Goal: Task Accomplishment & Management: Manage account settings

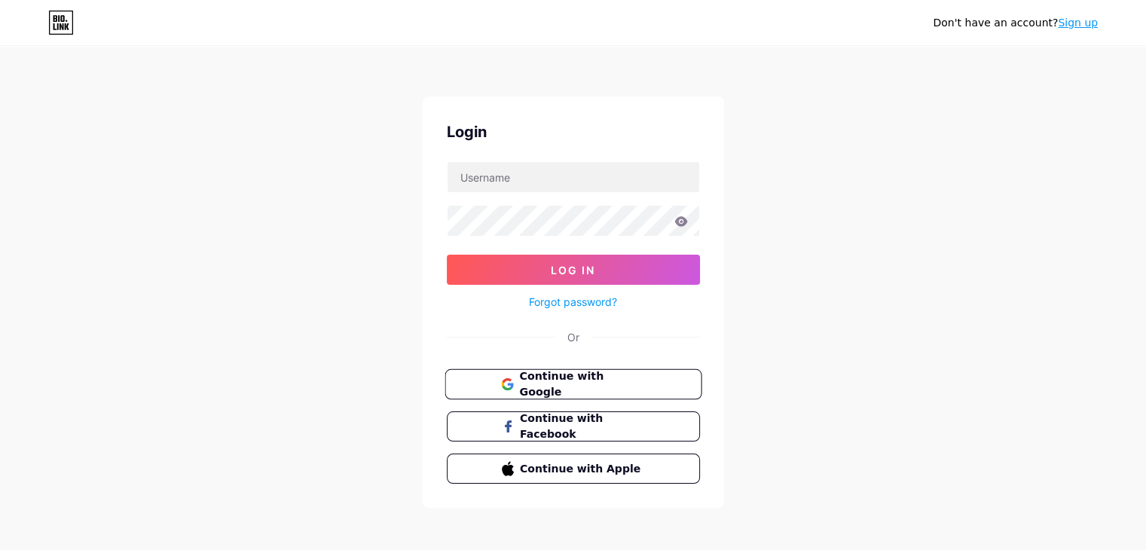
click at [593, 374] on span "Continue with Google" at bounding box center [582, 384] width 126 height 32
click at [1091, 17] on link "Sign up" at bounding box center [1078, 23] width 40 height 12
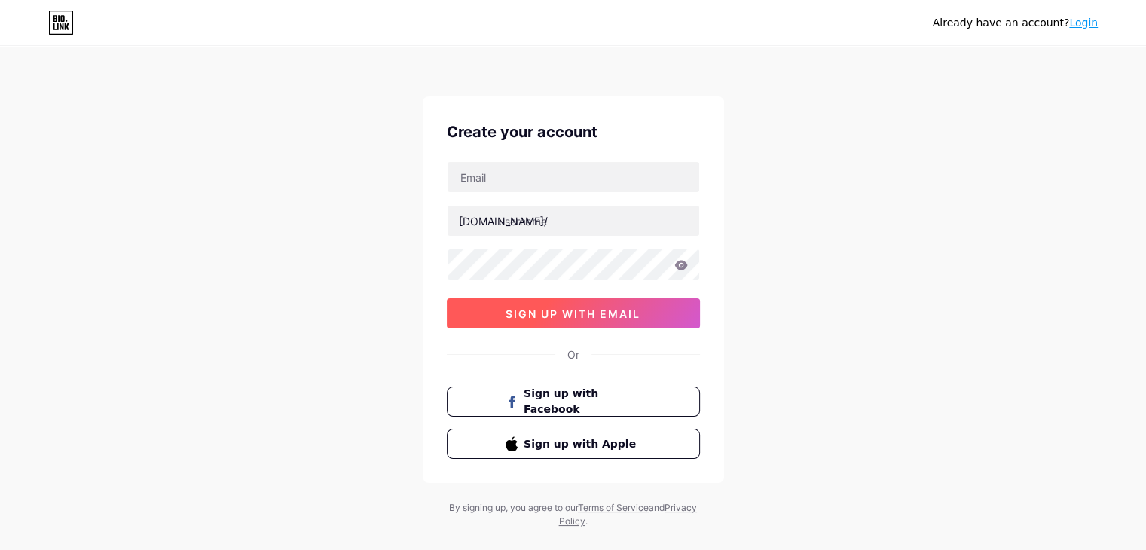
click at [605, 310] on span "sign up with email" at bounding box center [573, 313] width 135 height 13
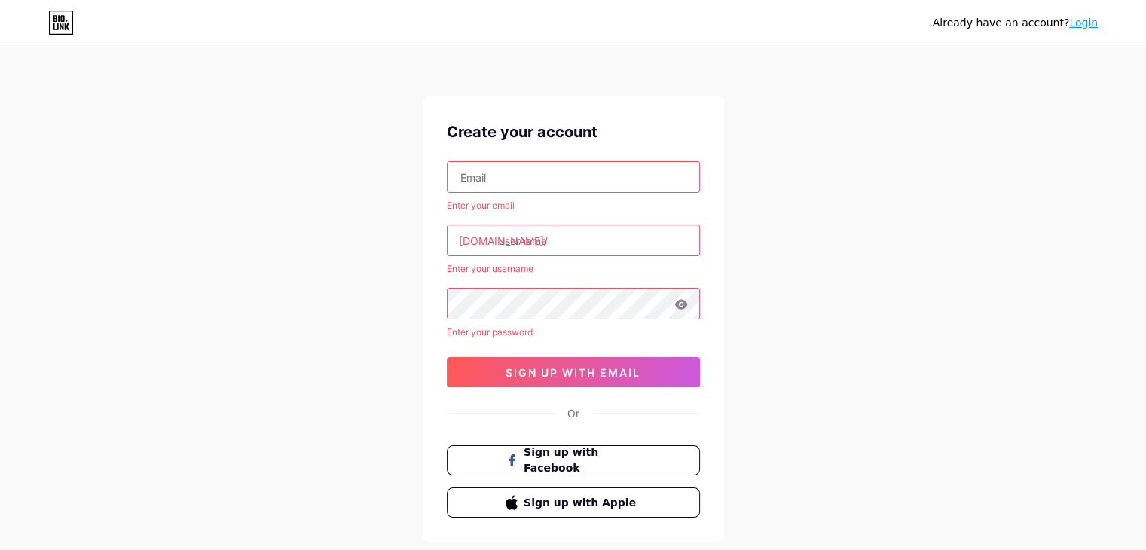
click at [1077, 22] on link "Login" at bounding box center [1083, 23] width 29 height 12
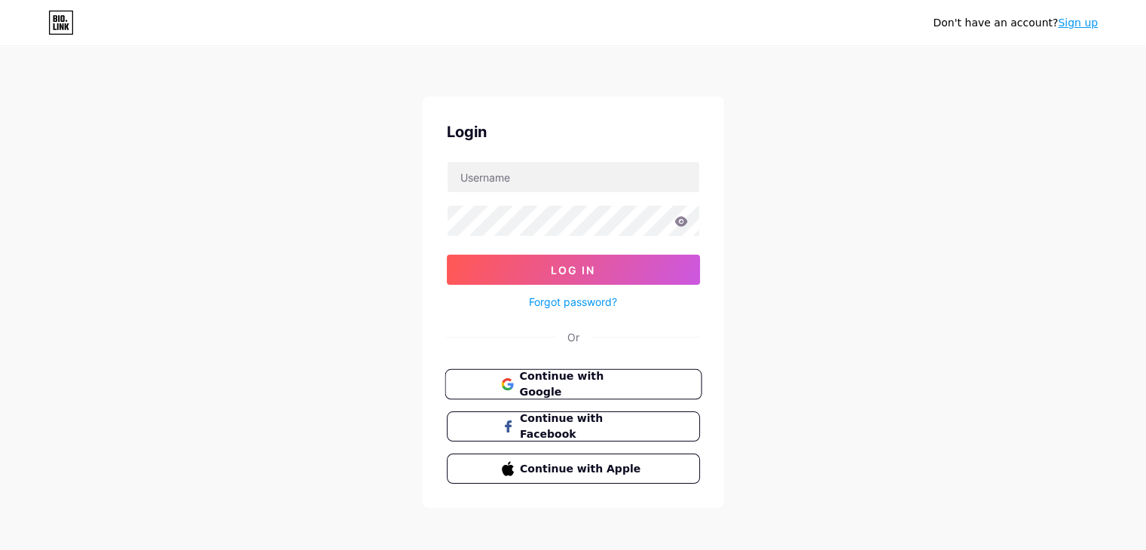
click at [587, 377] on span "Continue with Google" at bounding box center [582, 384] width 126 height 32
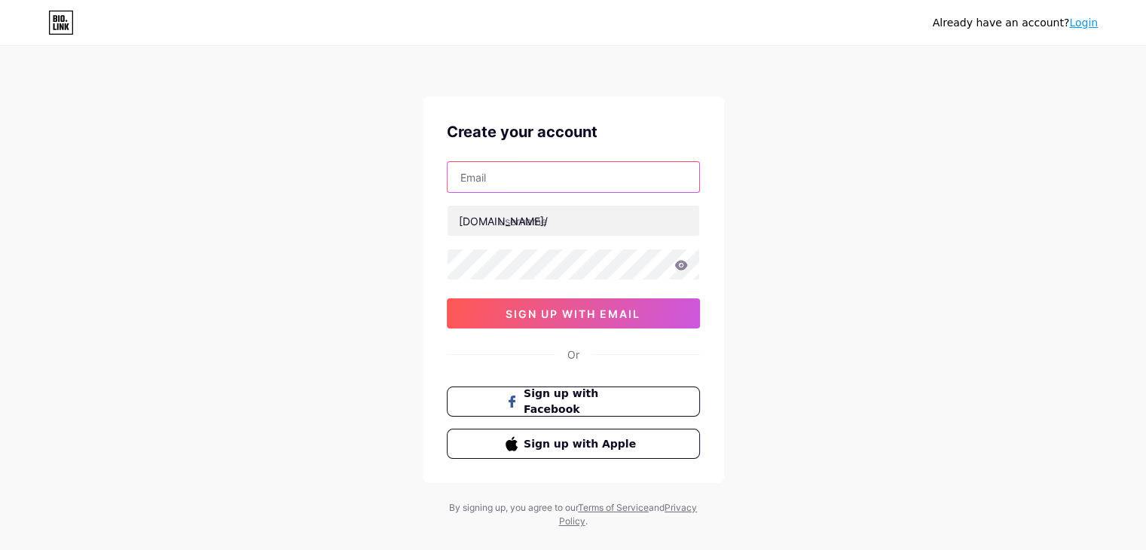
click at [530, 177] on input "text" at bounding box center [574, 177] width 252 height 30
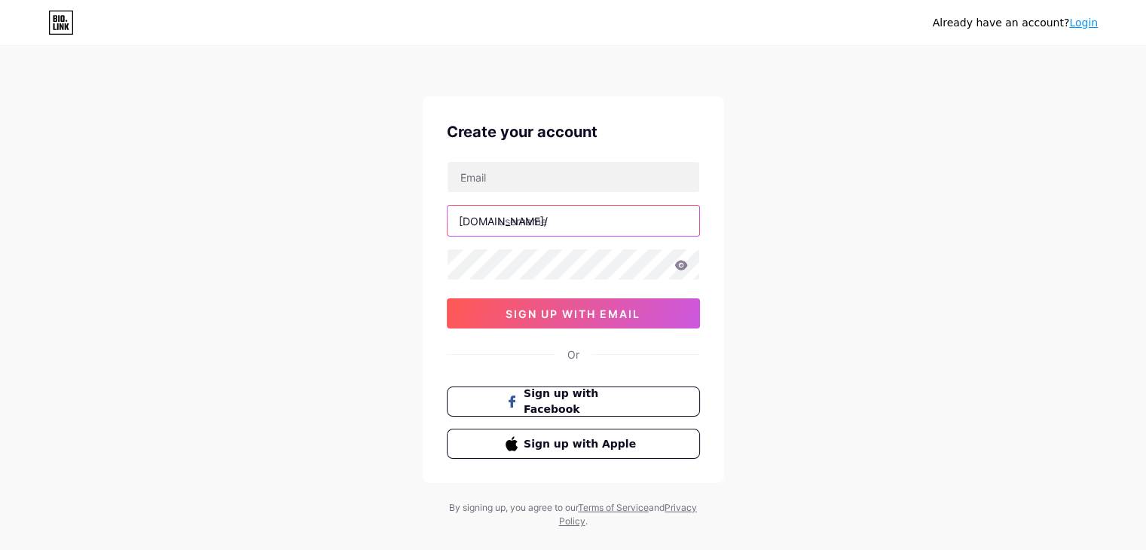
click at [518, 222] on input "text" at bounding box center [574, 221] width 252 height 30
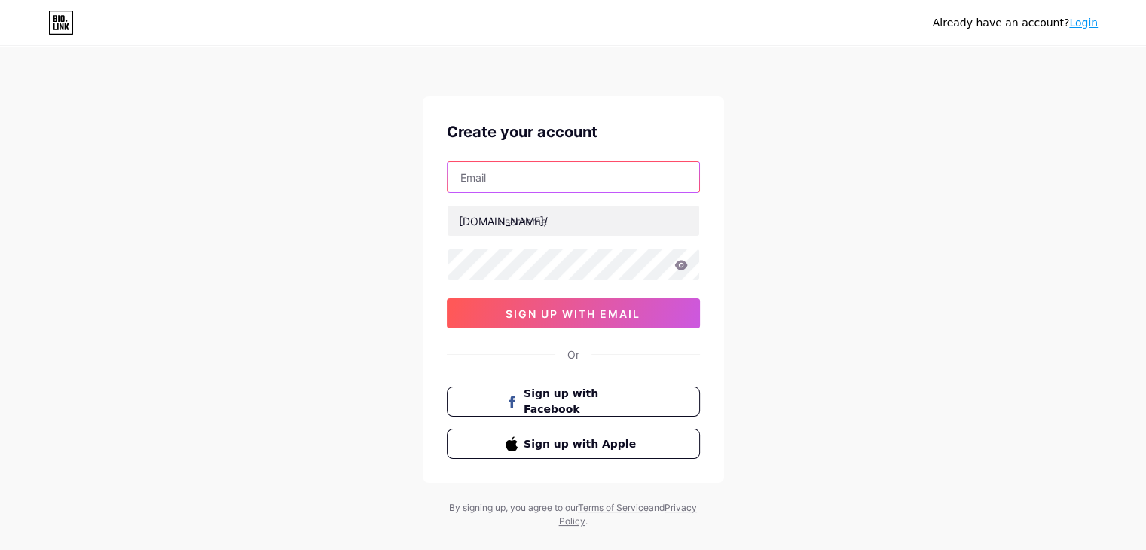
click at [522, 191] on input "text" at bounding box center [574, 177] width 252 height 30
type input "[EMAIL_ADDRESS][DOMAIN_NAME]"
click at [576, 240] on div "[EMAIL_ADDRESS][DOMAIN_NAME] [DOMAIN_NAME]/ 0cAFcWeA709_d29TMBhRj8OHTptN4-4zvl2…" at bounding box center [573, 244] width 253 height 167
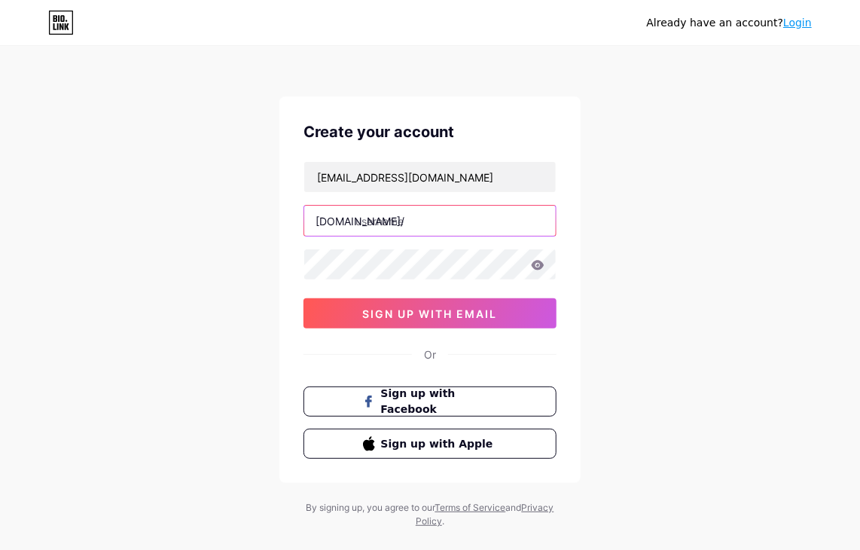
click at [491, 222] on input "text" at bounding box center [430, 221] width 252 height 30
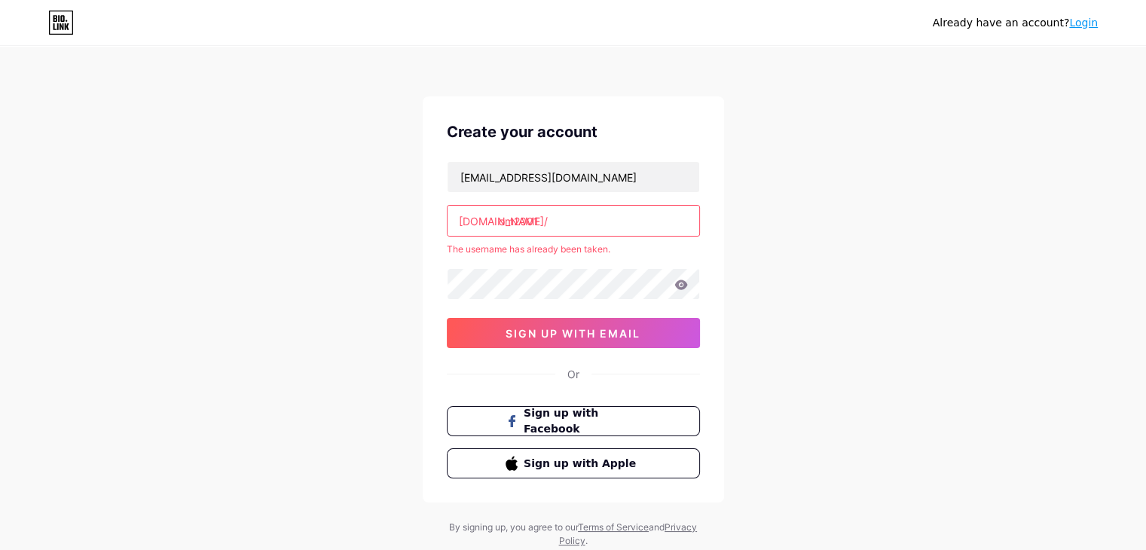
click at [588, 232] on input "om2001" at bounding box center [574, 221] width 252 height 30
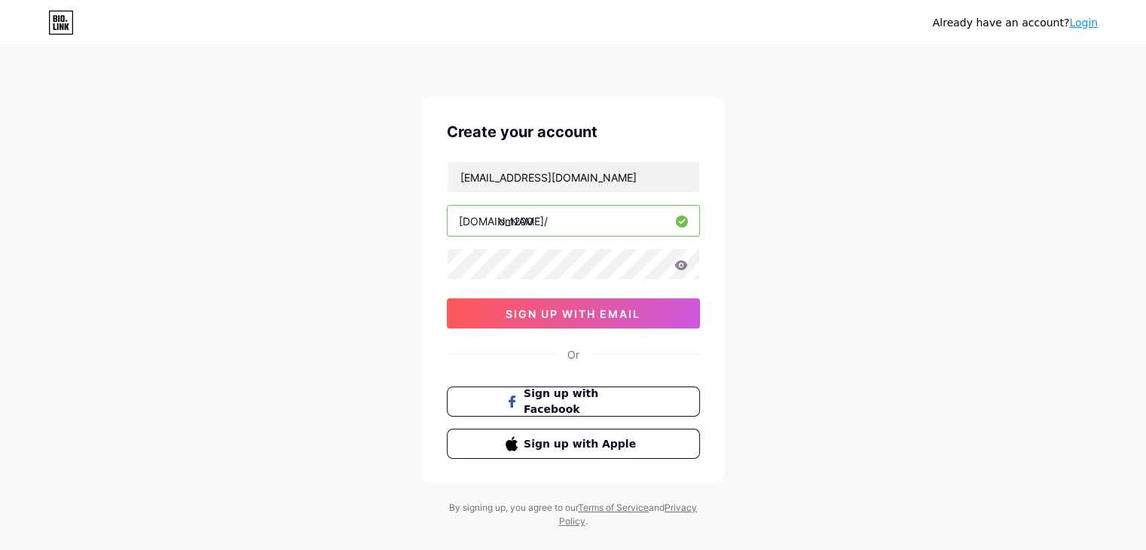
type input "om200"
click at [605, 295] on div "[EMAIL_ADDRESS][DOMAIN_NAME] [DOMAIN_NAME]/ om200 0cAFcWeA709_d29TMBhRj8OHTptN4…" at bounding box center [573, 244] width 253 height 167
click at [606, 311] on span "sign up with email" at bounding box center [573, 313] width 135 height 13
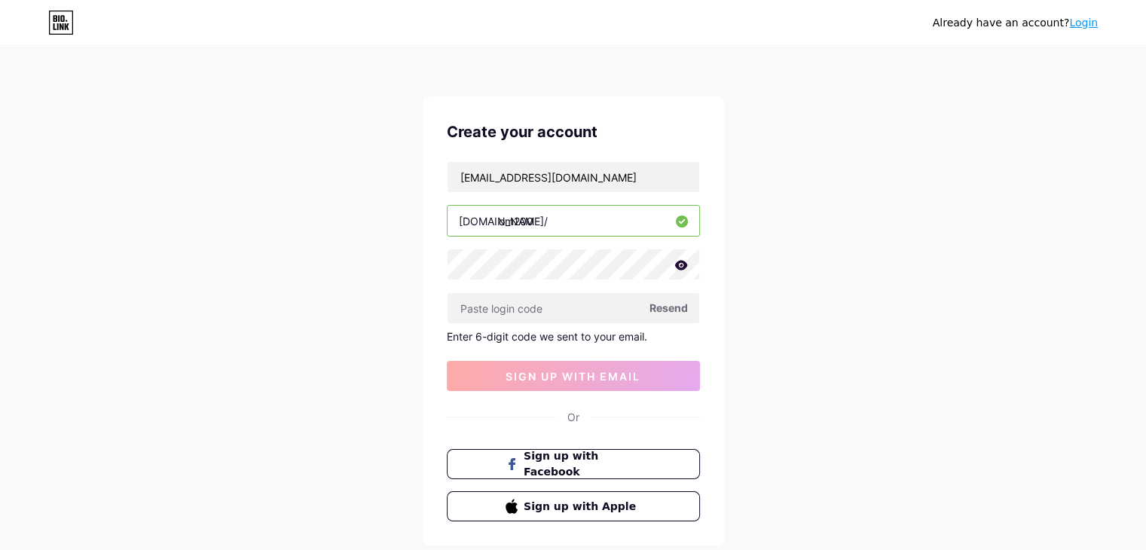
click at [670, 307] on span "Resend" at bounding box center [668, 308] width 38 height 16
drag, startPoint x: 647, startPoint y: 332, endPoint x: 518, endPoint y: 329, distance: 129.6
click at [518, 330] on div "Enter 6-digit code we sent to your email." at bounding box center [573, 336] width 253 height 13
click at [883, 465] on div "Already have an account? Login Create your account [EMAIL_ADDRESS][DOMAIN_NAME]…" at bounding box center [573, 319] width 1146 height 639
click at [514, 314] on input "text" at bounding box center [574, 308] width 252 height 30
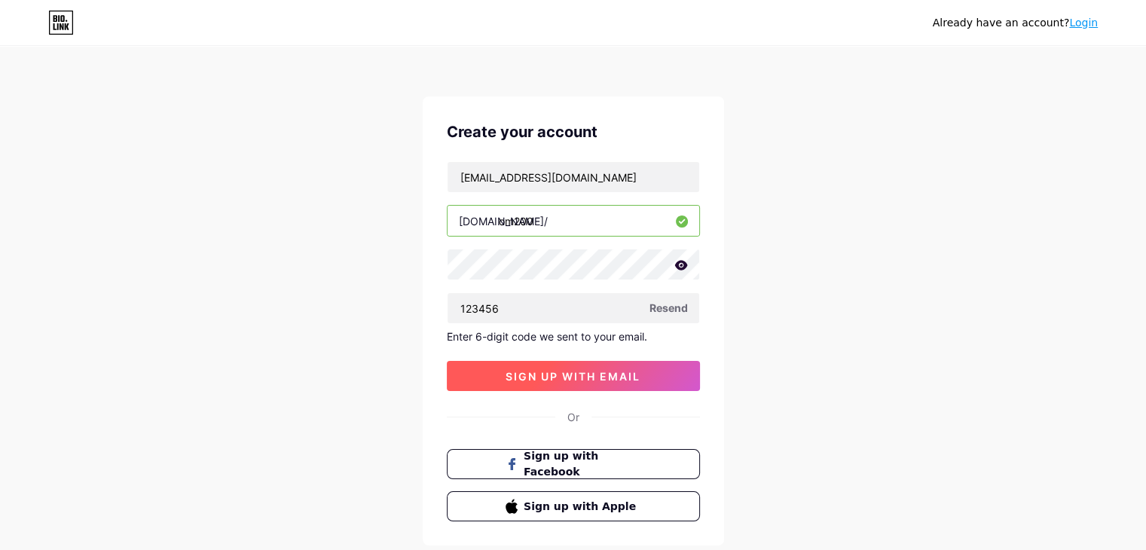
click at [546, 375] on span "sign up with email" at bounding box center [573, 376] width 135 height 13
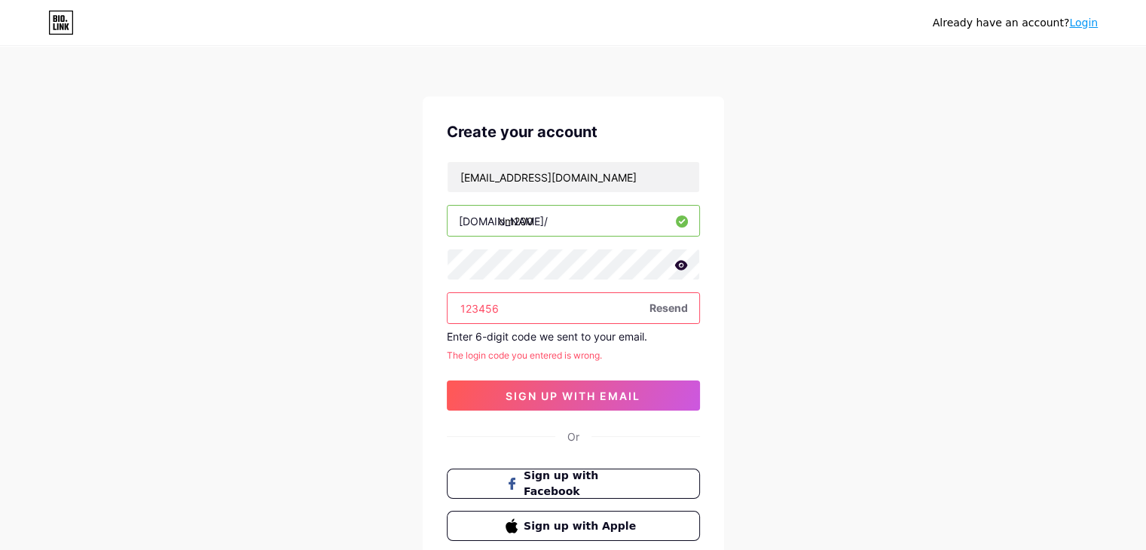
click at [536, 307] on input "123456" at bounding box center [574, 308] width 252 height 30
type input "1"
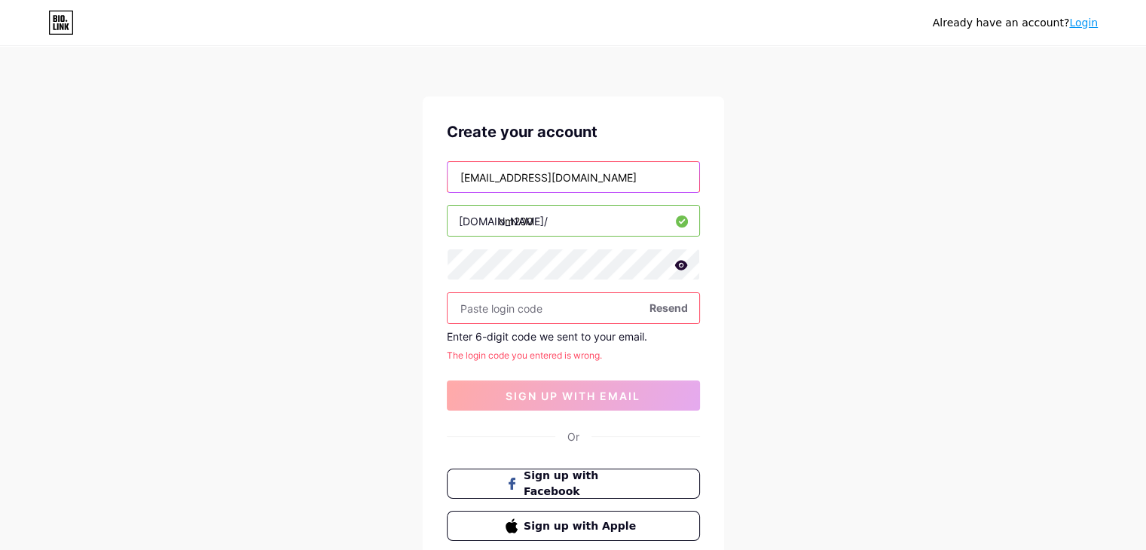
click at [521, 176] on input "[EMAIL_ADDRESS][DOMAIN_NAME]" at bounding box center [574, 177] width 252 height 30
type input "[EMAIL_ADDRESS][DOMAIN_NAME]"
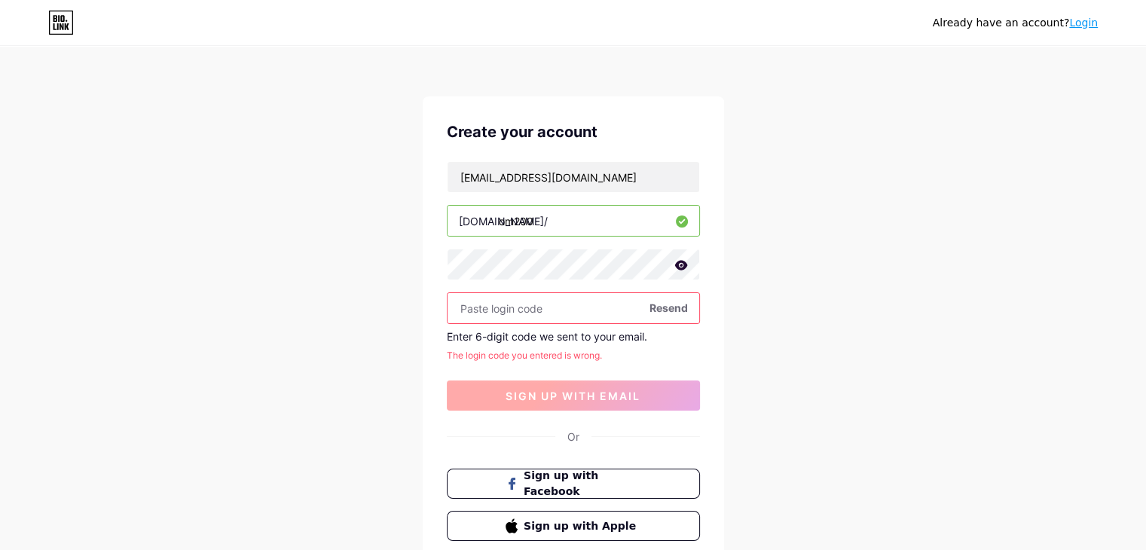
click at [640, 390] on span "sign up with email" at bounding box center [573, 396] width 135 height 13
click at [668, 309] on span "Resend" at bounding box center [668, 308] width 38 height 16
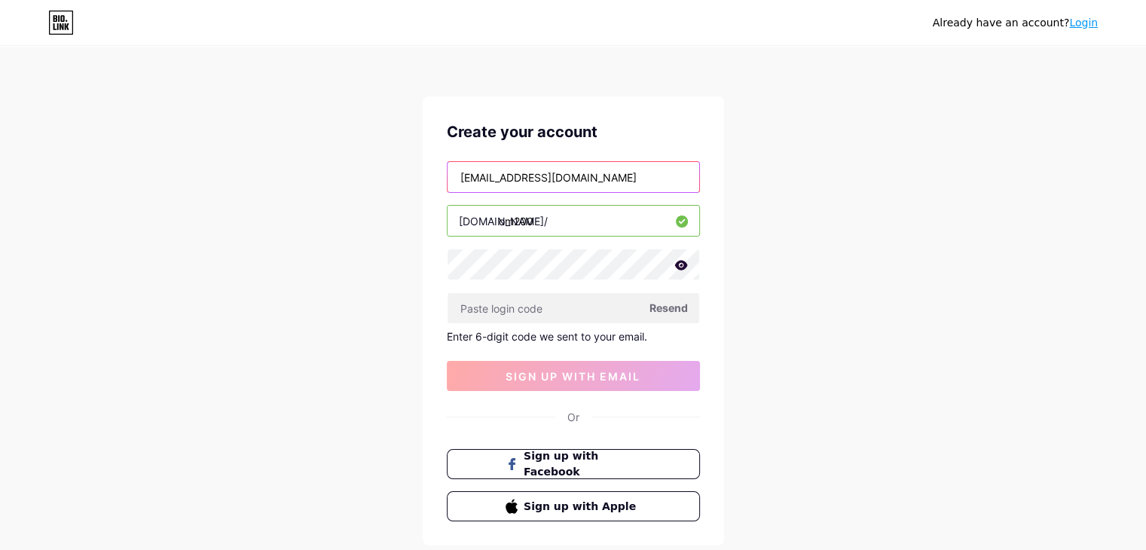
click at [593, 175] on input "[EMAIL_ADDRESS][DOMAIN_NAME]" at bounding box center [574, 177] width 252 height 30
click at [585, 226] on input "om200" at bounding box center [574, 221] width 252 height 30
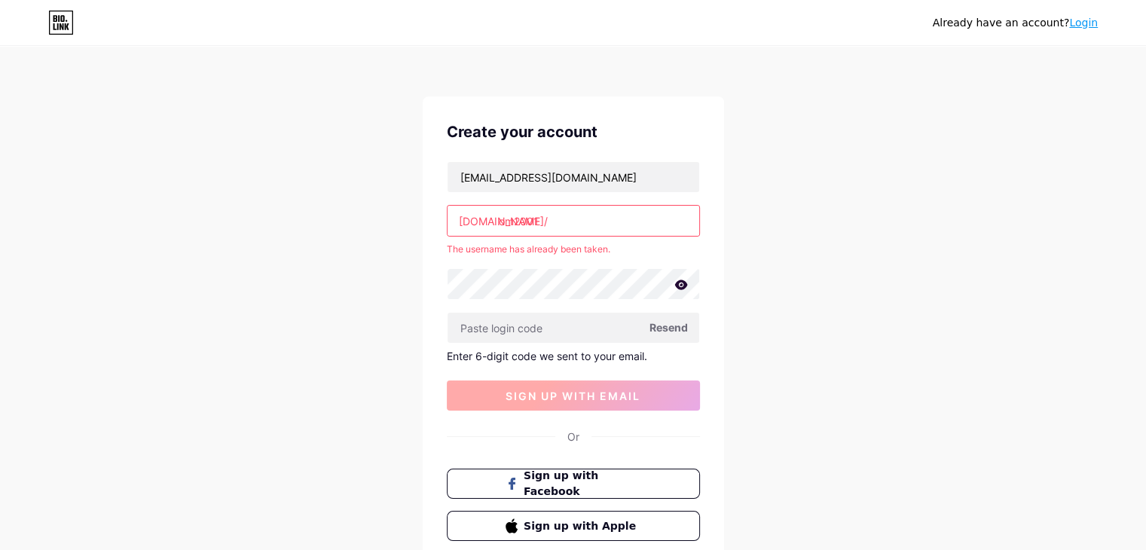
type input "om2001"
click at [568, 384] on button "sign up with email" at bounding box center [573, 396] width 253 height 30
click at [582, 229] on input "om2001" at bounding box center [574, 221] width 252 height 30
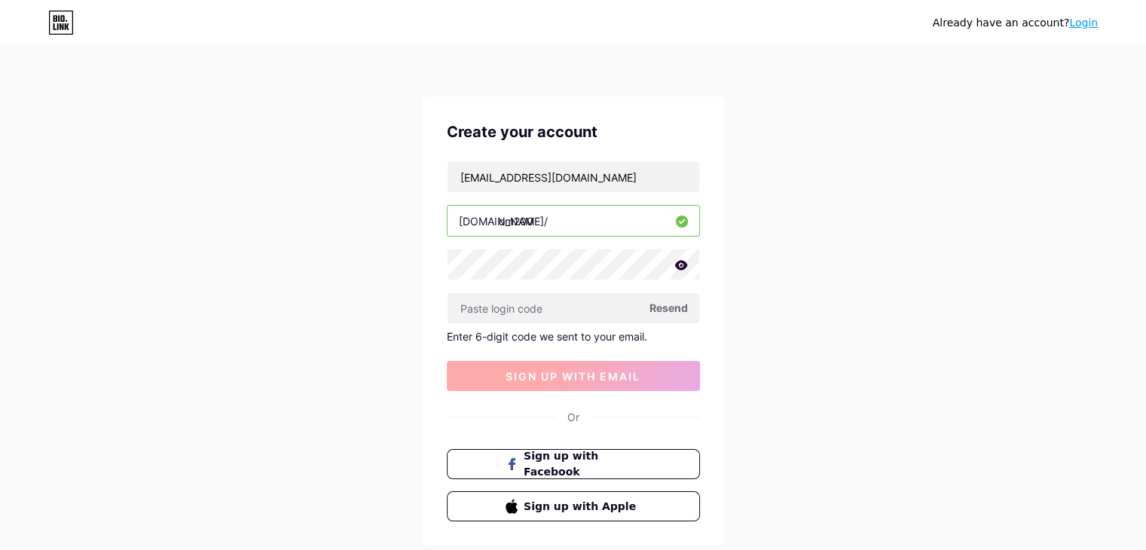
type input "om200"
click at [610, 370] on span "sign up with email" at bounding box center [573, 376] width 135 height 13
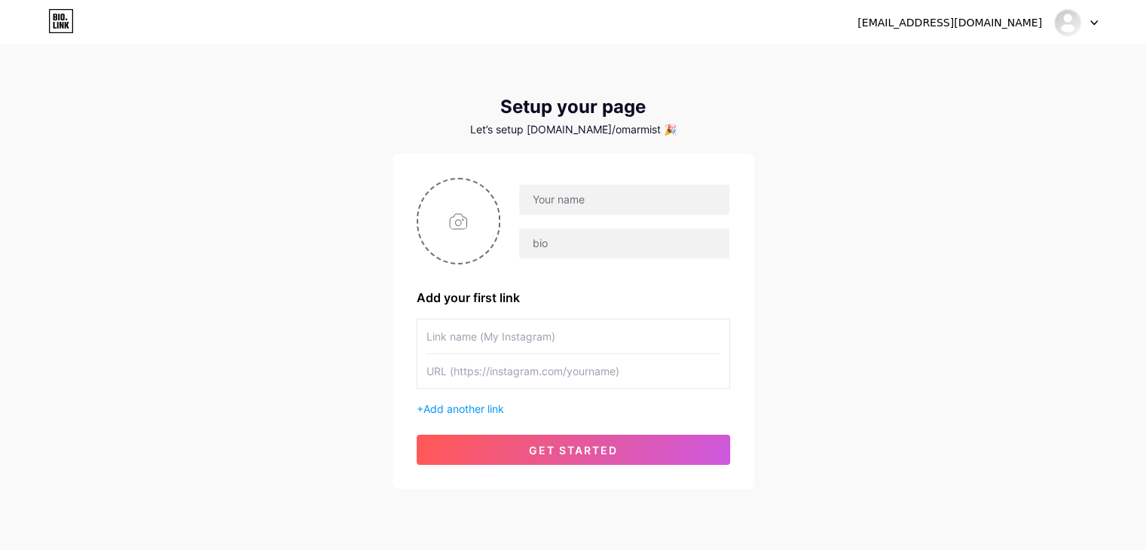
click at [1085, 23] on div at bounding box center [1076, 22] width 44 height 27
click at [1091, 26] on div at bounding box center [1076, 22] width 44 height 27
click at [478, 240] on input "file" at bounding box center [458, 221] width 81 height 84
type input "C:\fakepath\WhatsApp Image 2025-08-14 at 22.15.21_73157968.jpg"
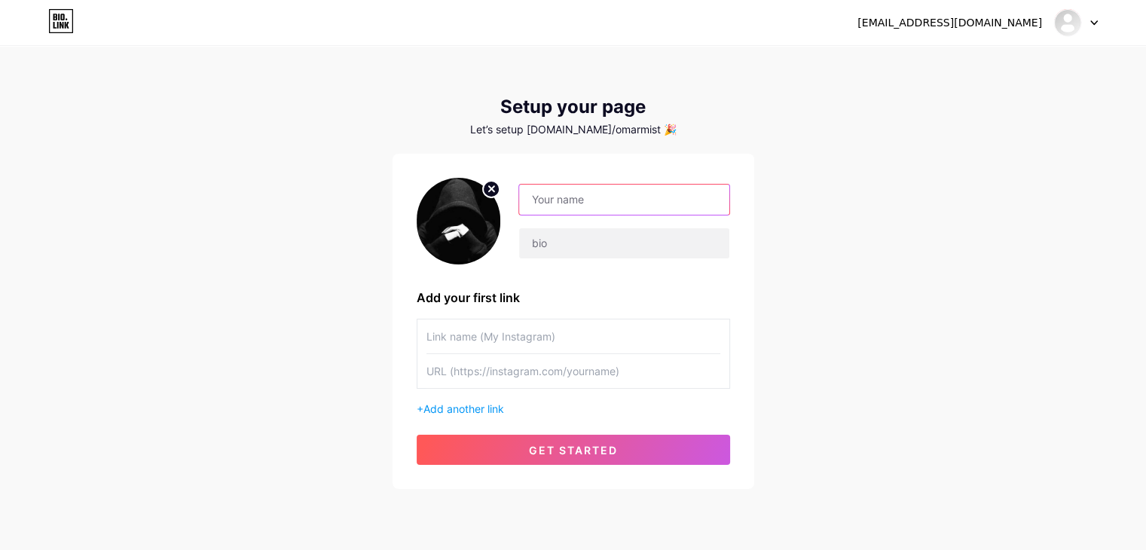
click at [573, 214] on input "text" at bounding box center [623, 200] width 209 height 30
type input "o"
type input "Omar"
click at [564, 237] on input "text" at bounding box center [623, 243] width 209 height 30
type input "om"
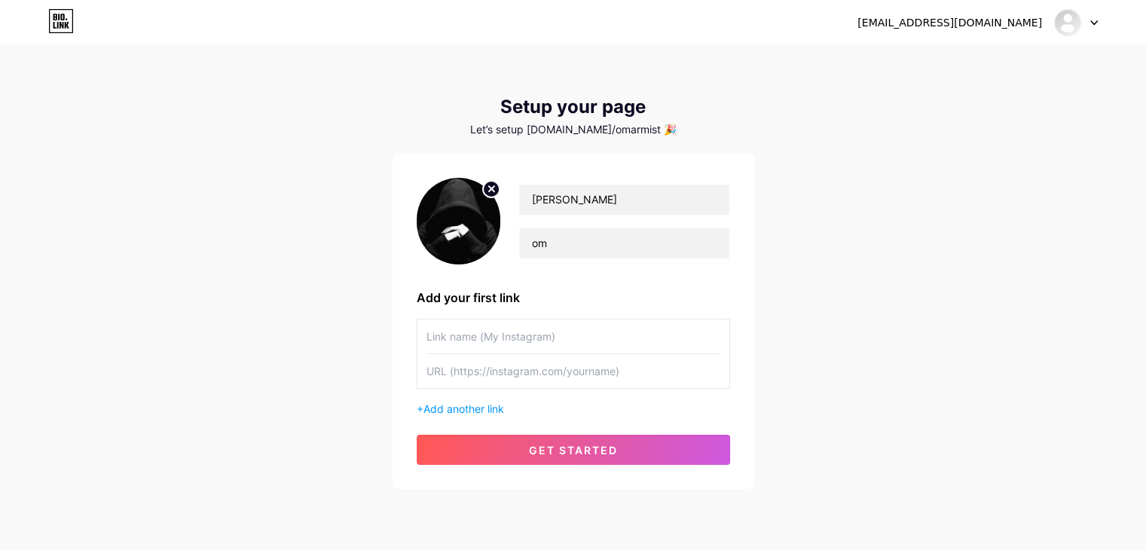
click at [526, 337] on input "text" at bounding box center [573, 336] width 294 height 34
type input "E"
type input "omarmostafa"
click at [556, 383] on input "text" at bounding box center [573, 371] width 294 height 34
type input "h"
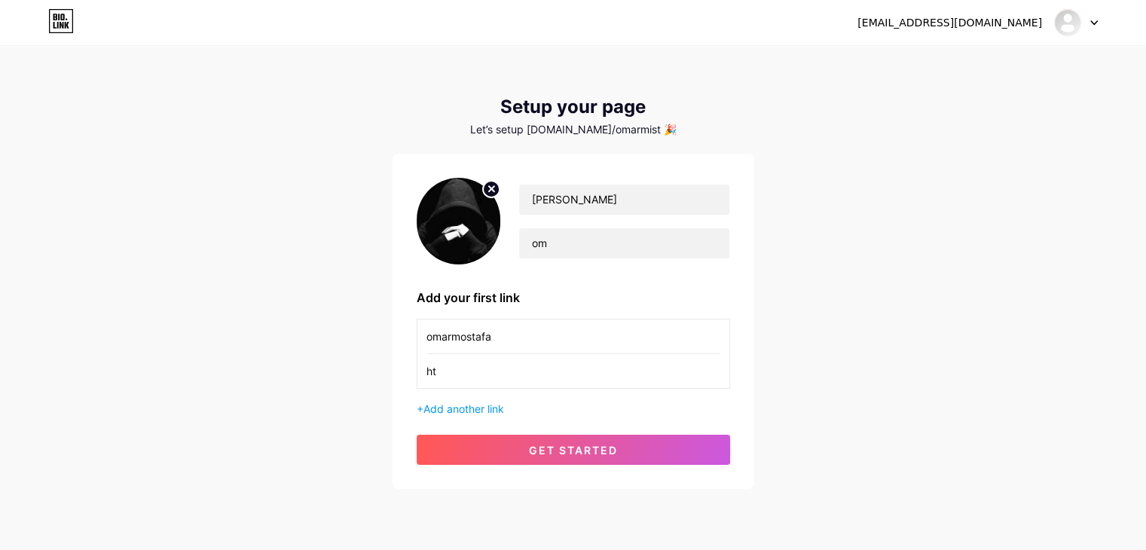
type input "h"
paste input "http://bio.link/om2001"
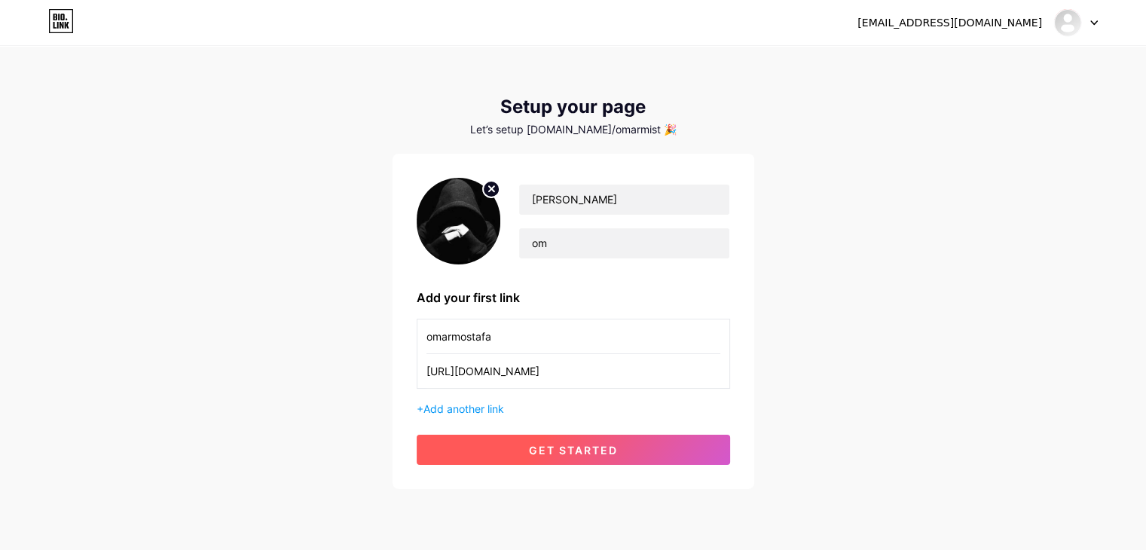
type input "http://bio.link/om2011"
click at [588, 448] on span "get started" at bounding box center [573, 450] width 89 height 13
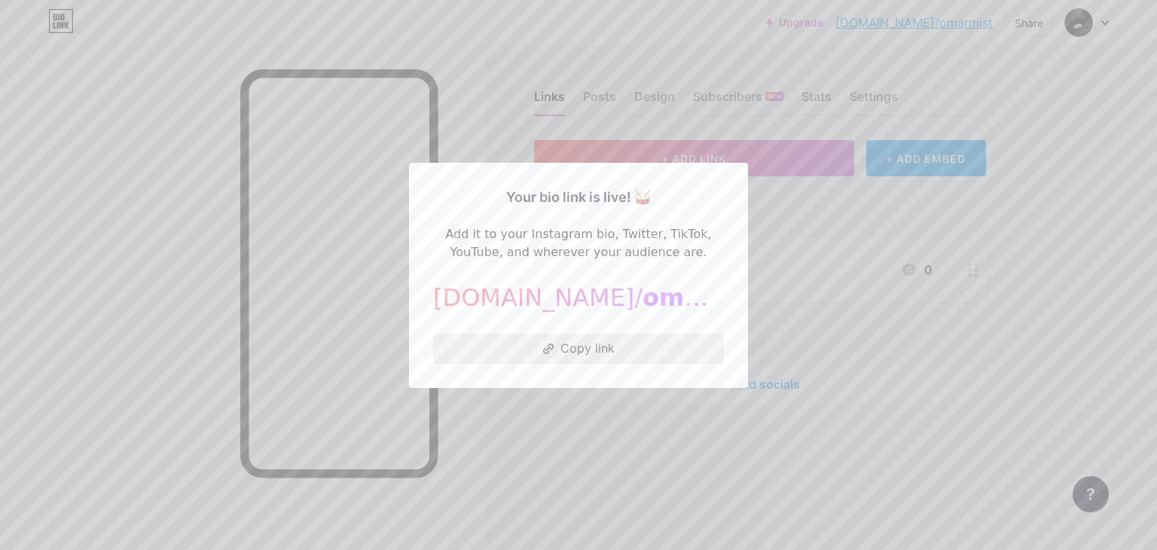
click at [561, 359] on button "Copy link" at bounding box center [578, 349] width 291 height 30
click at [476, 147] on div at bounding box center [578, 275] width 1157 height 550
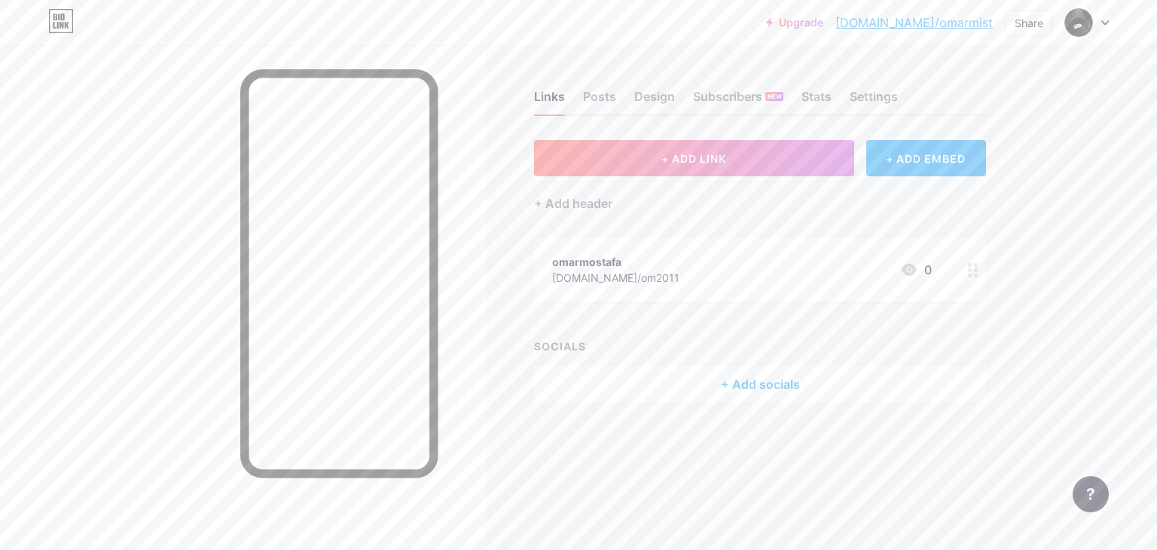
click at [470, 146] on div at bounding box center [243, 320] width 486 height 550
click at [649, 99] on div "Design" at bounding box center [654, 100] width 41 height 27
click at [655, 104] on div "Design" at bounding box center [654, 100] width 41 height 27
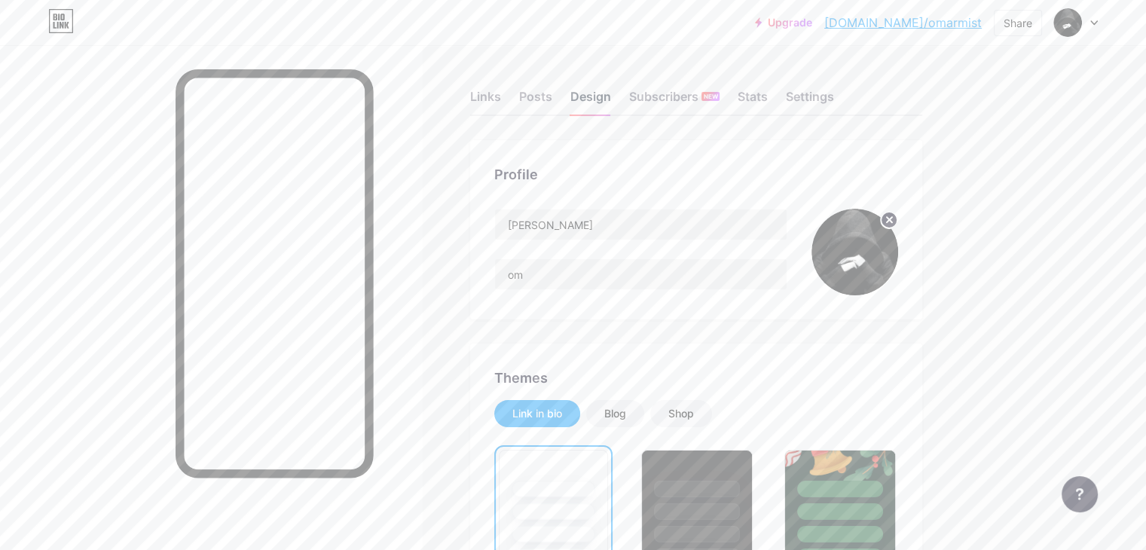
click at [611, 104] on div "Design" at bounding box center [590, 100] width 41 height 27
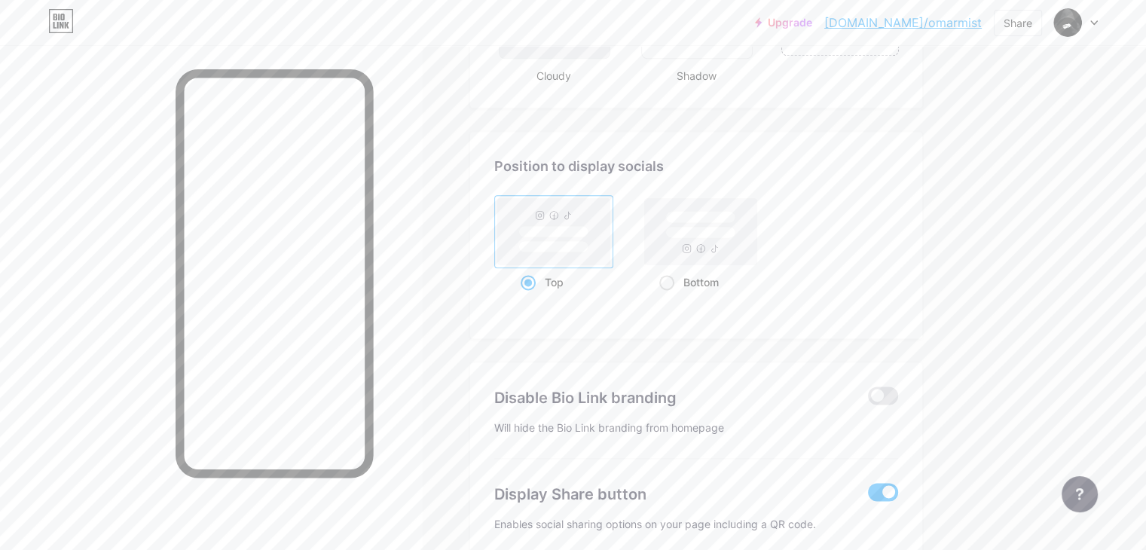
scroll to position [1932, 0]
click at [674, 272] on span at bounding box center [666, 279] width 15 height 15
click at [669, 293] on input "Bottom" at bounding box center [664, 298] width 10 height 10
radio input "true"
click at [898, 386] on span at bounding box center [883, 393] width 30 height 18
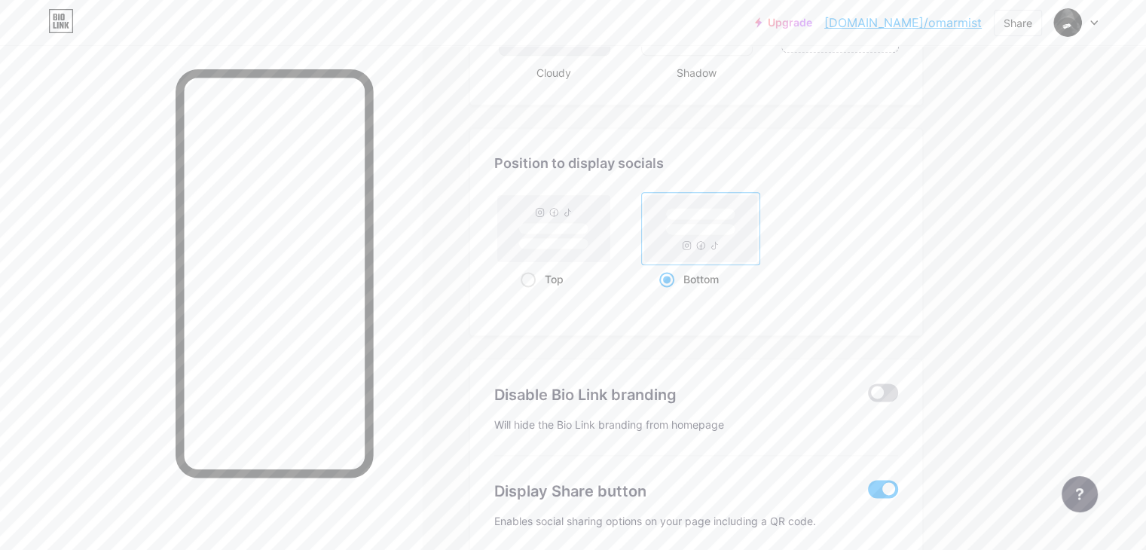
click at [868, 396] on input "checkbox" at bounding box center [868, 396] width 0 height 0
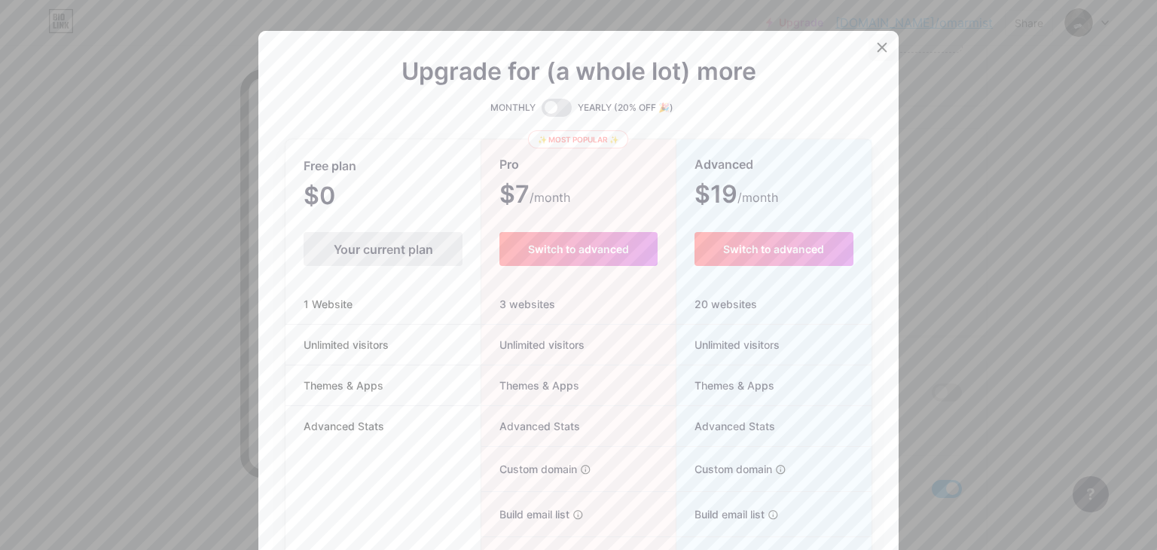
click at [879, 50] on icon at bounding box center [883, 48] width 8 height 8
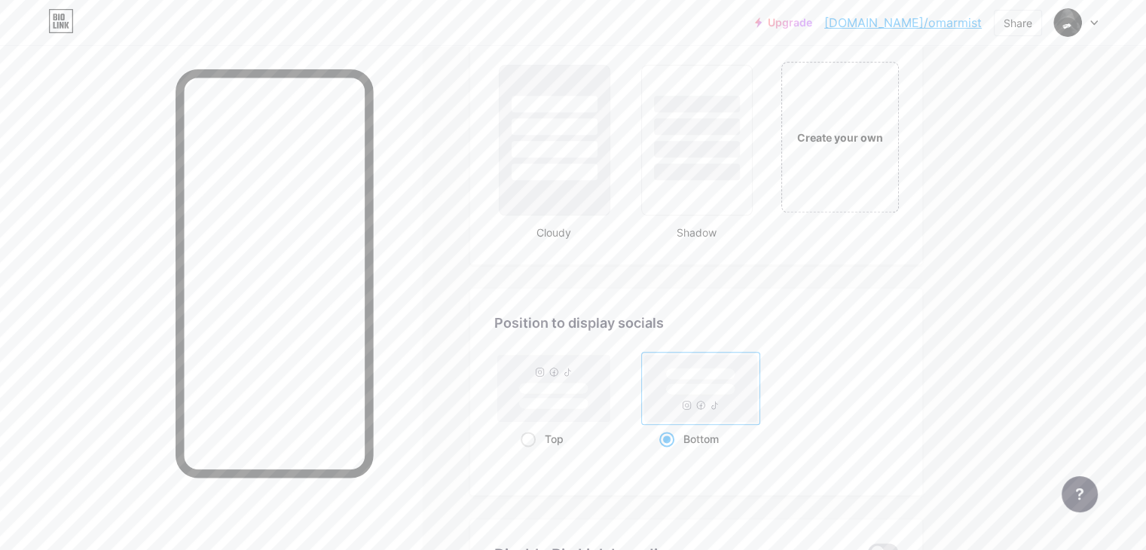
scroll to position [1772, 0]
click at [536, 432] on span at bounding box center [528, 439] width 15 height 15
click at [530, 453] on input "Top" at bounding box center [526, 458] width 10 height 10
radio input "true"
click at [674, 432] on span at bounding box center [666, 439] width 15 height 15
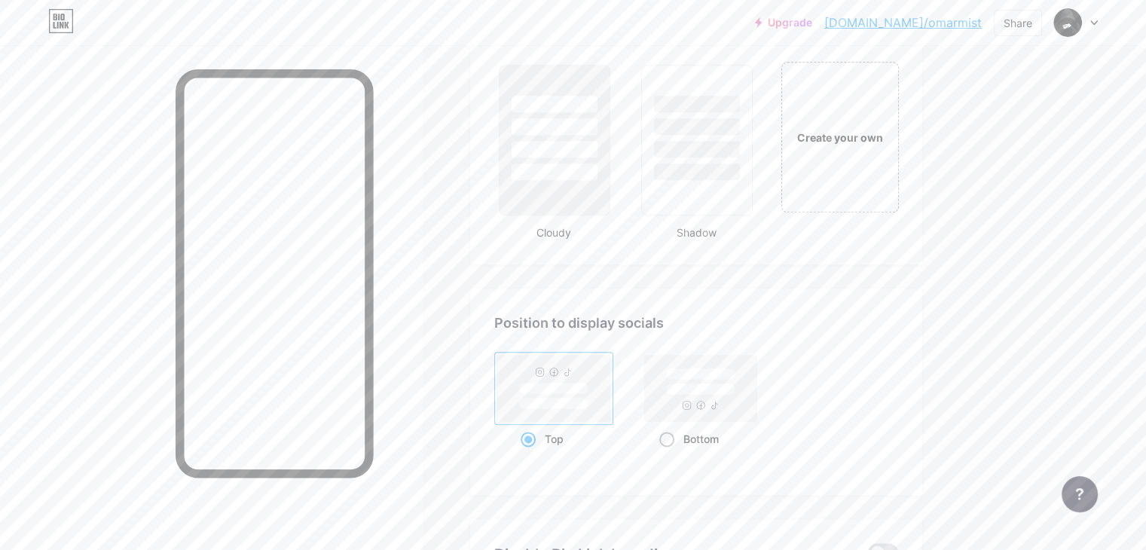
click at [669, 453] on input "Bottom" at bounding box center [664, 458] width 10 height 10
radio input "true"
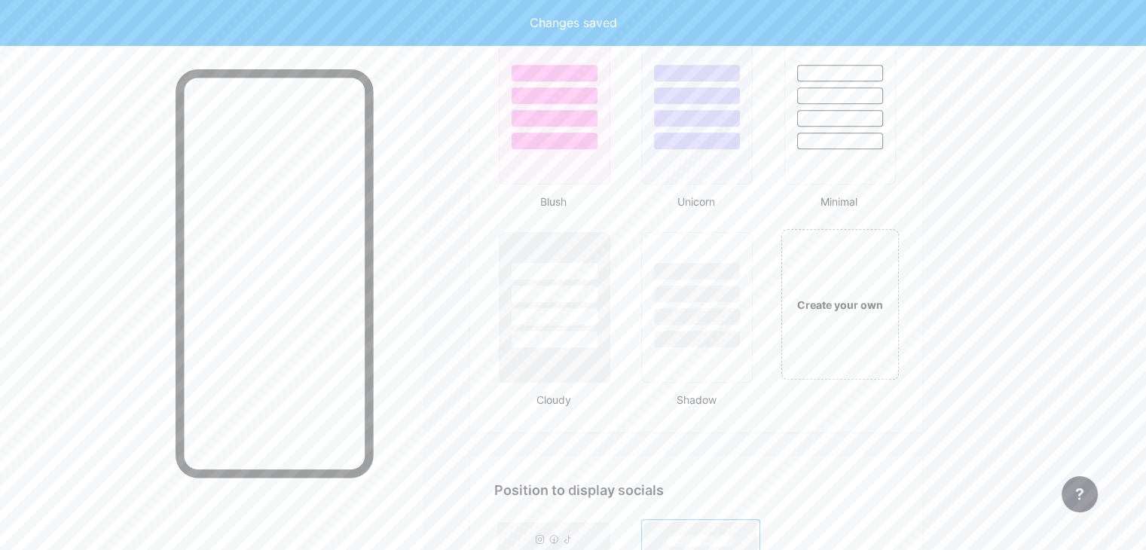
scroll to position [1593, 0]
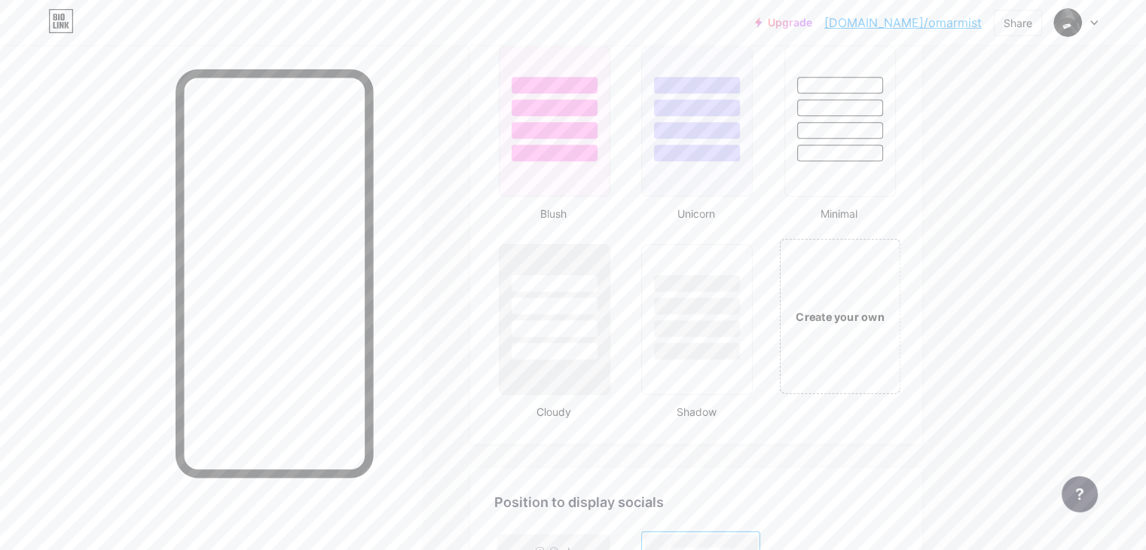
click at [899, 319] on div "Create your own" at bounding box center [839, 315] width 121 height 155
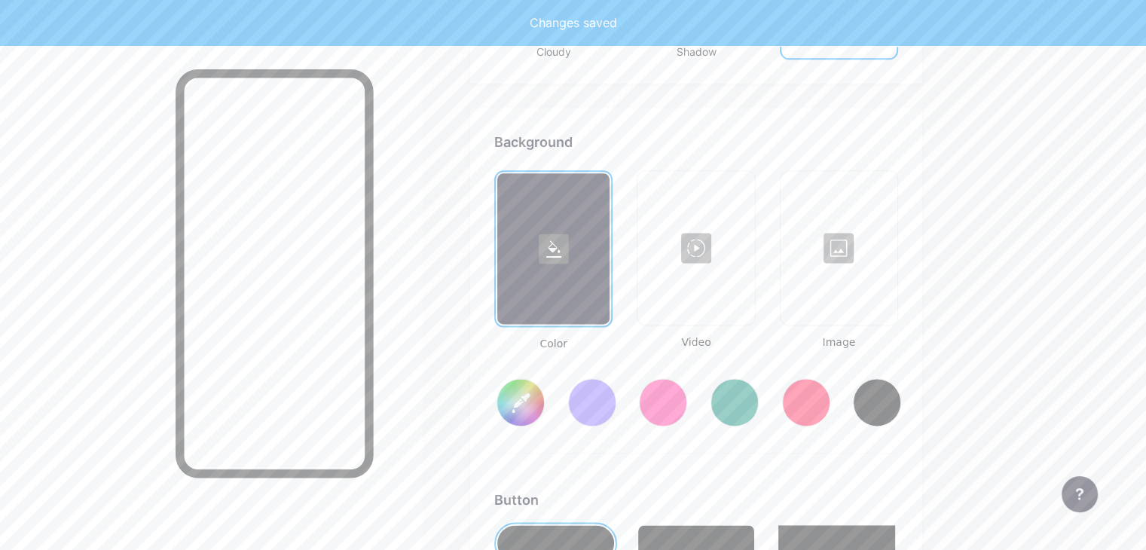
scroll to position [1995, 0]
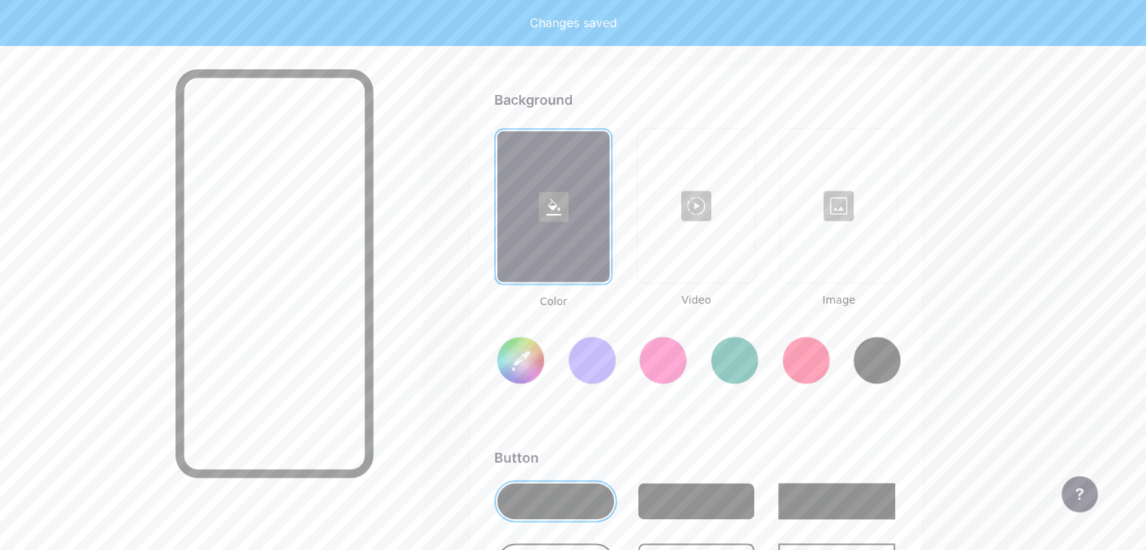
type input "#ffffff"
type input "#000000"
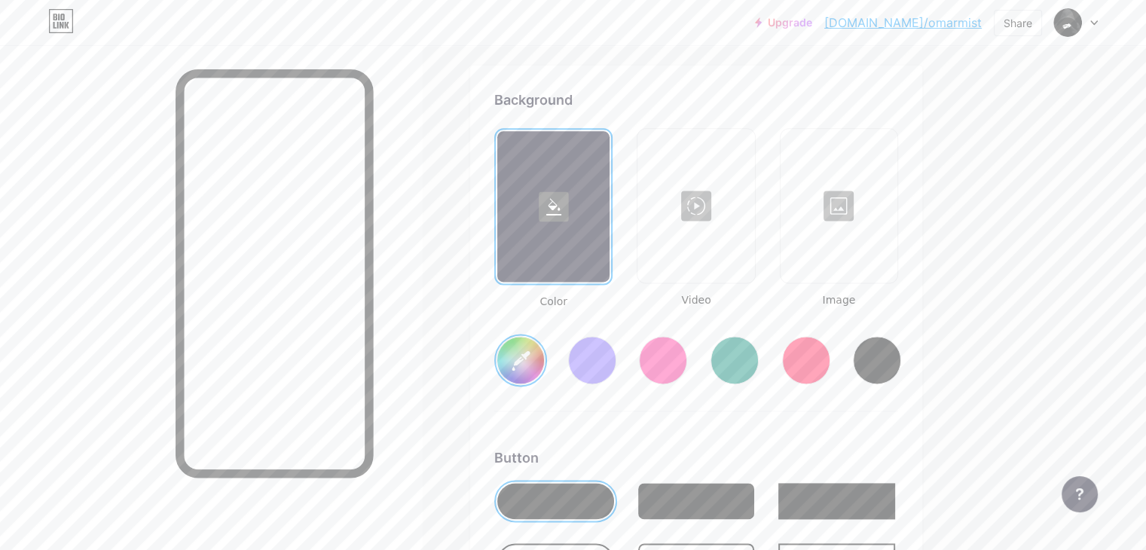
click at [619, 343] on div at bounding box center [592, 360] width 53 height 53
click at [753, 231] on div at bounding box center [696, 205] width 114 height 151
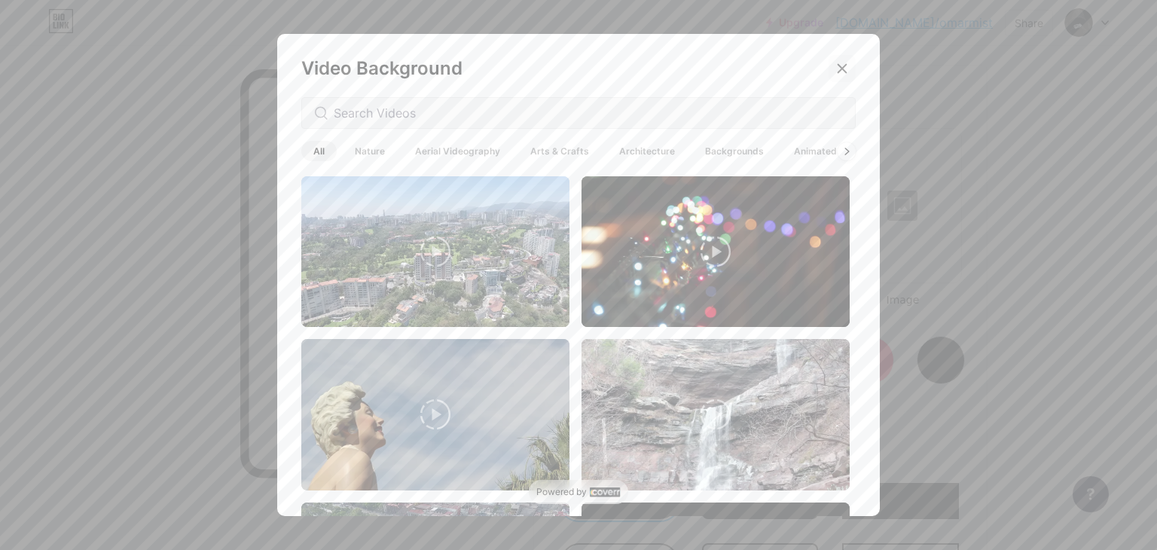
click at [830, 76] on div at bounding box center [842, 68] width 27 height 27
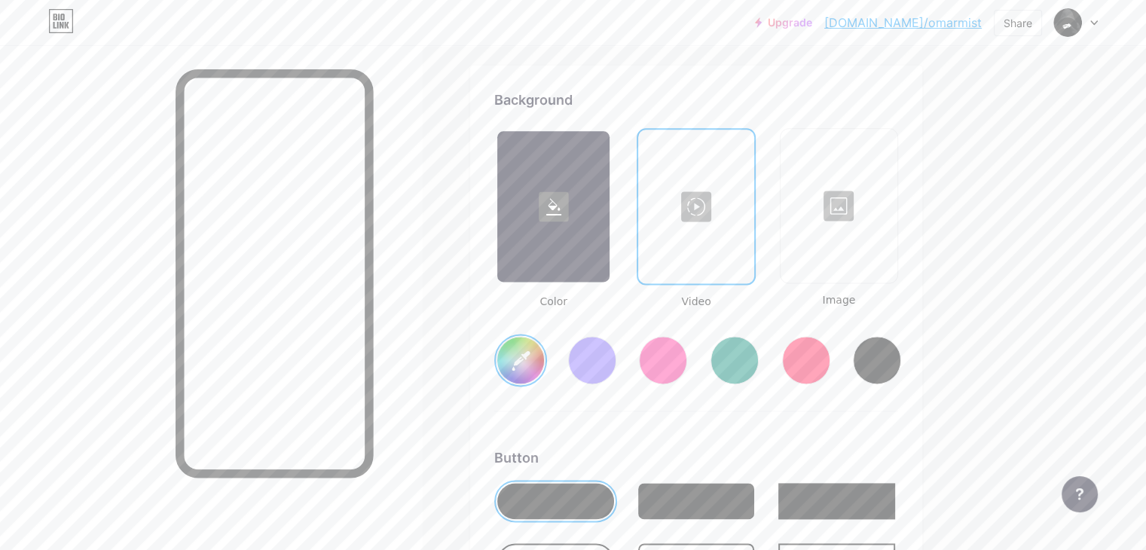
click at [698, 352] on div "#ffffff" at bounding box center [696, 348] width 404 height 77
click at [687, 352] on div at bounding box center [663, 360] width 48 height 48
click at [610, 216] on div at bounding box center [553, 206] width 112 height 151
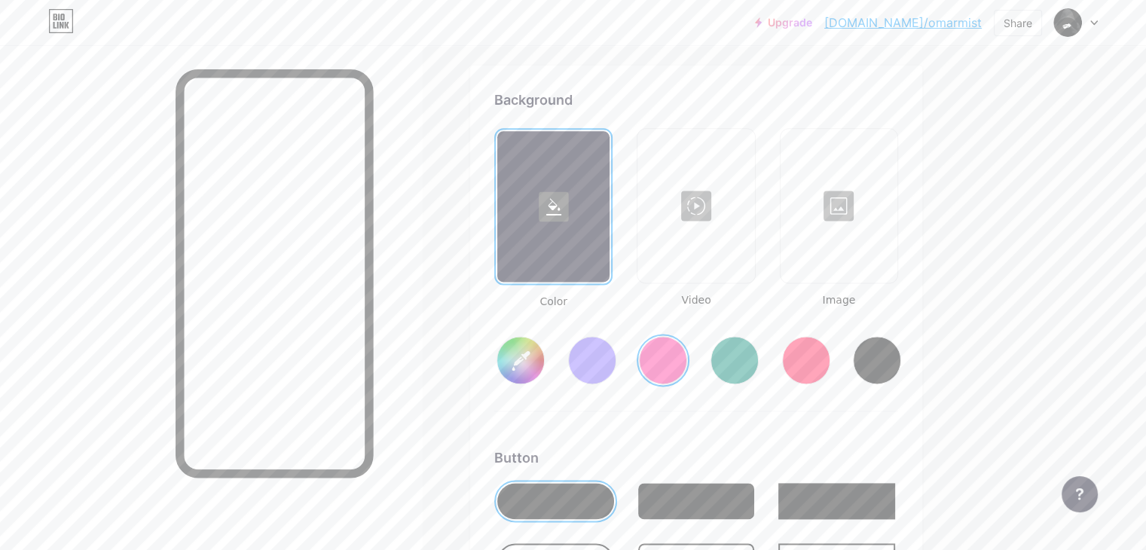
click at [761, 378] on div at bounding box center [734, 360] width 53 height 53
click at [759, 355] on div at bounding box center [735, 360] width 48 height 48
click at [687, 350] on div at bounding box center [663, 360] width 48 height 48
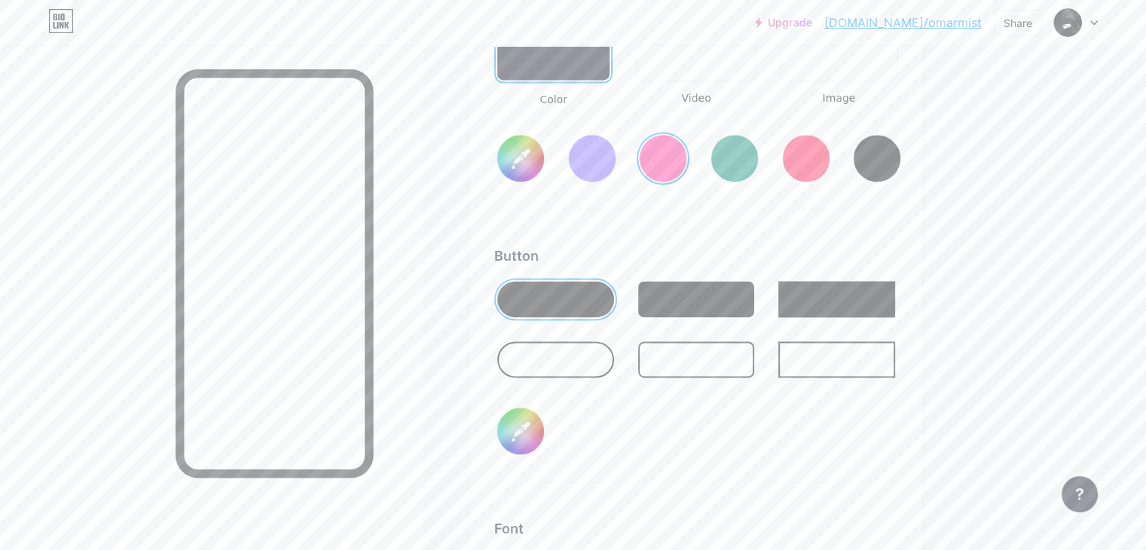
scroll to position [2199, 0]
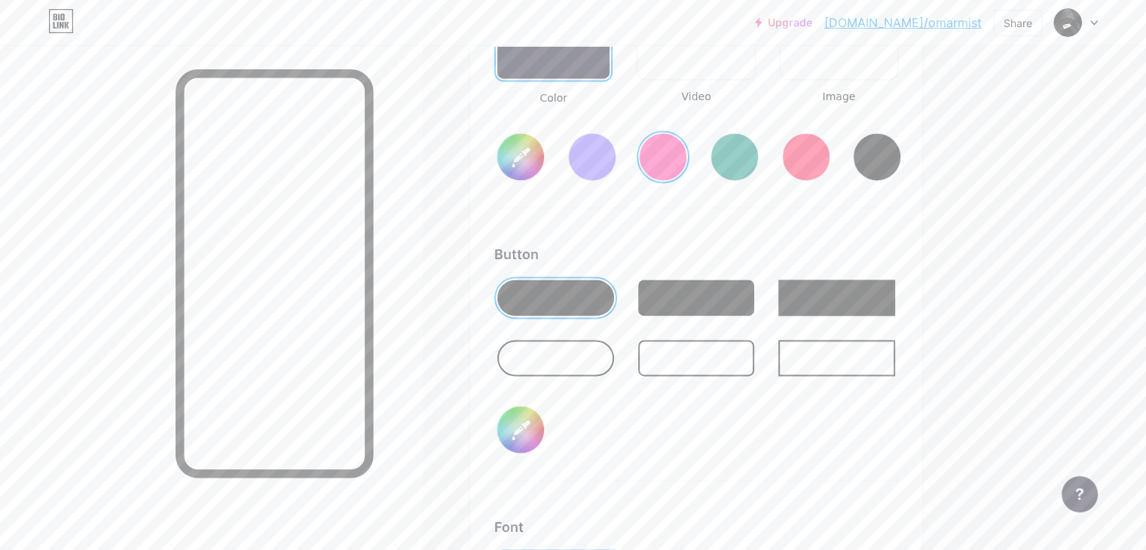
click at [755, 365] on div at bounding box center [696, 358] width 117 height 36
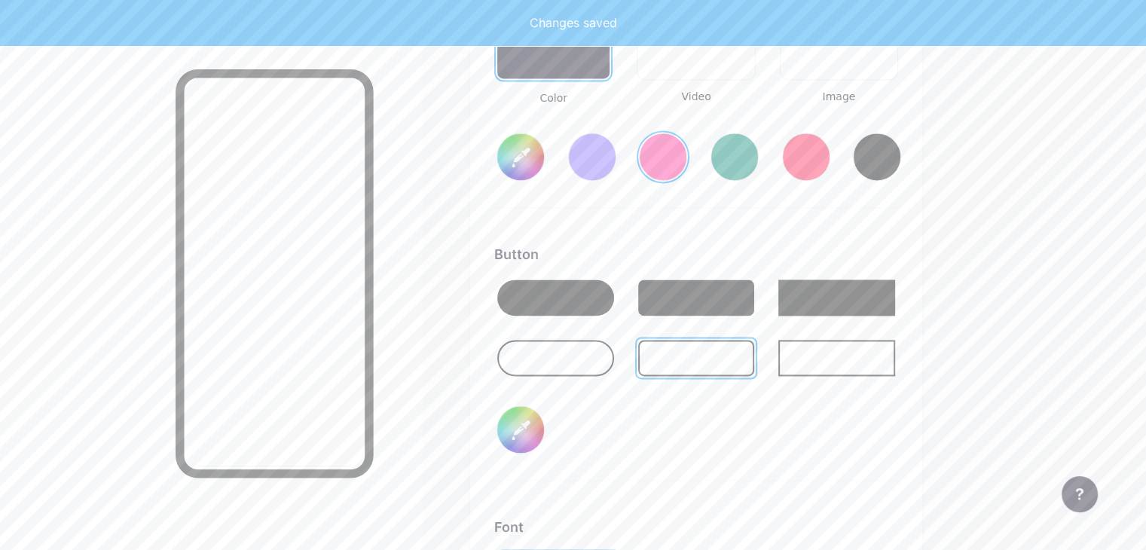
click at [755, 296] on div at bounding box center [696, 298] width 117 height 36
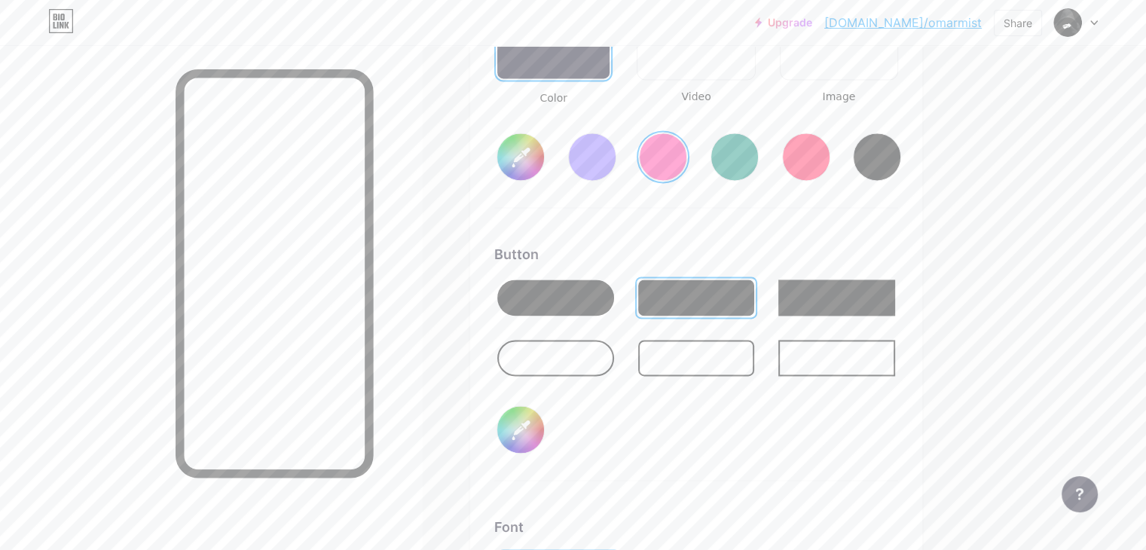
click at [895, 298] on div at bounding box center [836, 298] width 117 height 36
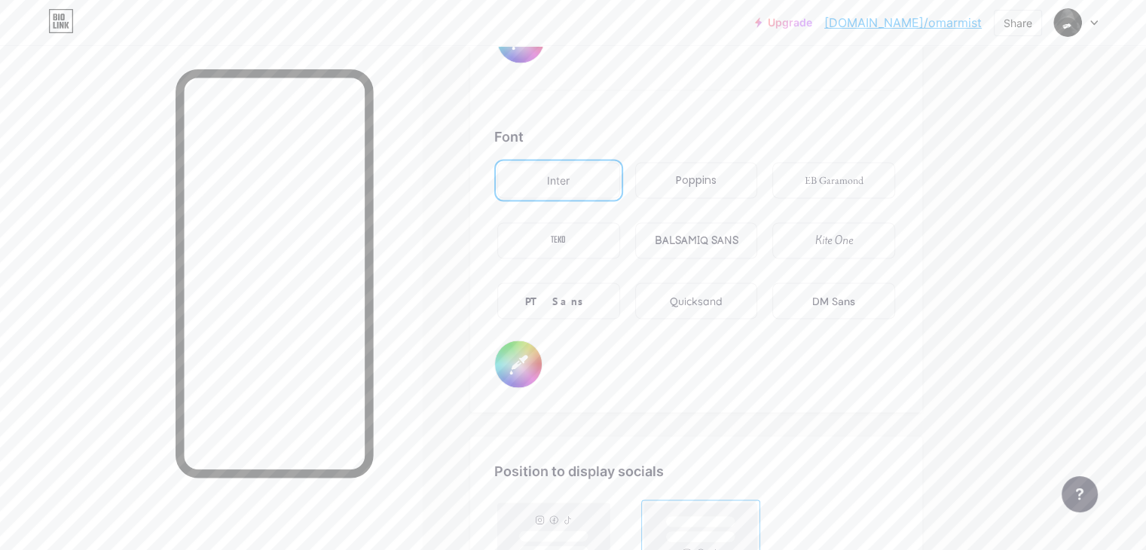
scroll to position [2587, 0]
click at [738, 234] on div "BALSAMIQ SANS" at bounding box center [696, 242] width 84 height 16
click at [895, 234] on div "Kite One" at bounding box center [833, 242] width 123 height 36
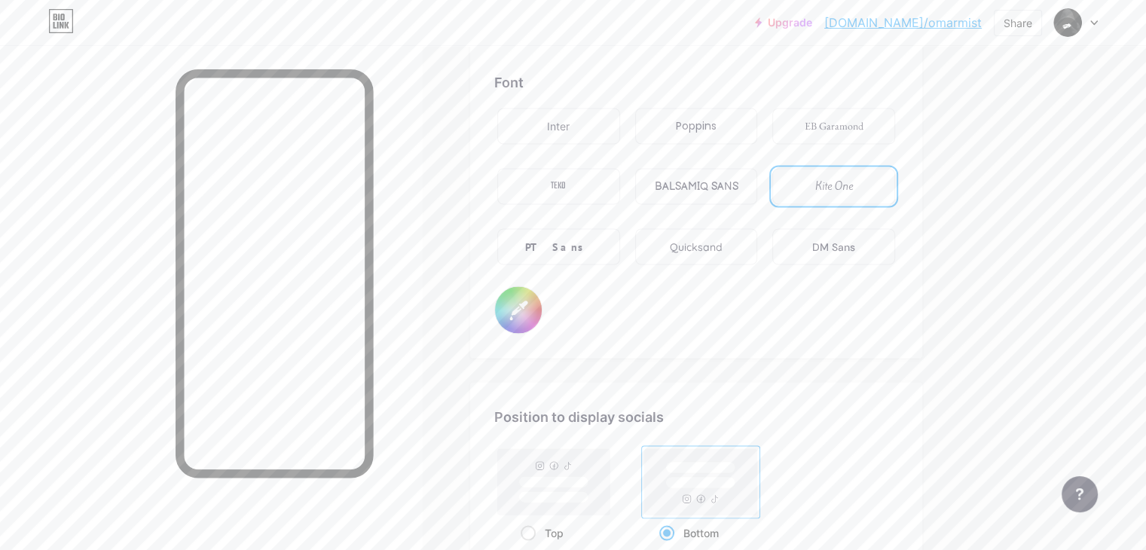
scroll to position [2622, 0]
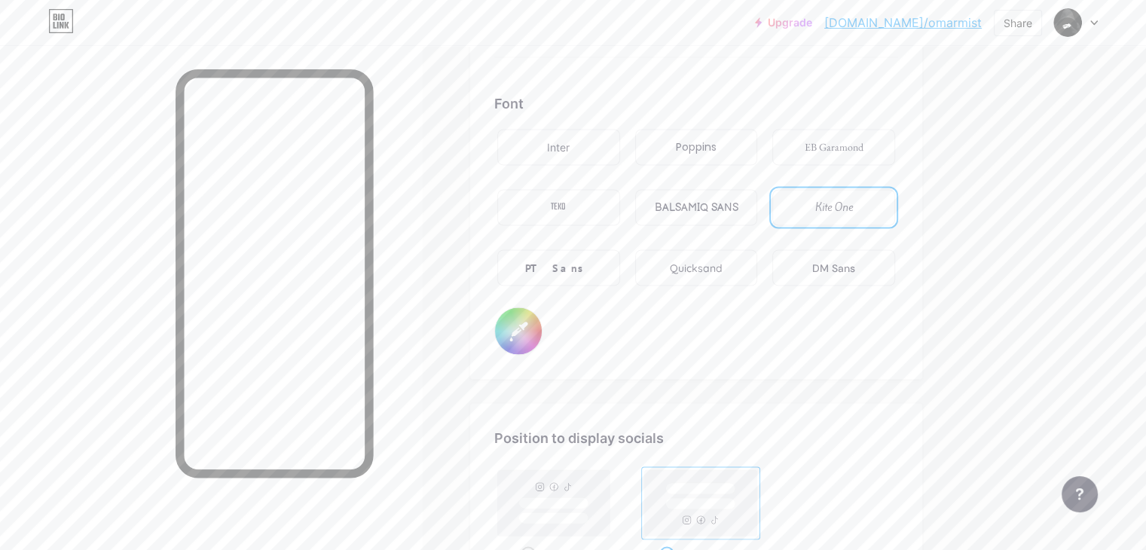
click at [620, 266] on div "PT Sans" at bounding box center [558, 267] width 123 height 36
click at [723, 260] on div "Quicksand" at bounding box center [696, 268] width 53 height 16
click at [855, 261] on div "DM Sans" at bounding box center [833, 268] width 43 height 16
click at [542, 338] on input "#000000" at bounding box center [518, 330] width 47 height 47
type input "#ff2e96"
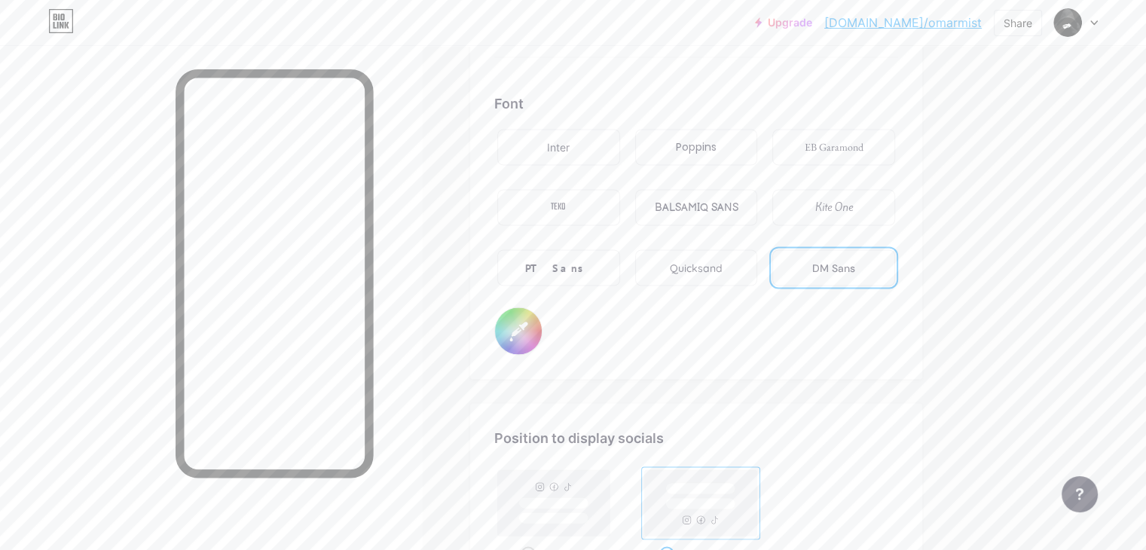
type input "#b64343"
type input "#ff2e96"
type input "#b94141"
type input "#ff2e96"
type input "#c13e3e"
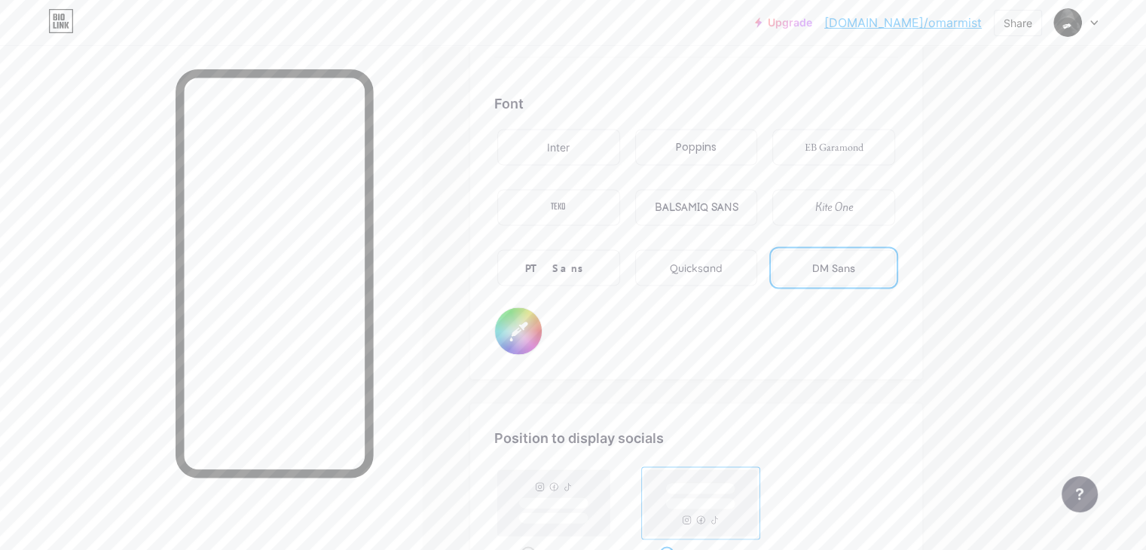
type input "#ff2e96"
type input "#c33c3c"
type input "#ff2e96"
type input "#cc3333"
type input "#ff2e96"
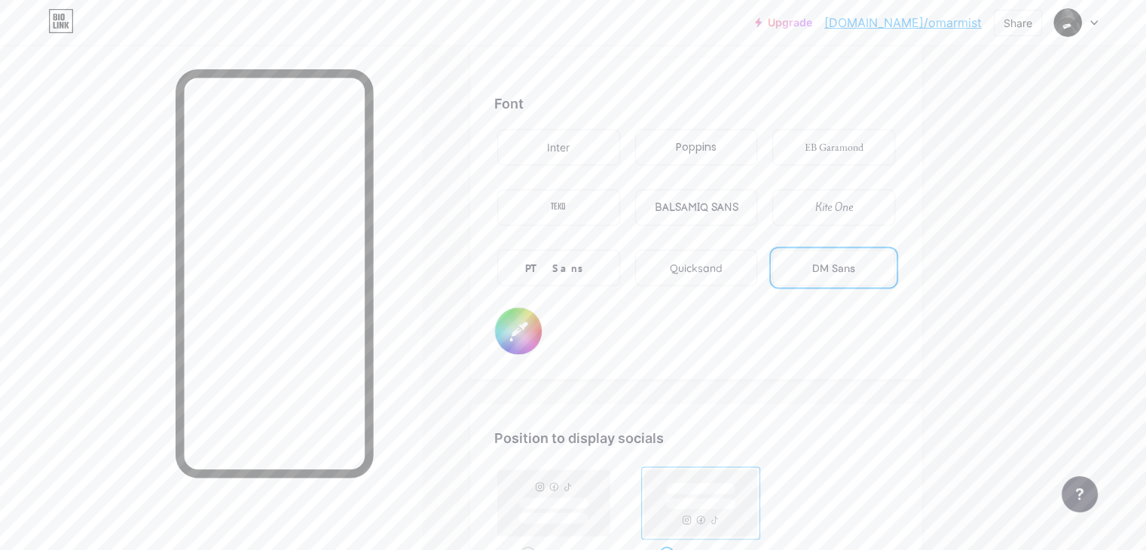
type input "#d62e2e"
type input "#ff2e96"
type input "#df2626"
type input "#ff2e96"
type input "#ea1f1f"
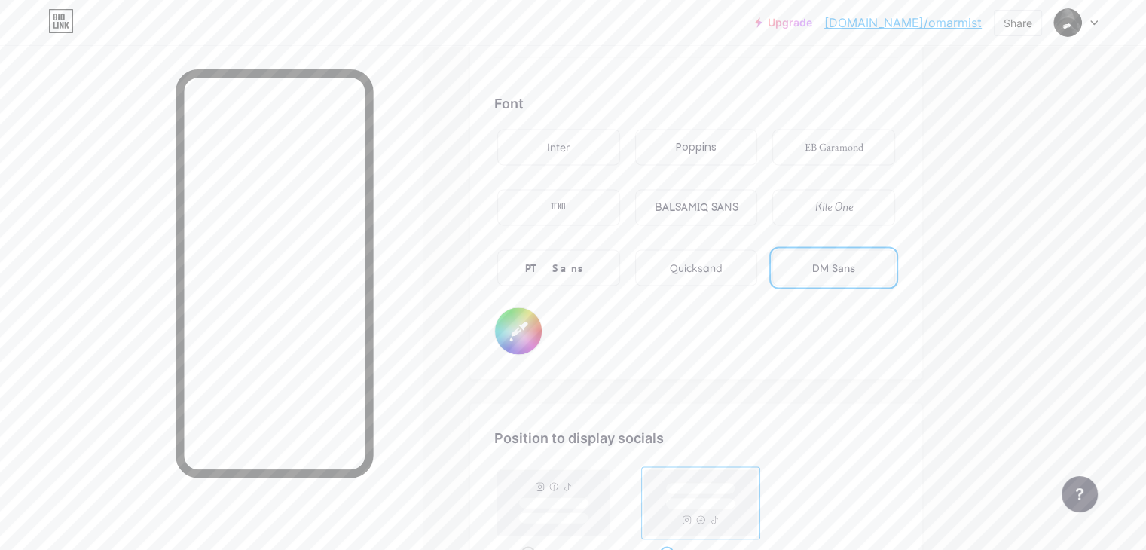
type input "#ff2e96"
type input "#f41a1a"
type input "#ff2e96"
type input "#ff0f0f"
type input "#ff2e96"
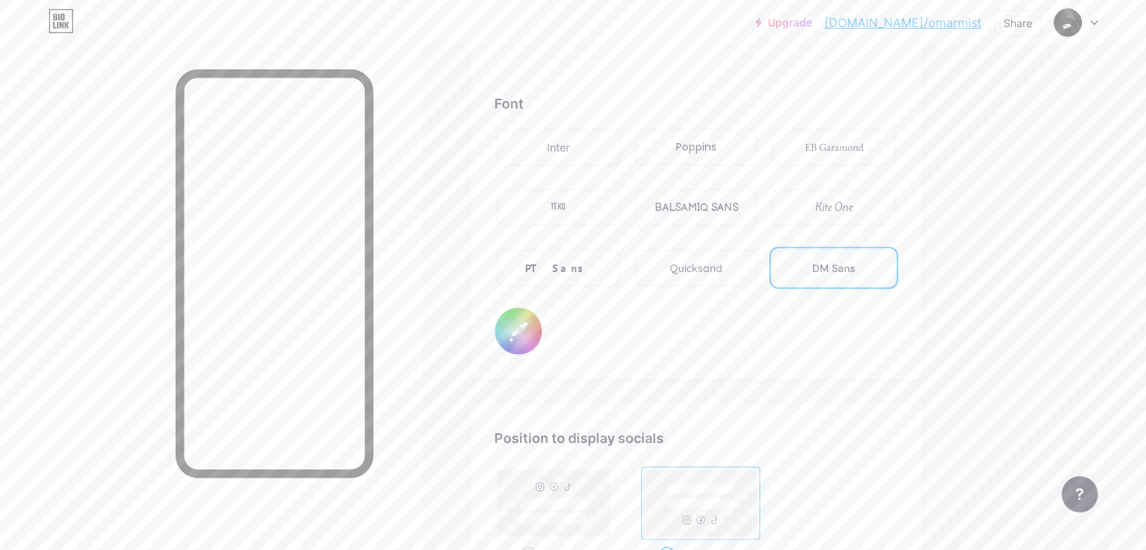
type input "#ff0a0a"
type input "#ff2e96"
type input "#ff0505"
type input "#ff2e96"
type input "#ff0000"
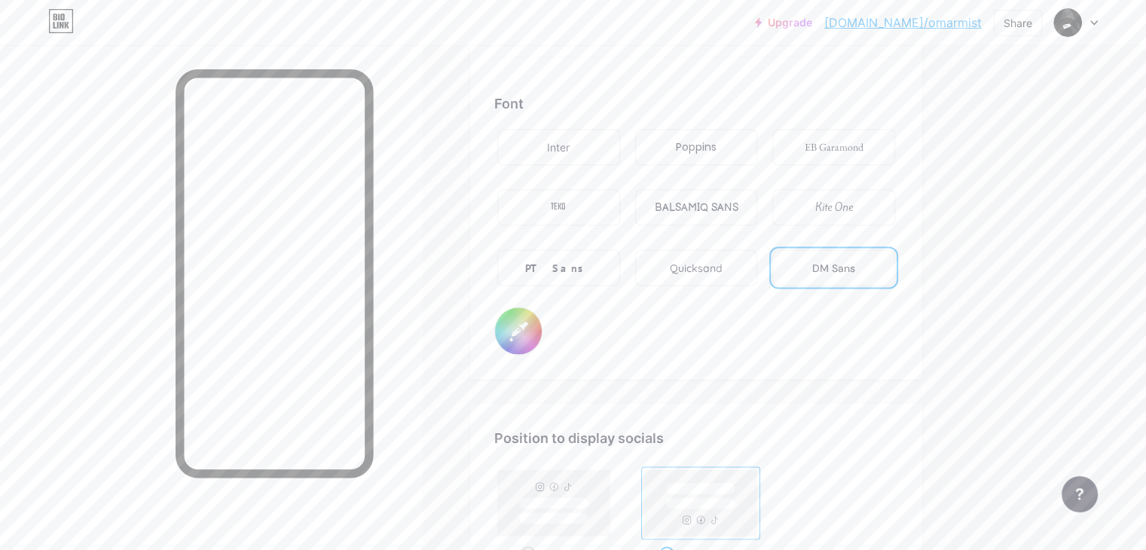
click at [788, 344] on div "Font Inter Poppins EB Garamond TEKO BALSAMIQ SANS Kite One PT Sans Quicksand DM…" at bounding box center [696, 223] width 404 height 261
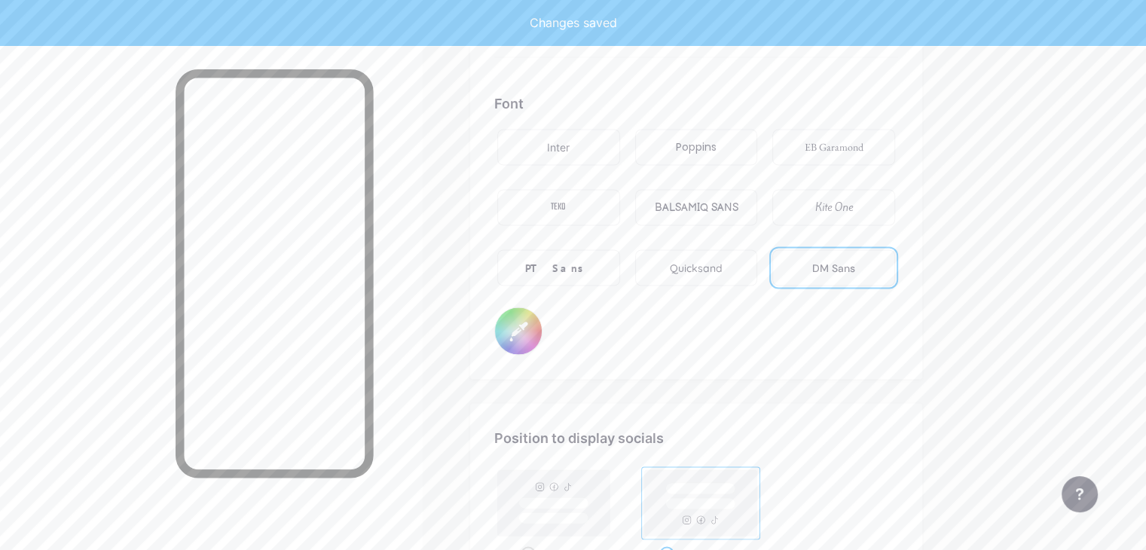
click at [542, 329] on input "#ff0000" at bounding box center [518, 330] width 47 height 47
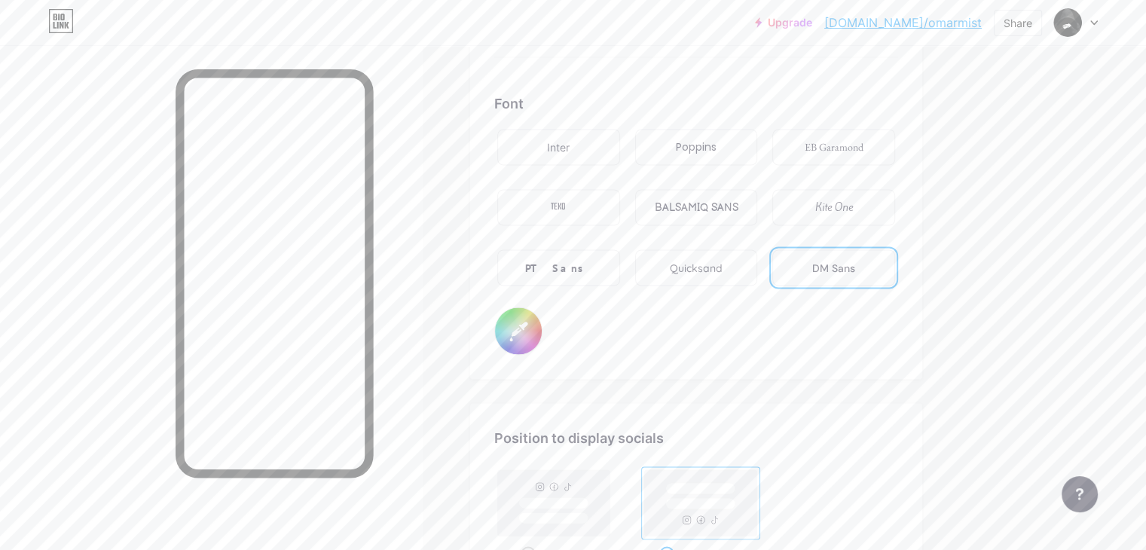
type input "#ff2e96"
type input "#d70909"
type input "#ff2e96"
type input "#d60a0a"
type input "#ff2e96"
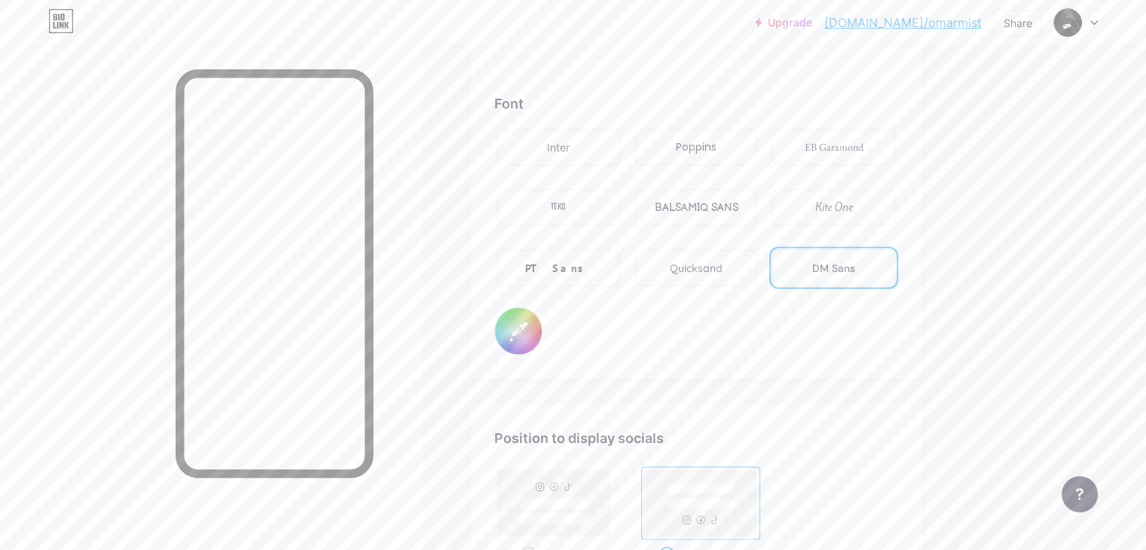
type input "#d10a0a"
type input "#ff2e96"
type input "#d00b0b"
type input "#ff2e96"
type input "#d40c0c"
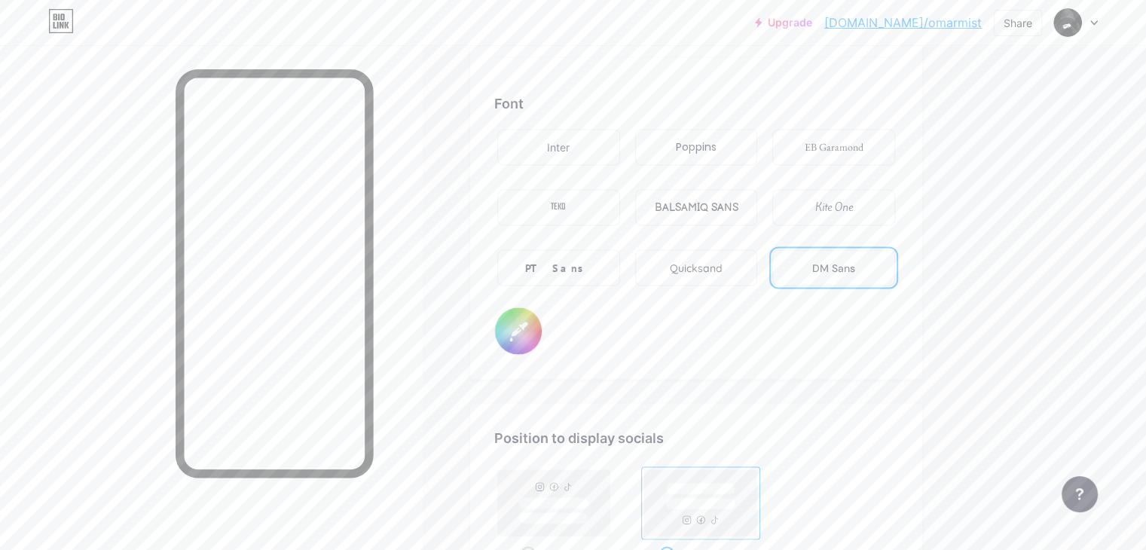
type input "#ff2e96"
type input "#cc0f0f"
type input "#ff2e96"
type input "#cb1010"
type input "#ff2e96"
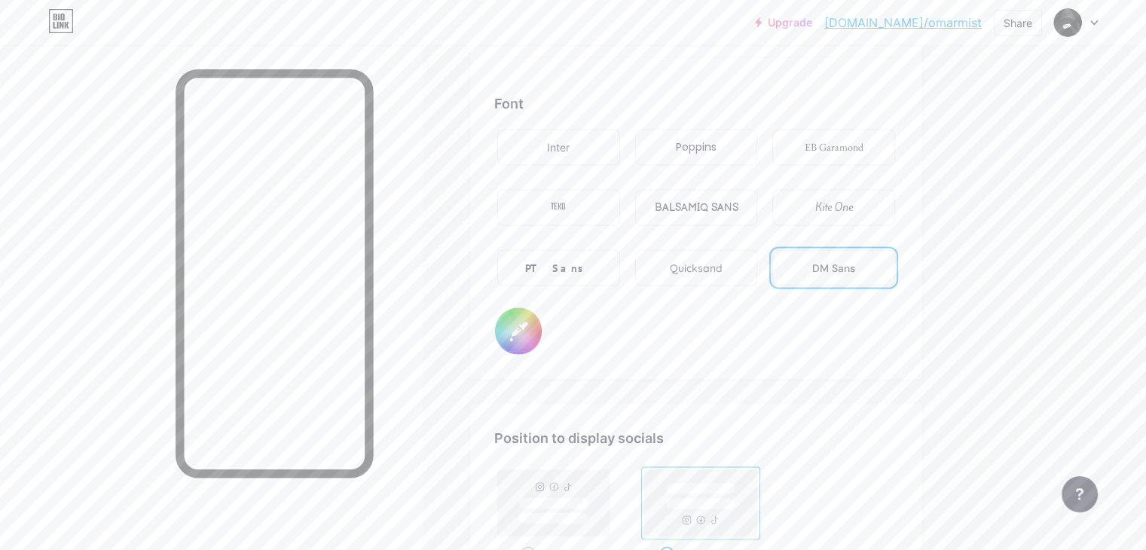
type input "#c81414"
type input "#ff2e96"
type input "#c11a1a"
type input "#ff2e96"
type input "#b71f1f"
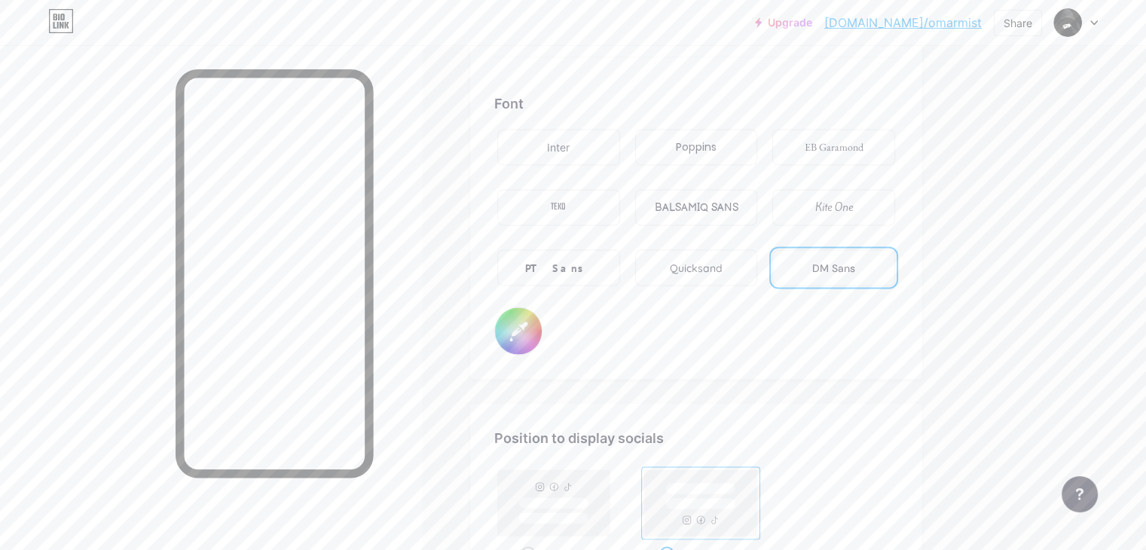
type input "#ff2e96"
type input "#ad2525"
type input "#ff2e96"
type input "#a42828"
type input "#ff2e96"
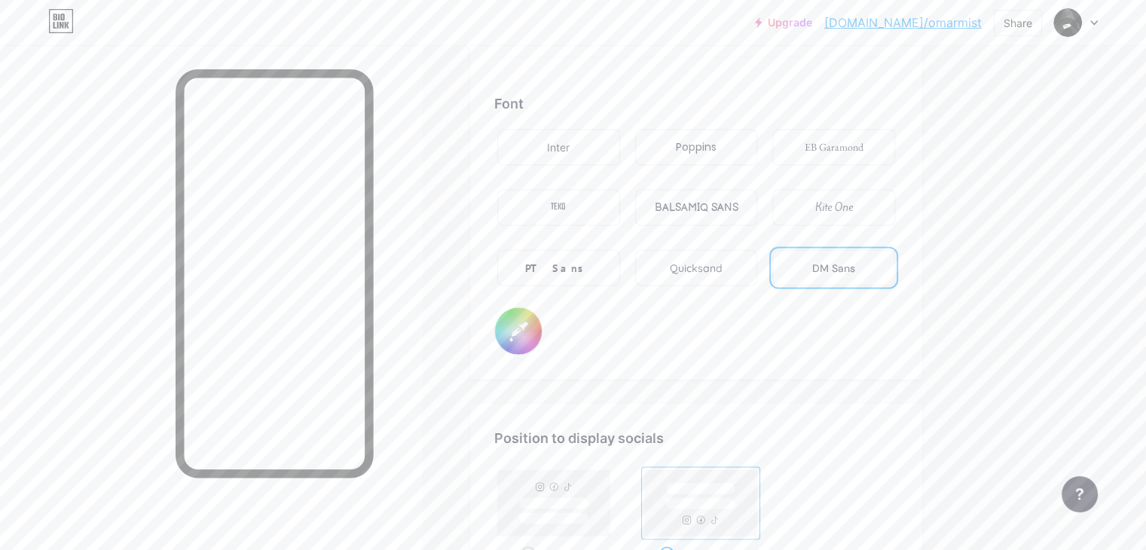
type input "#a32929"
type input "#ff2e96"
type input "#a02c2c"
type input "#ff2e96"
type input "#9a2d2d"
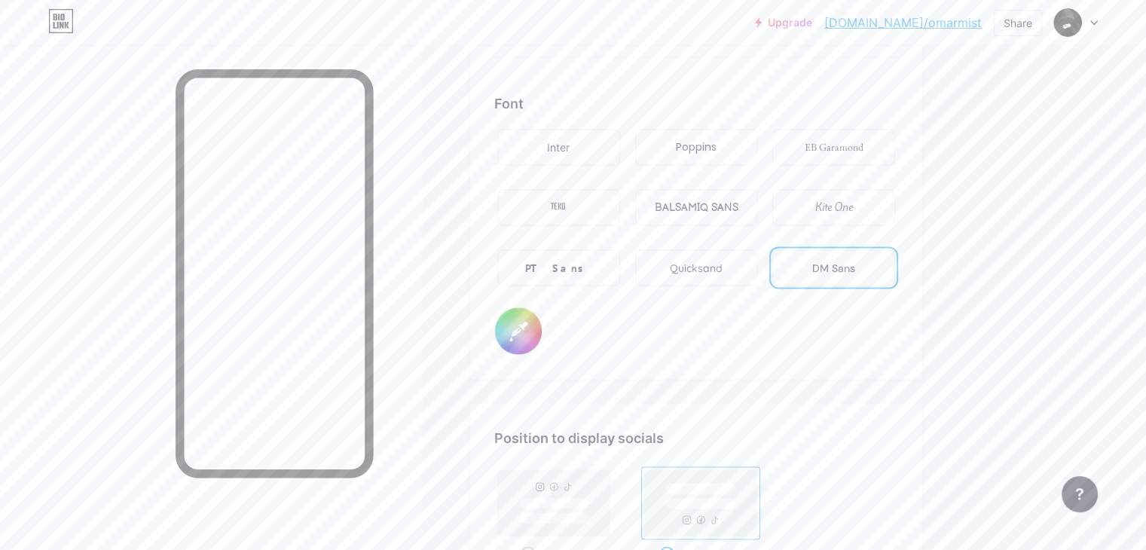
type input "#ff2e96"
type input "#932f2f"
type input "#ff2e96"
type input "#8e2f2f"
type input "#ff2e96"
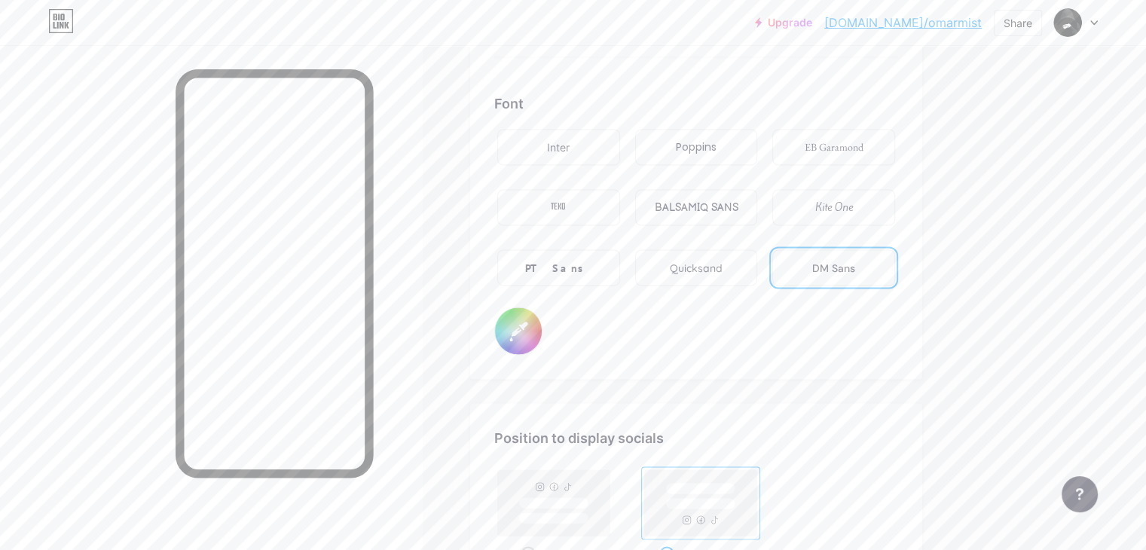
type input "#842e2e"
type input "#ff2e96"
type input "#813131"
type input "#ff2e96"
type input "#7d3131"
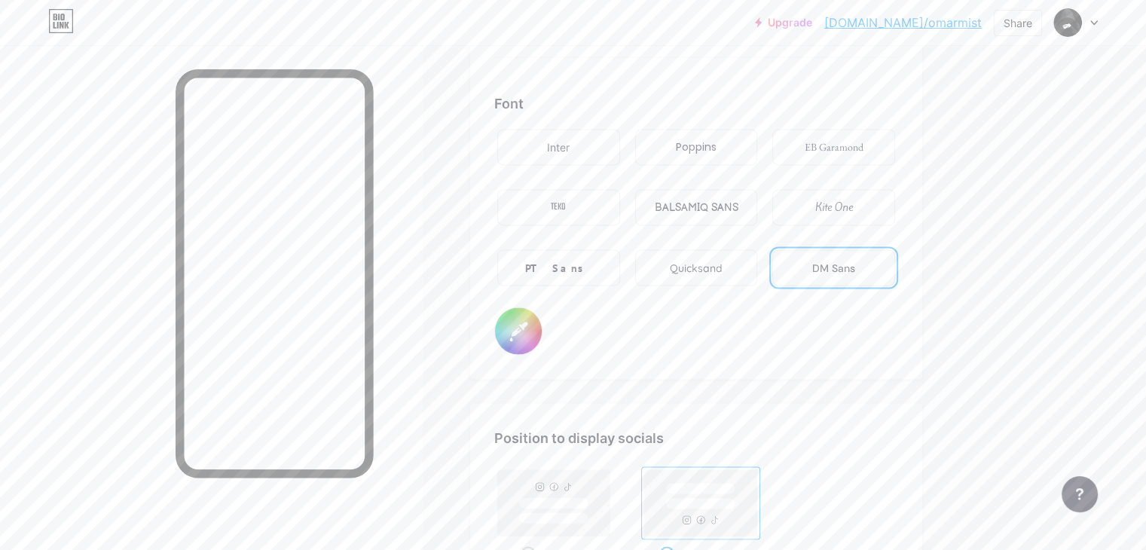
type input "#ff2e96"
type input "#723131"
type input "#ff2e96"
type input "#6d3131"
type input "#ff2e96"
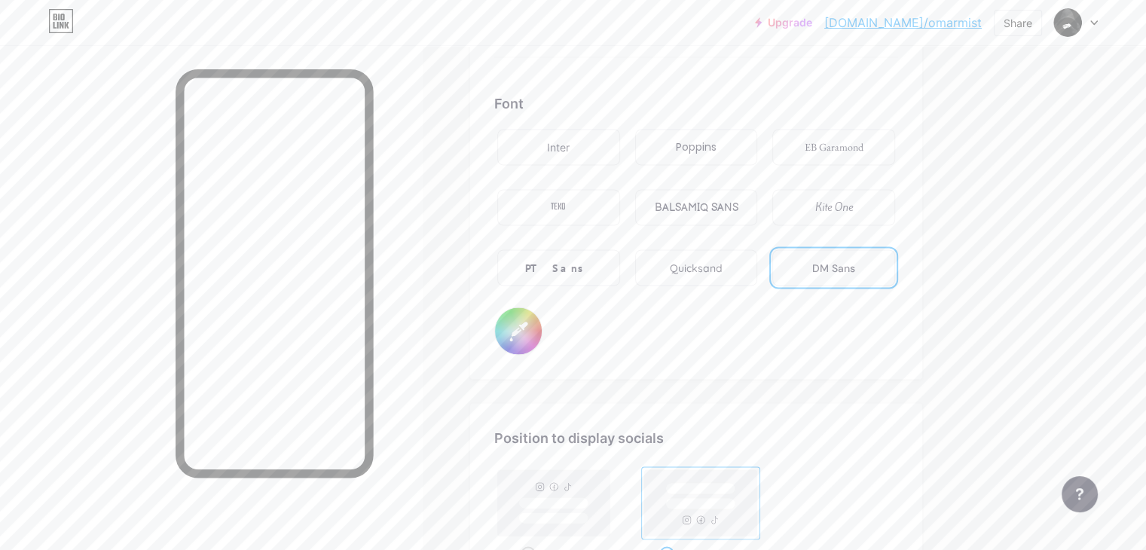
type input "#6c3333"
type input "#ff2e96"
type input "#673232"
type input "#ff2e96"
type input "#5f3030"
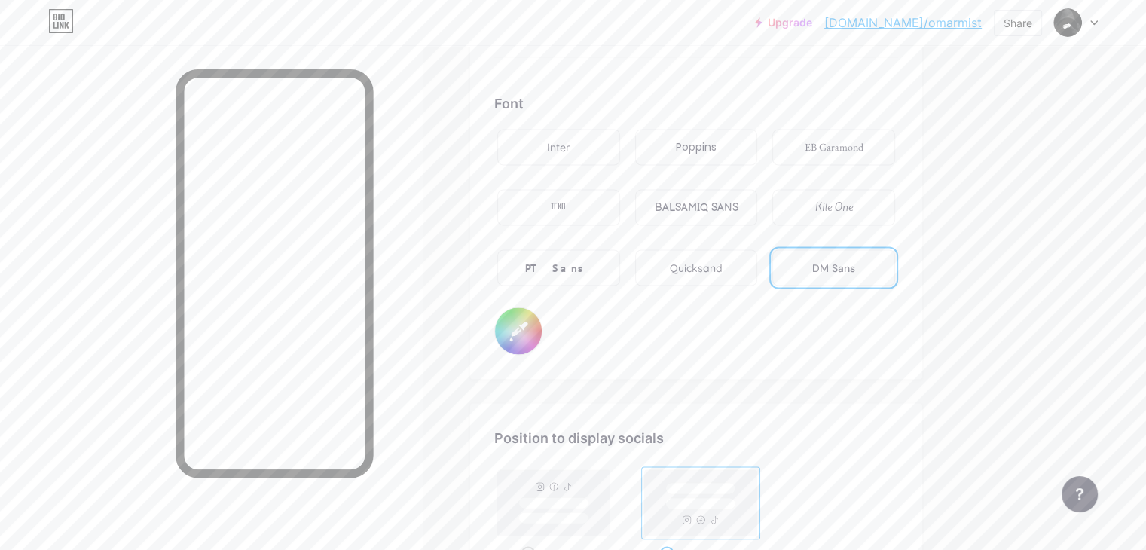
type input "#ff2e96"
type input "#5a3030"
type input "#ff2e96"
type input "#562f2f"
type input "#ff2e96"
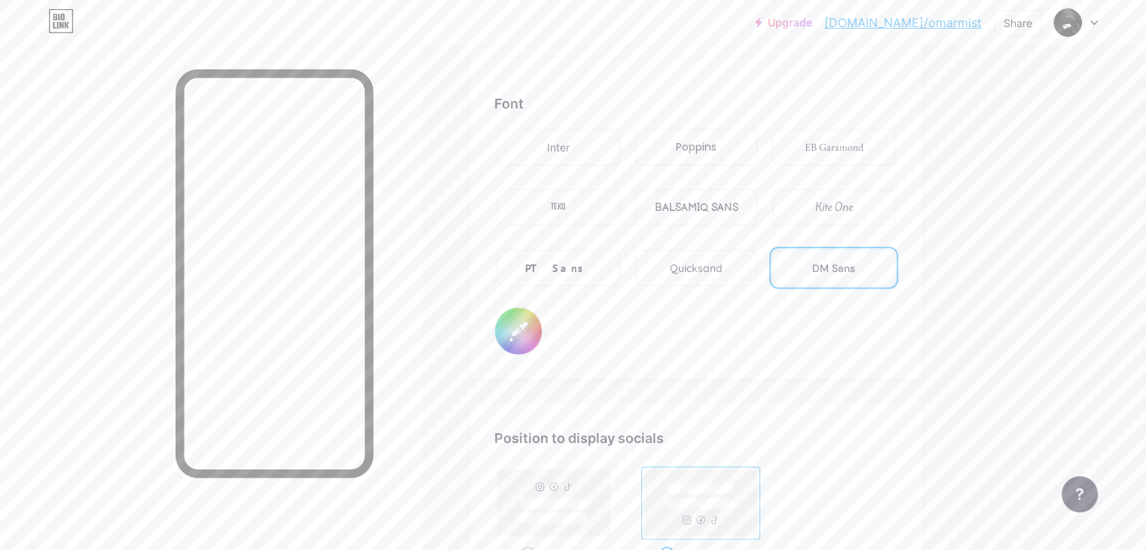
type input "#502f2f"
type input "#ff2e96"
type input "#4f3030"
type input "#ff2e96"
type input "#4e3232"
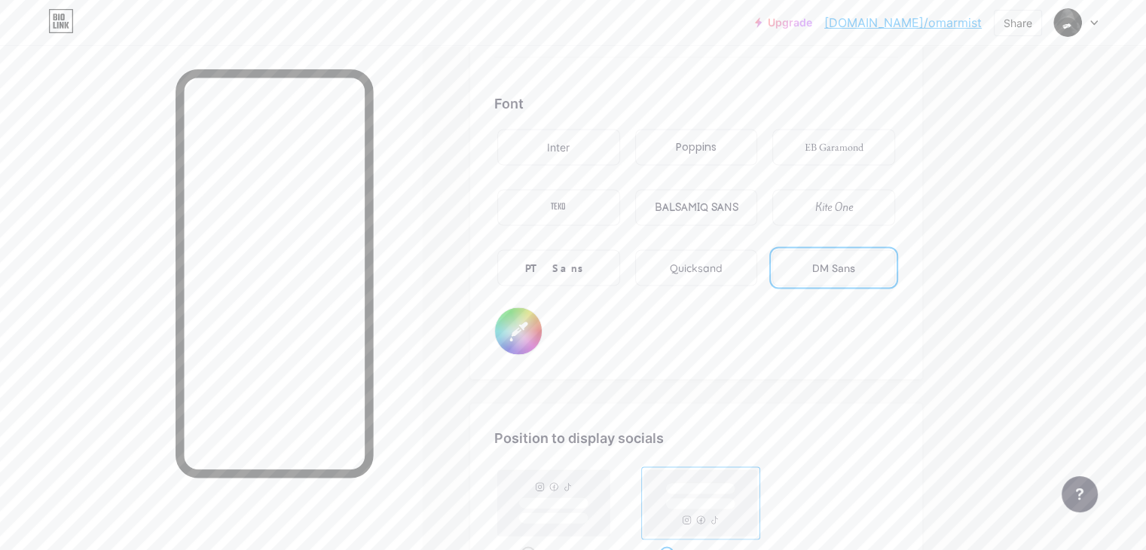
type input "#ff2e96"
type input "#493131"
type input "#ff2e96"
type input "#463030"
type input "#ff2e96"
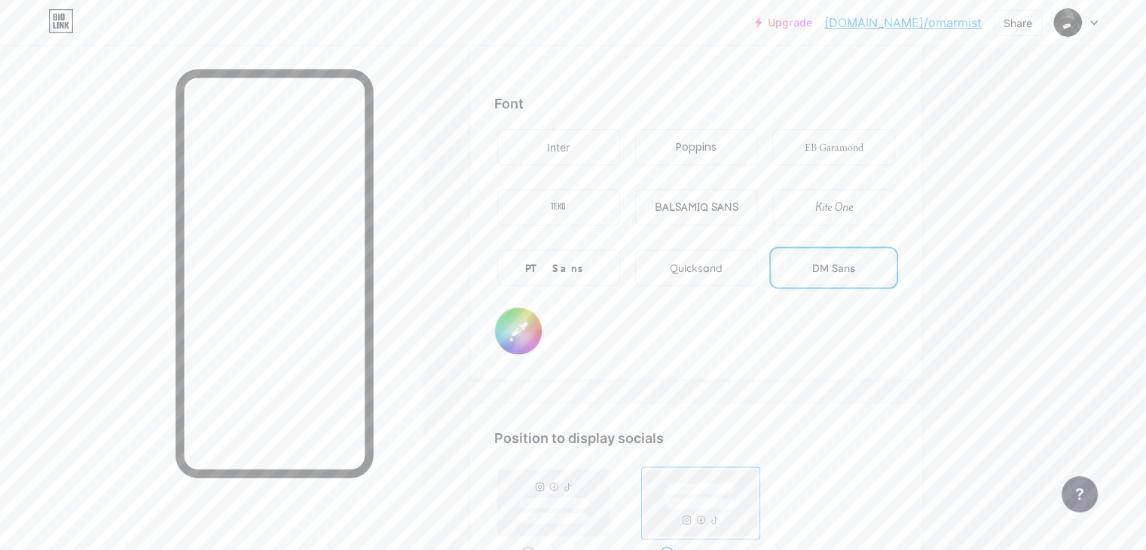
type input "#3f2c2c"
type input "#ff2e96"
type input "#3b2b2b"
type input "#ff2e96"
type input "#362b2b"
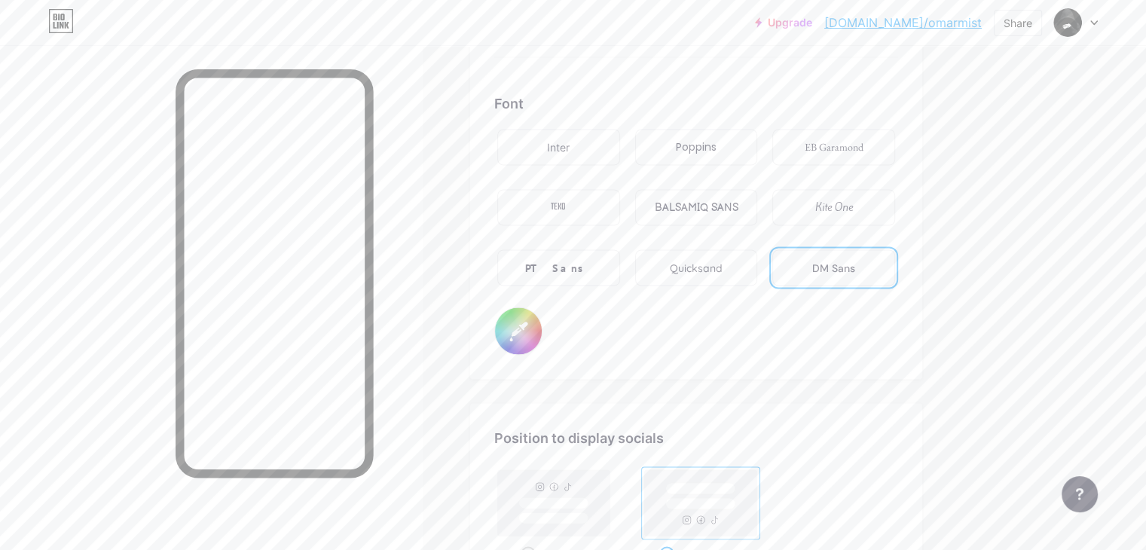
type input "#ff2e96"
type input "#352c2c"
type input "#ff2e96"
type input "#2f2727"
type input "#ff2e96"
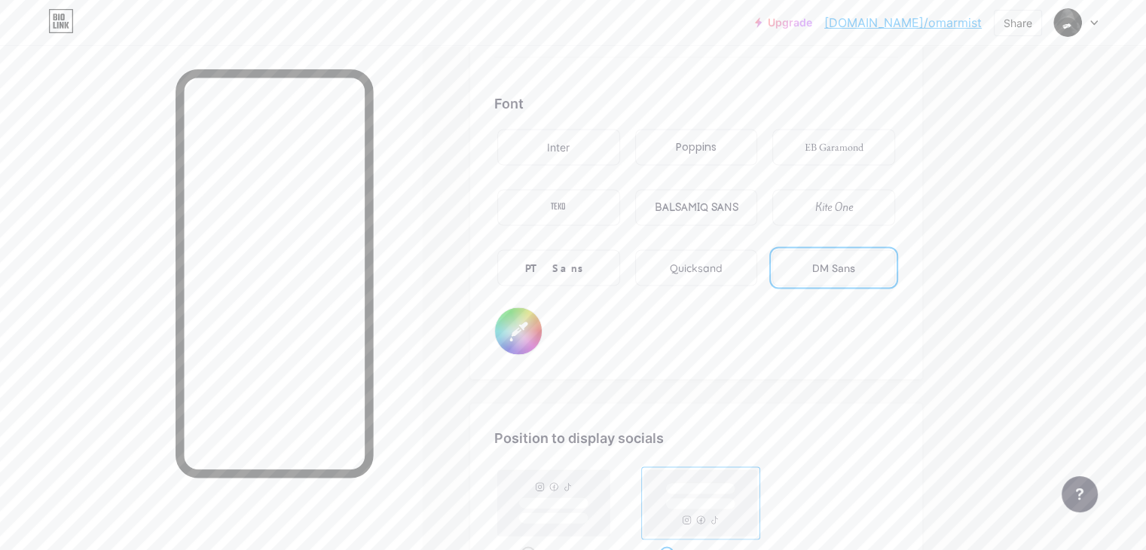
type input "#292323"
type input "#ff2e96"
type input "#292424"
type input "#ff2e96"
type input "#231f1f"
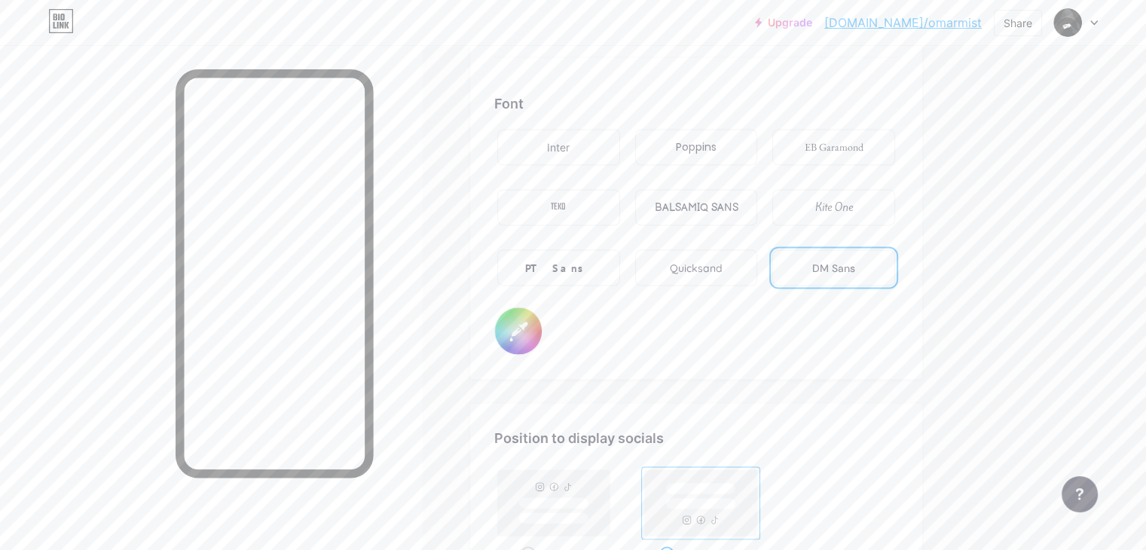
type input "#ff2e96"
type input "#1d1b1b"
type input "#ff2e96"
type input "#171616"
type input "#ff2e96"
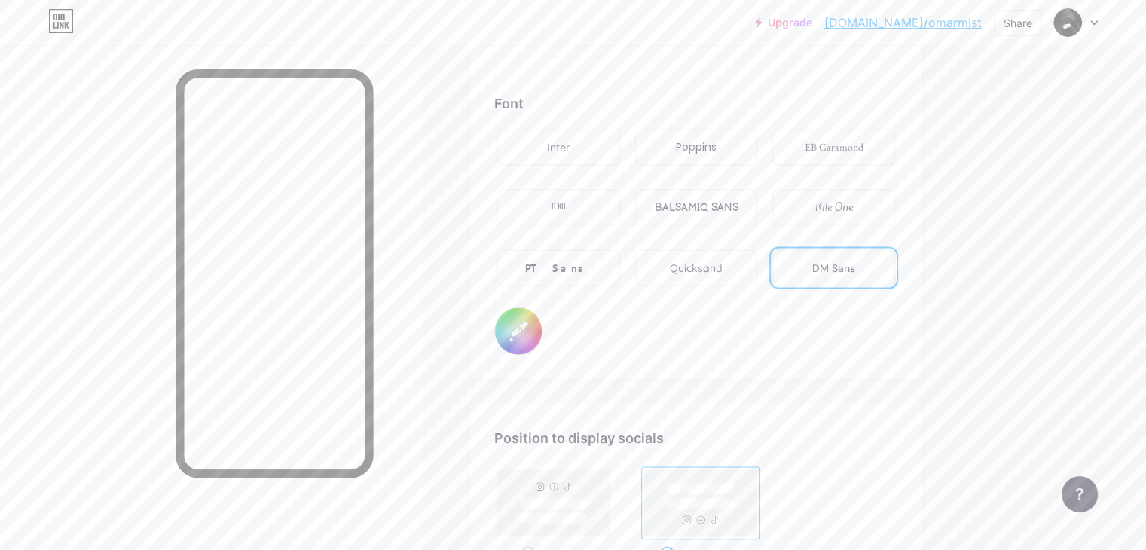
type input "#121212"
type input "#ff2e96"
type input "#121111"
type input "#ff2e96"
type input "#0d0d0d"
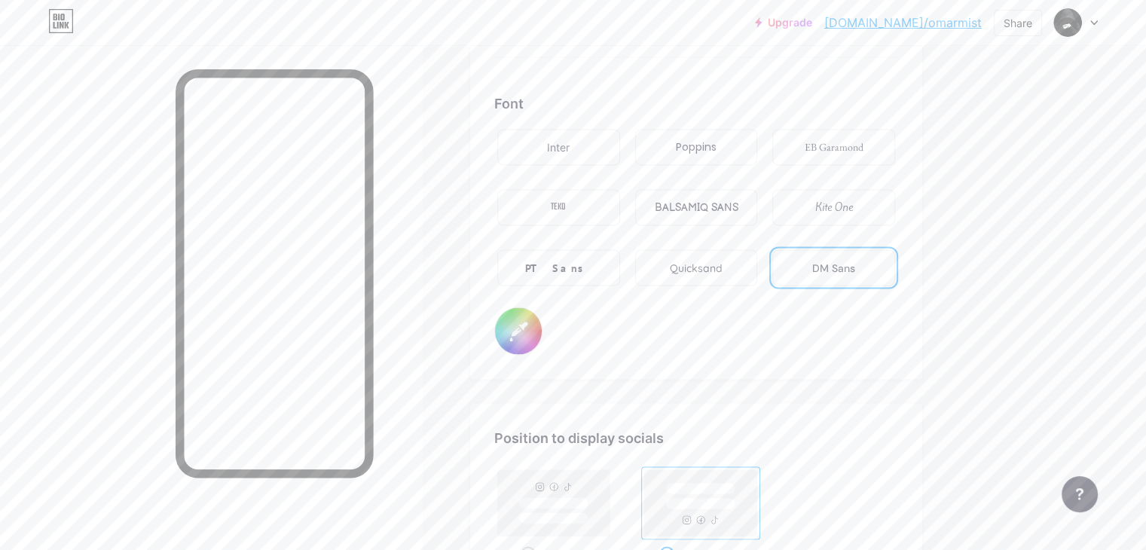
type input "#ff2e96"
type input "#080808"
type input "#ff2e96"
type input "#050505"
type input "#ff2e96"
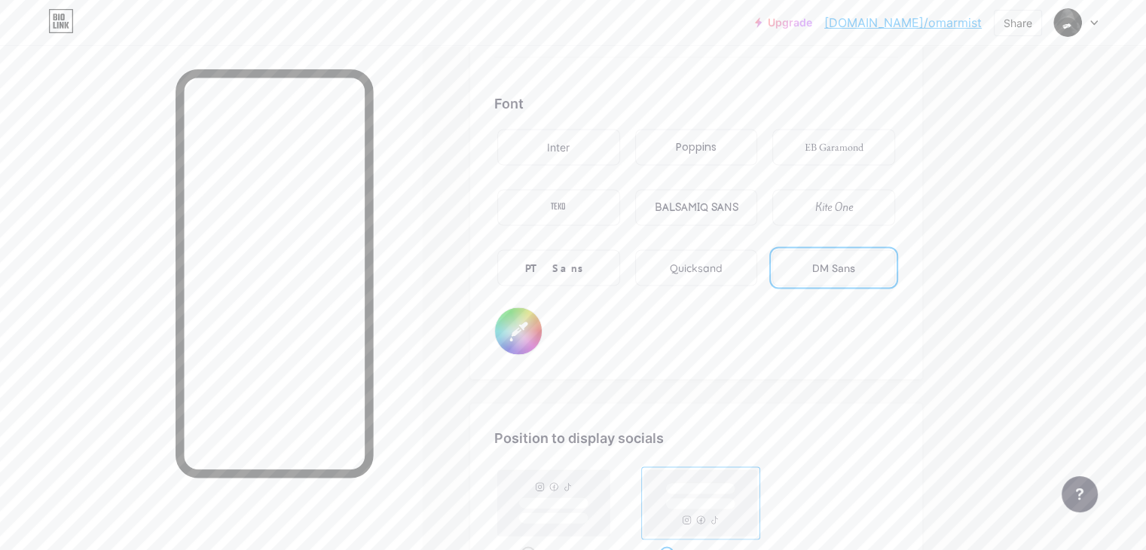
type input "#030303"
type input "#ff2e96"
type input "#000000"
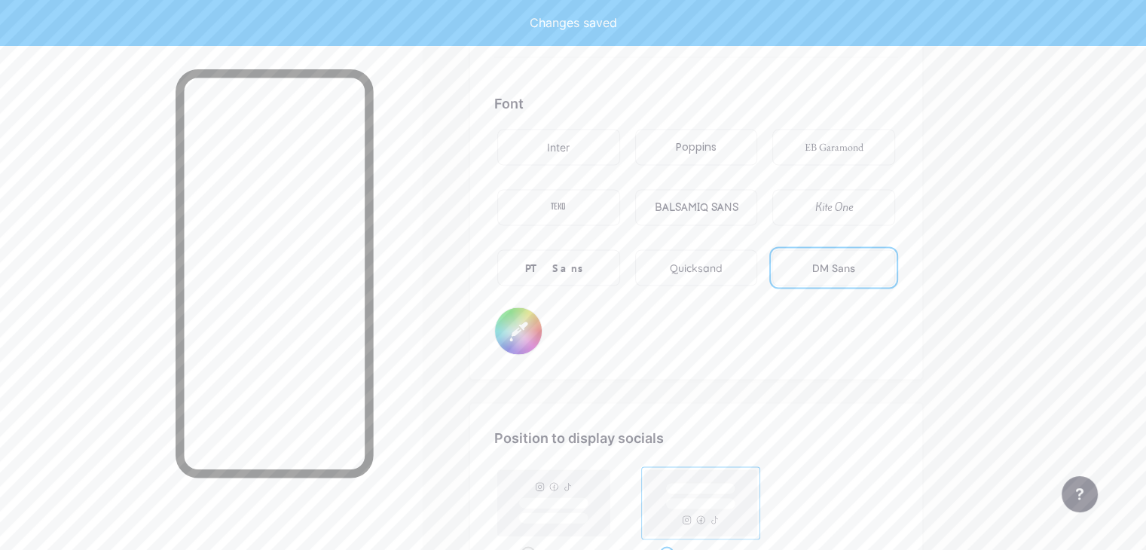
type input "#ff2e96"
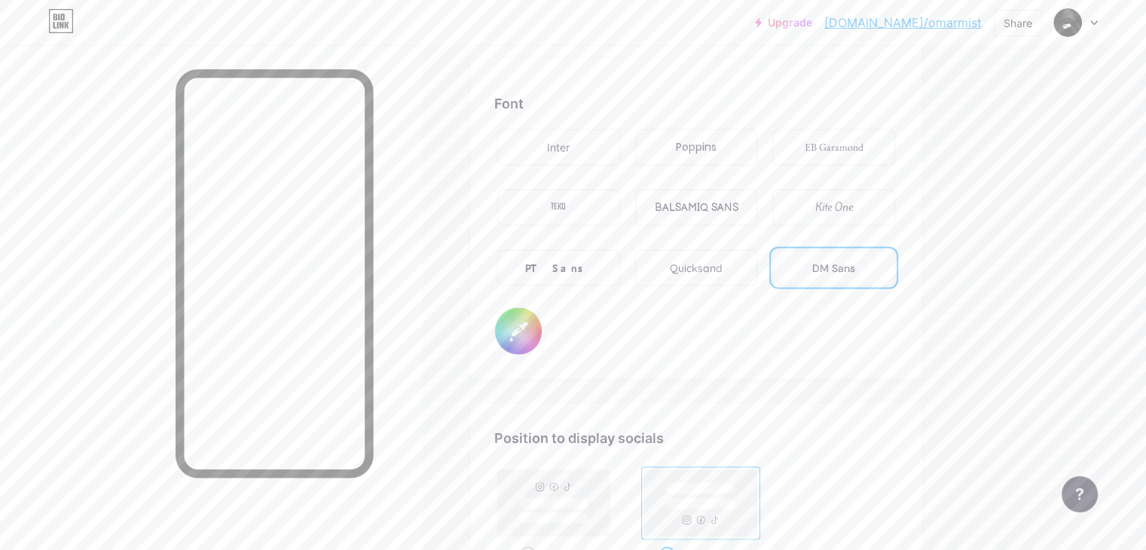
type input "#000000"
click at [738, 200] on div "BALSAMIQ SANS" at bounding box center [696, 208] width 84 height 16
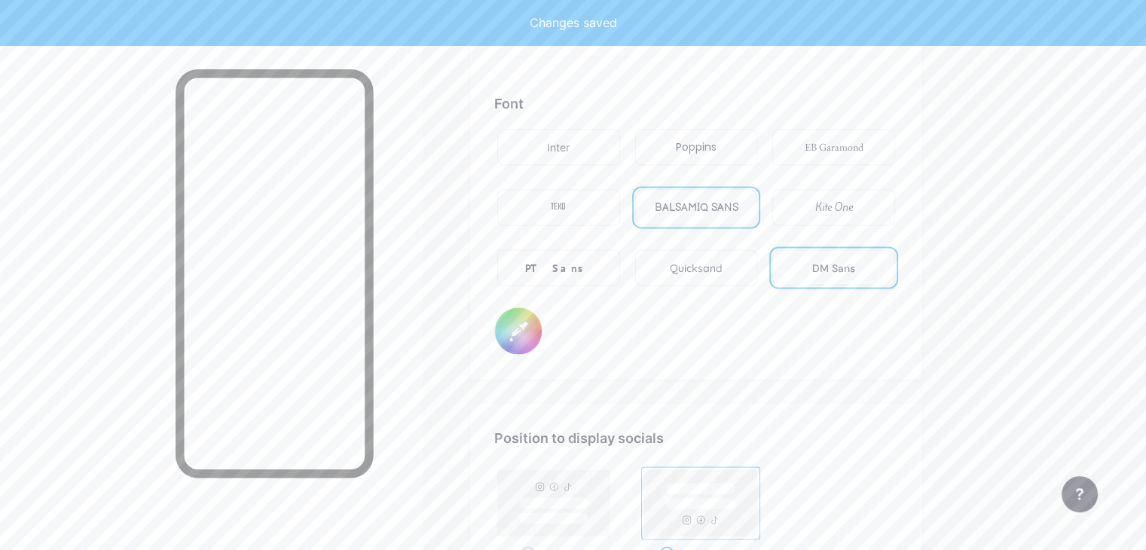
click at [542, 339] on input "#000000" at bounding box center [518, 330] width 47 height 47
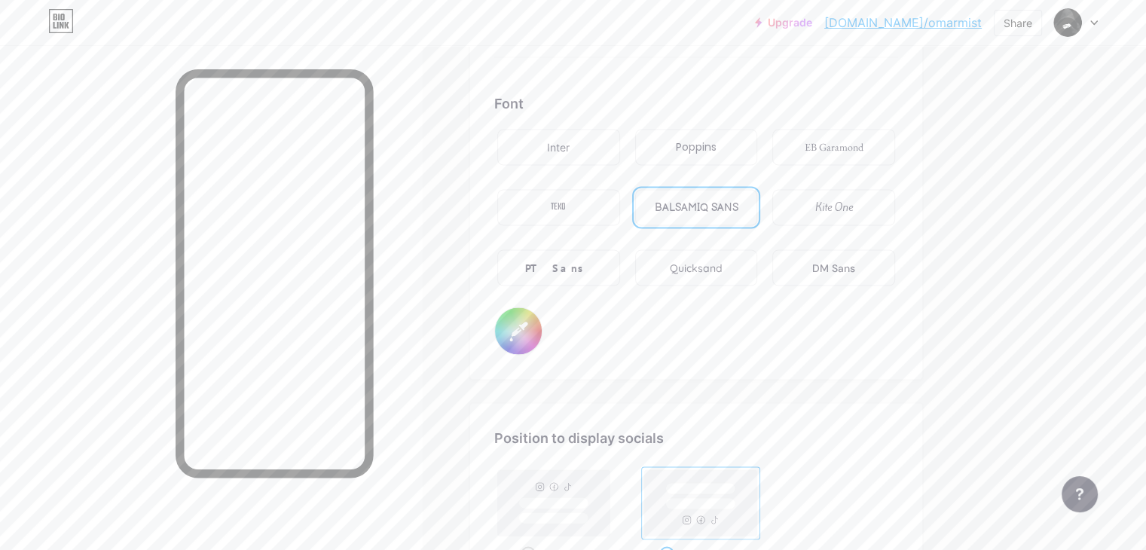
type input "#ff2e96"
type input "#4d4242"
type input "#ff2e96"
type input "#534646"
type input "#ff2e96"
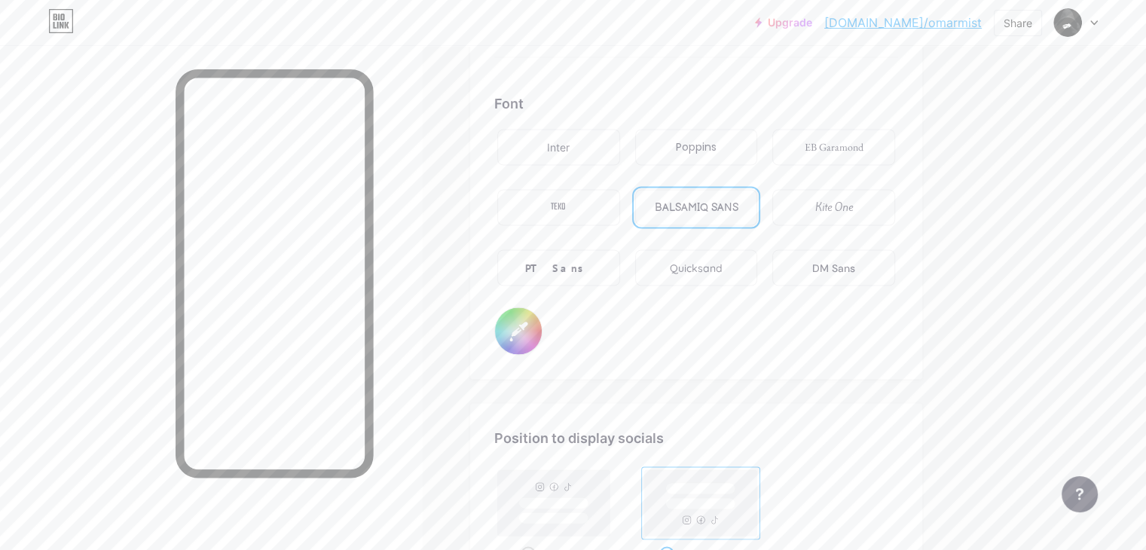
type input "#554949"
type input "#ff2e96"
type input "#5e5050"
type input "#ff2e96"
type input "#665757"
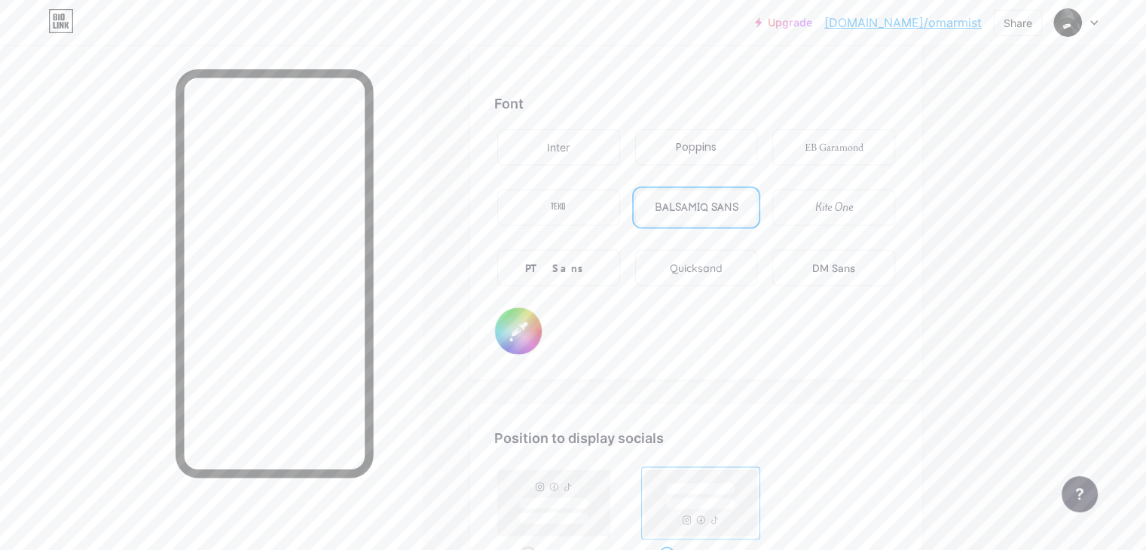
type input "#ff2e96"
type input "#746363"
type input "#ff2e96"
type input "#816e6e"
type input "#ff2e96"
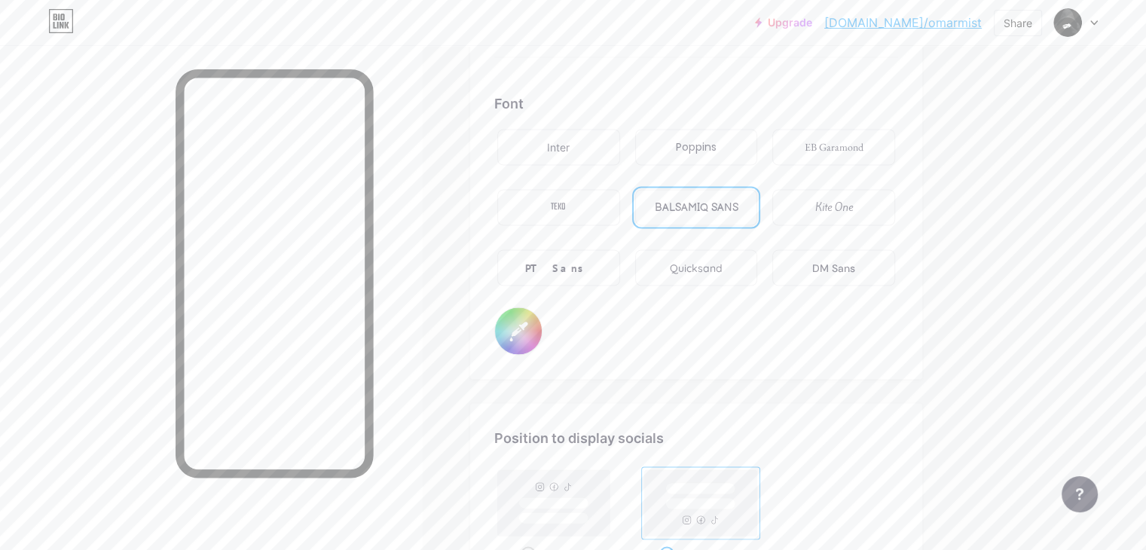
type input "#877373"
type input "#ff2e96"
type input "#8c7878"
type input "#ff2e96"
type input "#907a7a"
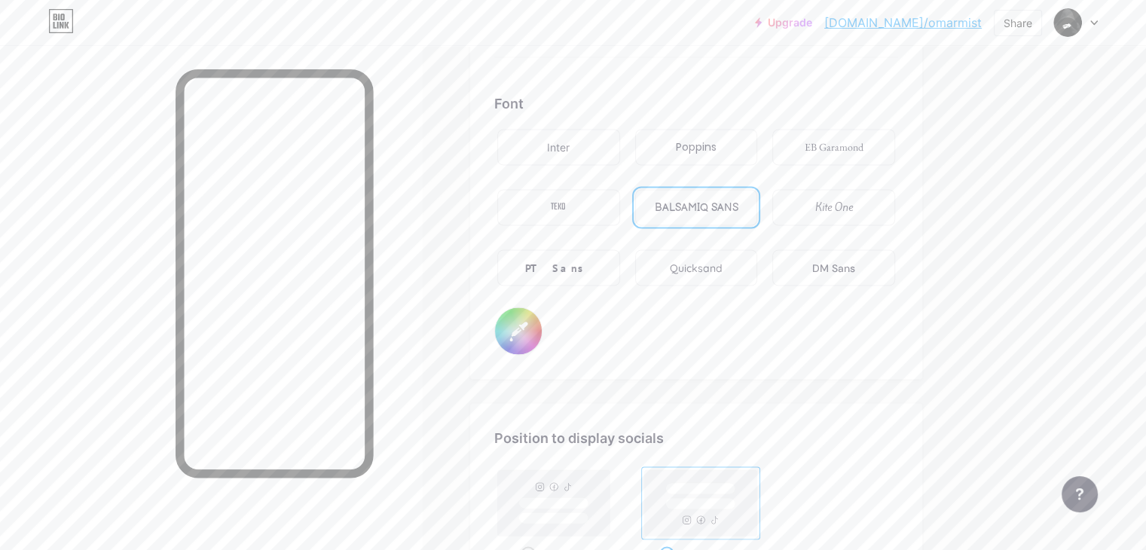
type input "#ff2e96"
type input "#978282"
type input "#ff2e96"
type input "#9a8484"
type input "#ff2e96"
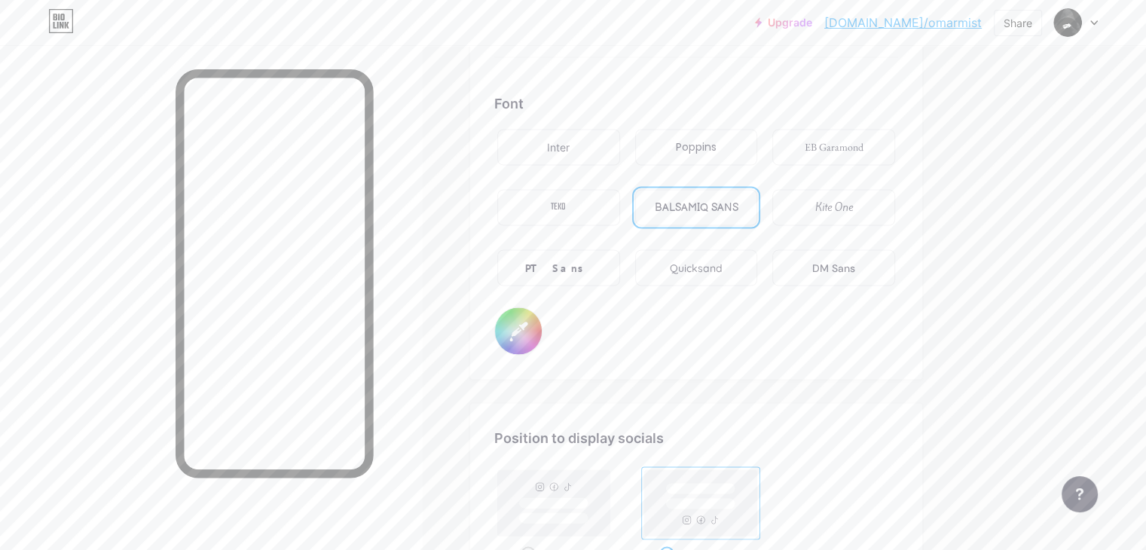
type input "#9d8585"
type input "#ff2e96"
type input "#a08888"
type input "#ff2e96"
type input "#a28b8b"
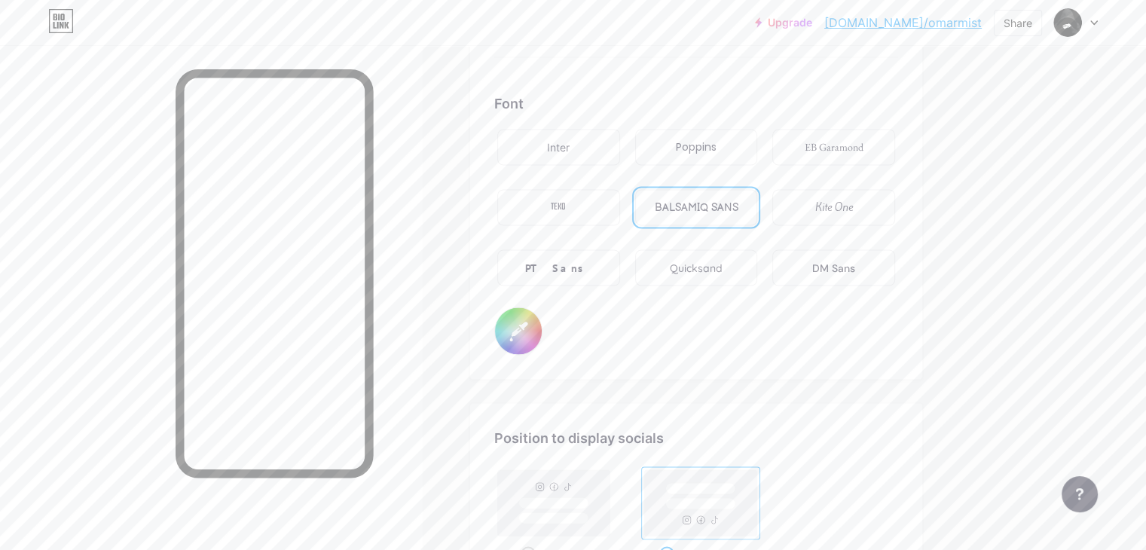
type input "#ff2e96"
type input "#a58d8d"
type input "#ff2e96"
type input "#a79090"
type input "#ff2e96"
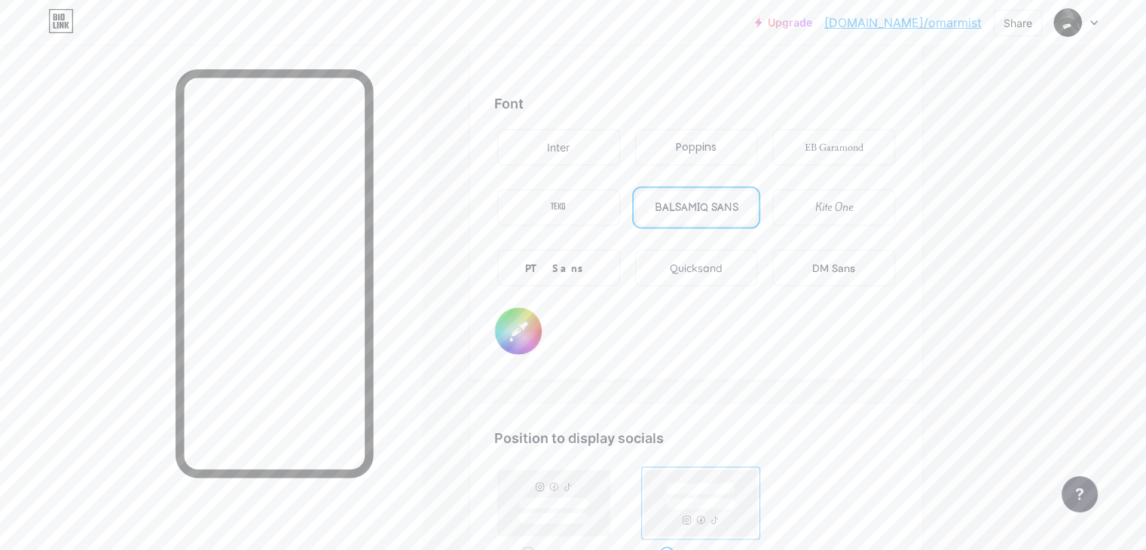
type input "#aa9292"
type input "#ff2e96"
type input "#ad9494"
type input "#ff2e96"
type input "#af9797"
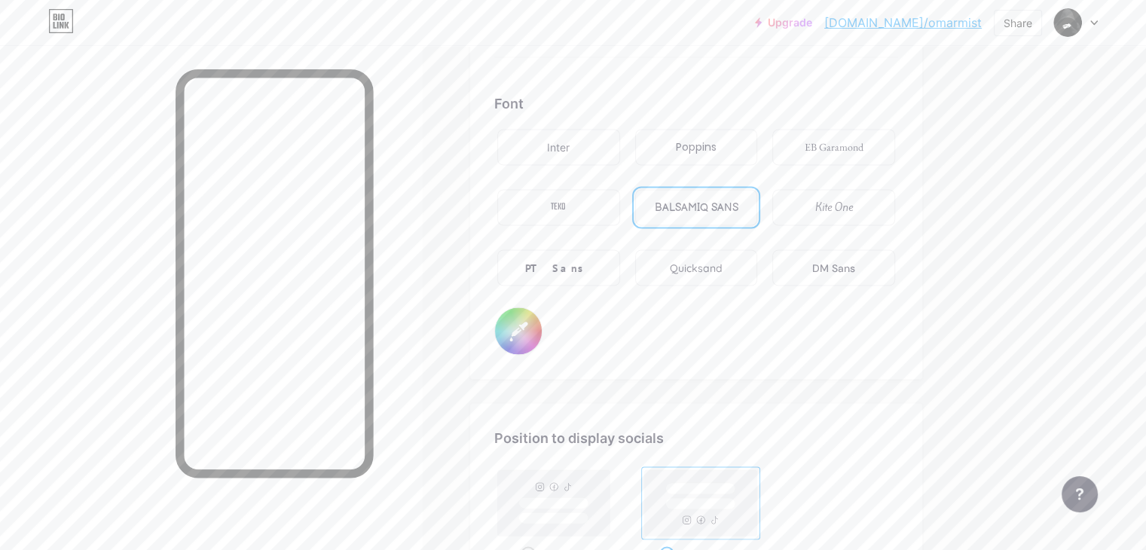
type input "#ff2e96"
type input "#b49c9c"
type input "#ff2e96"
type input "#b49d9d"
type input "#ff2e96"
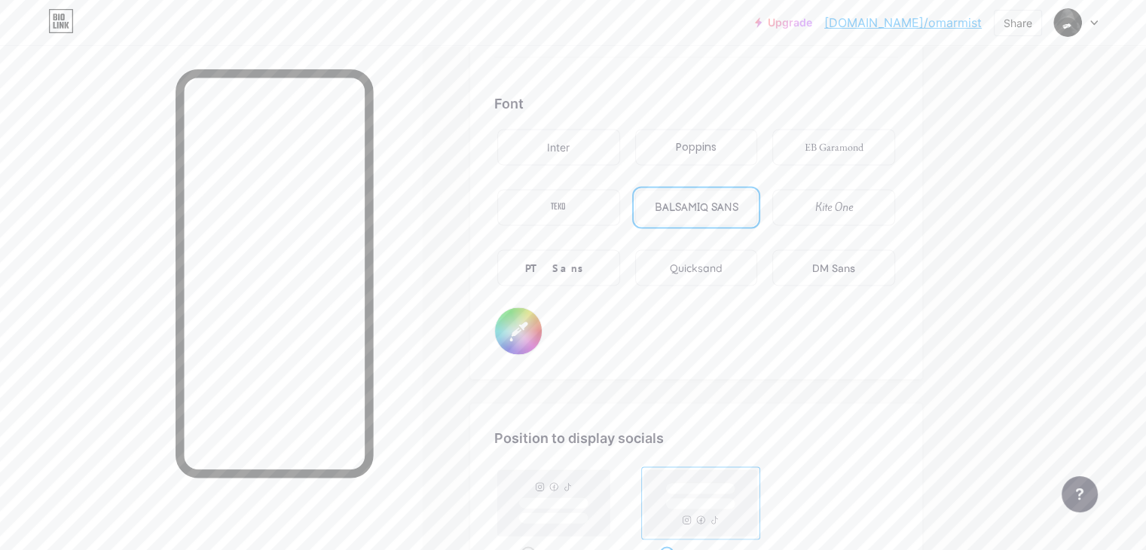
type input "#b8a3a3"
type input "#ff2e96"
type input "#baa6a6"
type input "#ff2e96"
type input "#bfabab"
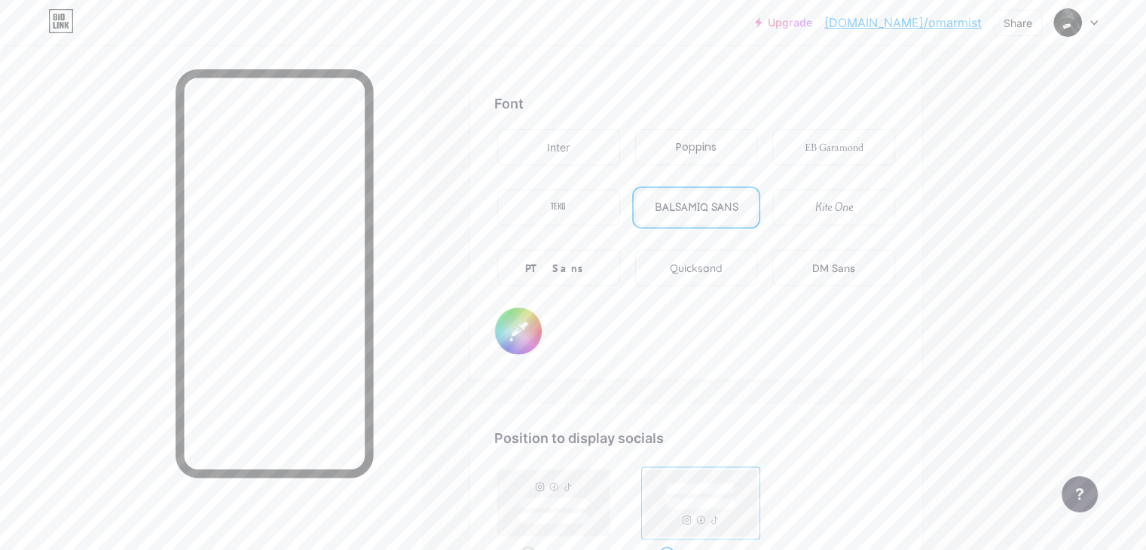
type input "#ff2e96"
type input "#c2aeae"
type input "#ff2e96"
type input "#c4b0b0"
type input "#ff2e96"
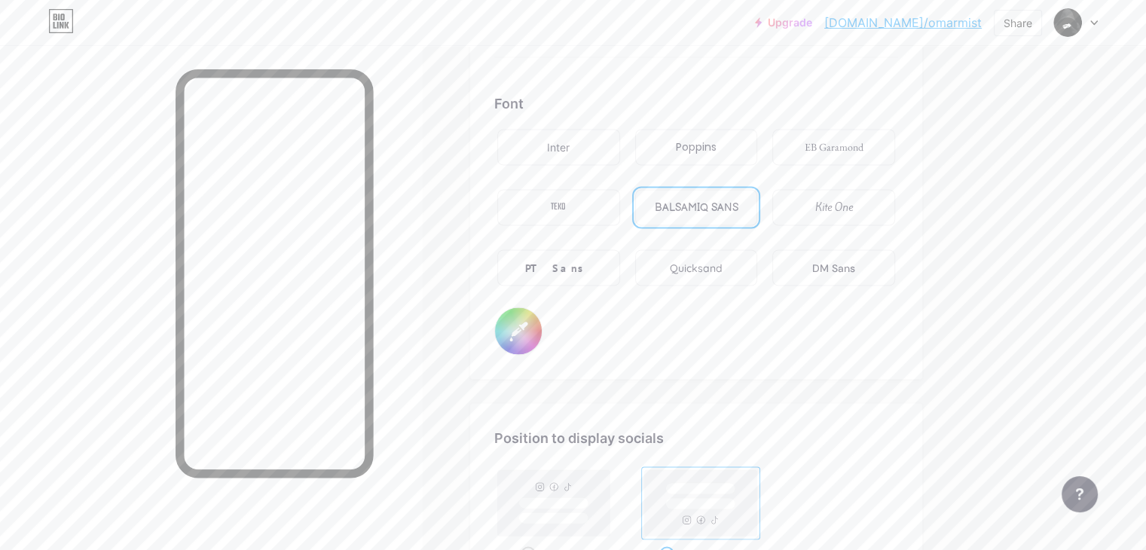
type input "#c7b2b2"
type input "#ff2e96"
type input "#c9b5b5"
type input "#ff2e96"
type input "#cebbbb"
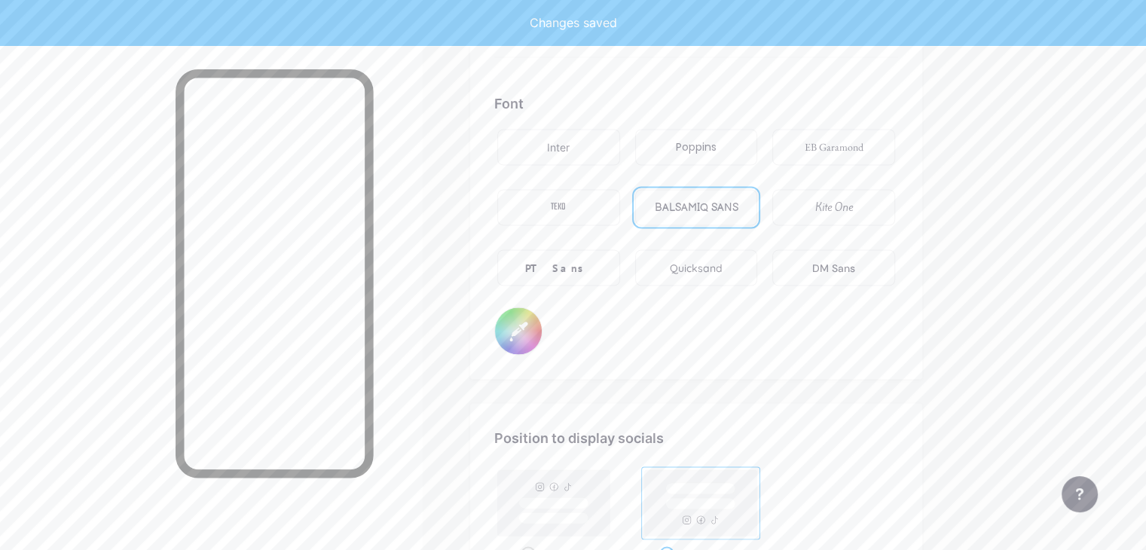
click at [668, 319] on div "Font Inter Poppins EB Garamond TEKO BALSAMIQ SANS Kite One PT Sans Quicksand DM…" at bounding box center [696, 223] width 404 height 261
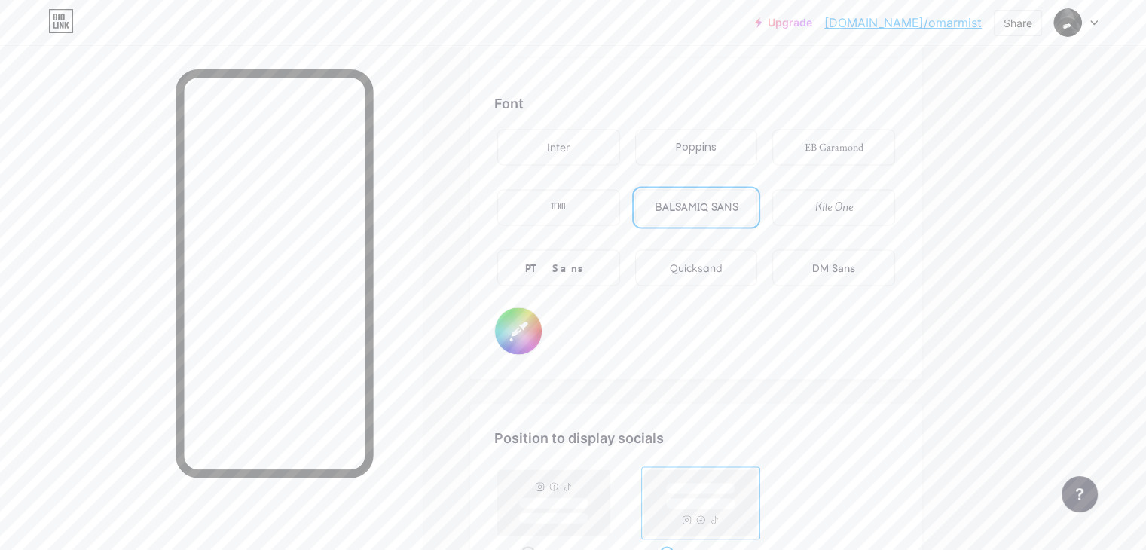
click at [895, 131] on div "EB Garamond" at bounding box center [833, 147] width 123 height 36
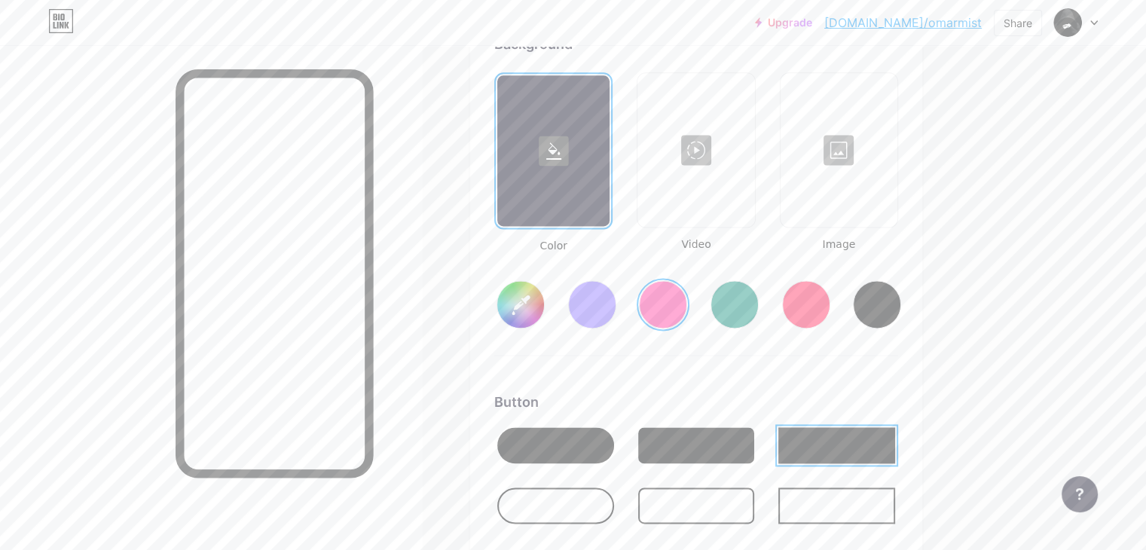
scroll to position [2055, 0]
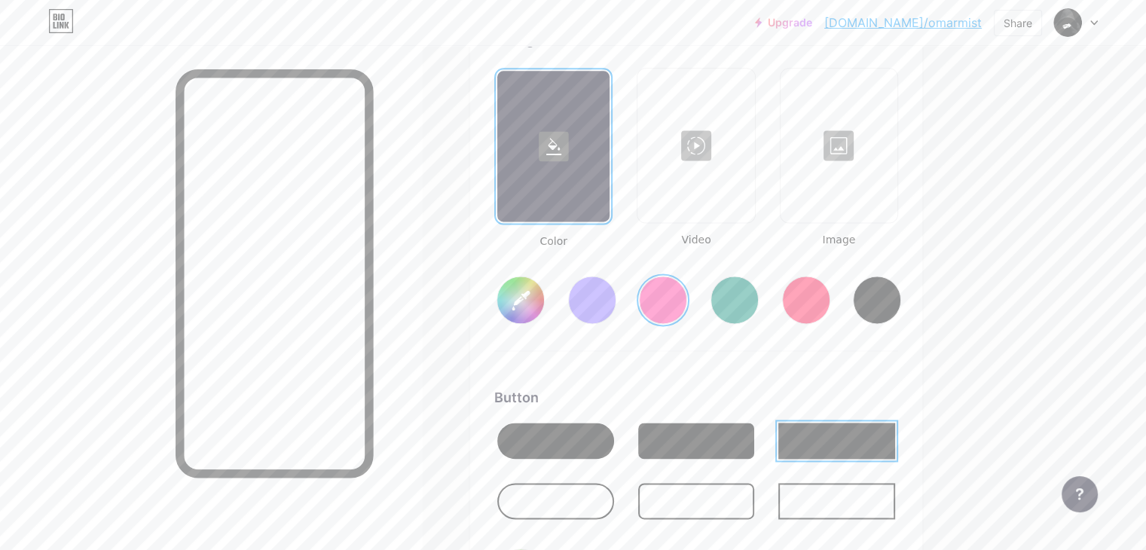
click at [901, 289] on div at bounding box center [877, 300] width 48 height 48
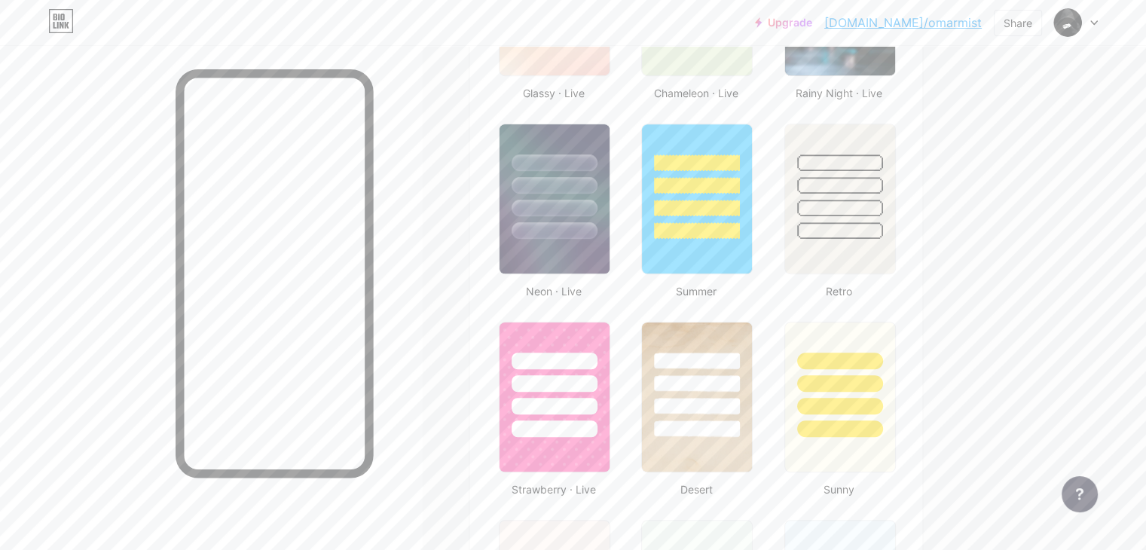
scroll to position [903, 0]
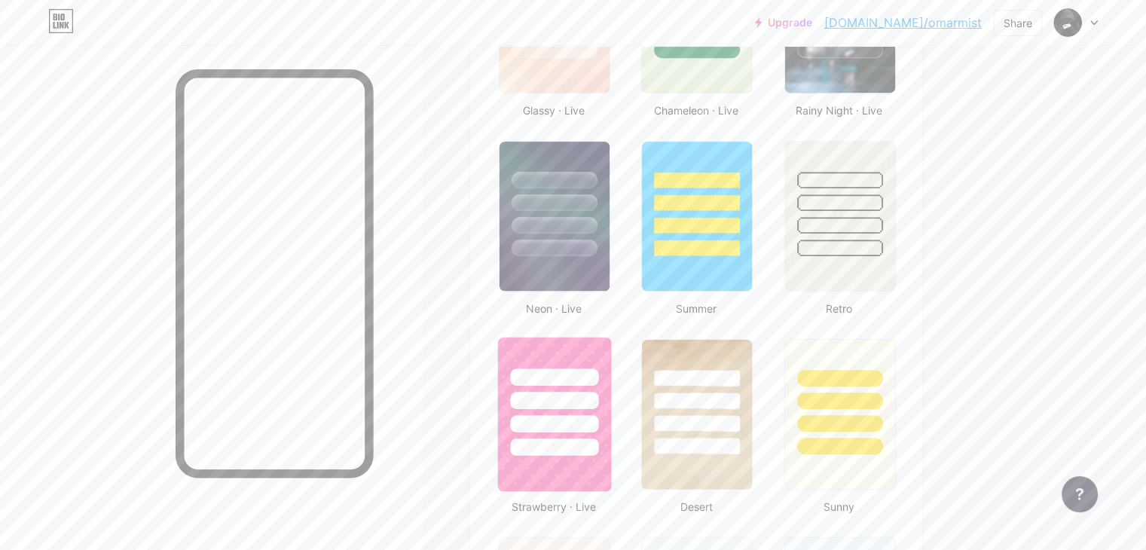
click at [611, 453] on img at bounding box center [554, 415] width 113 height 154
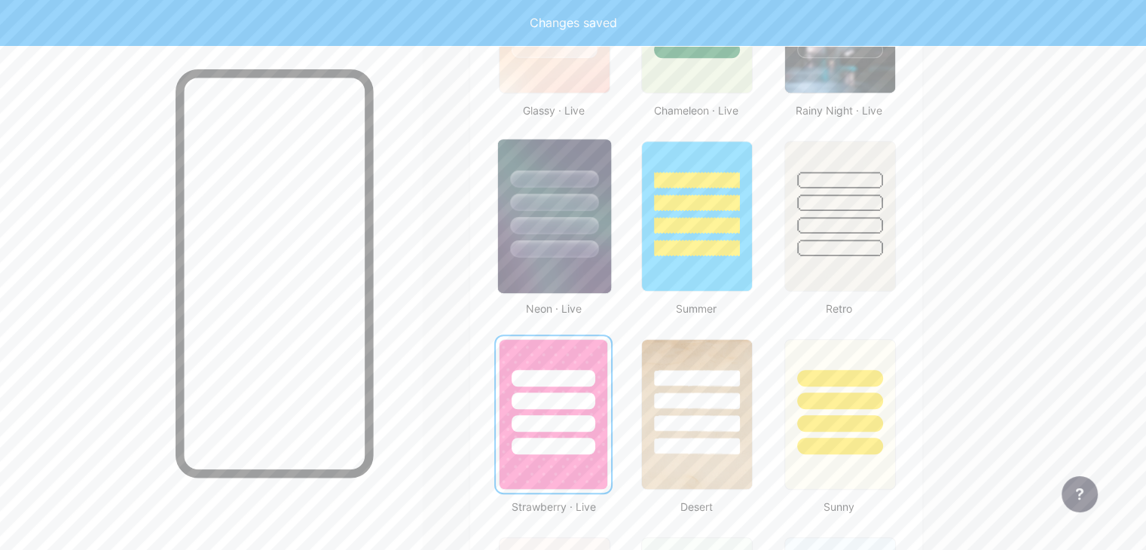
click at [598, 245] on div at bounding box center [554, 248] width 88 height 17
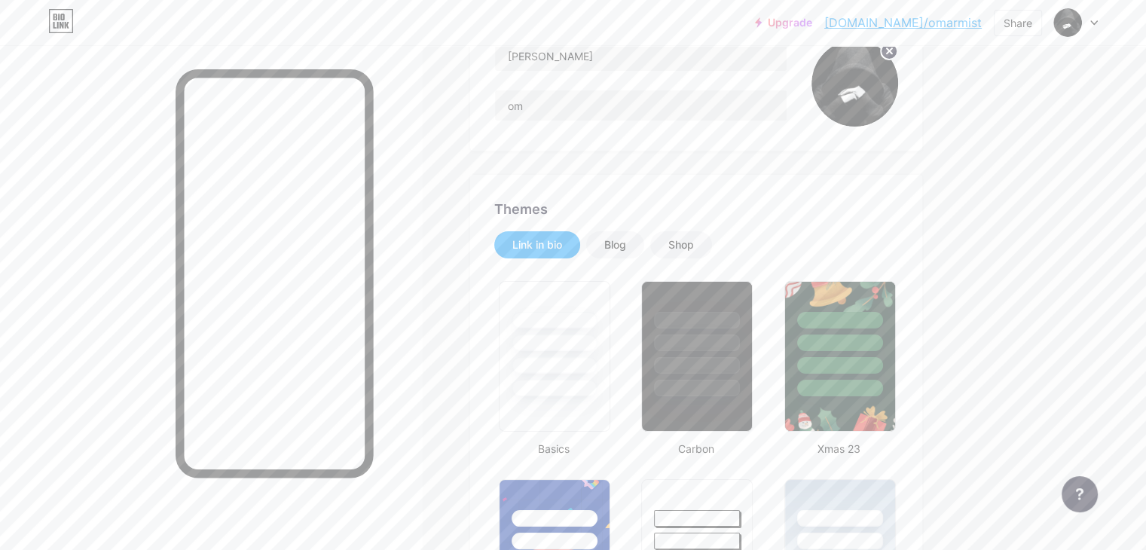
scroll to position [0, 0]
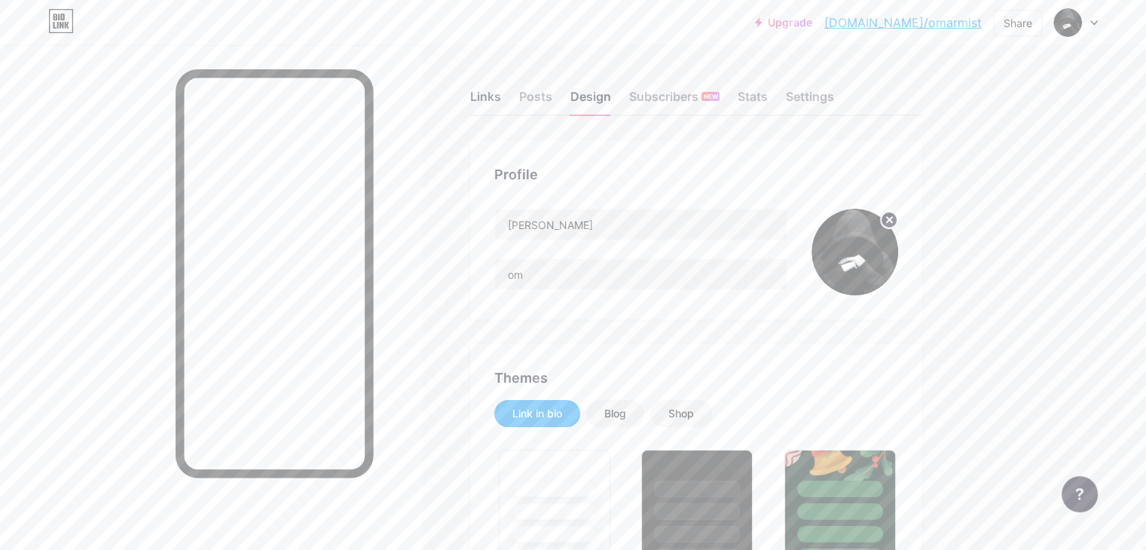
click at [501, 98] on div "Links" at bounding box center [485, 100] width 31 height 27
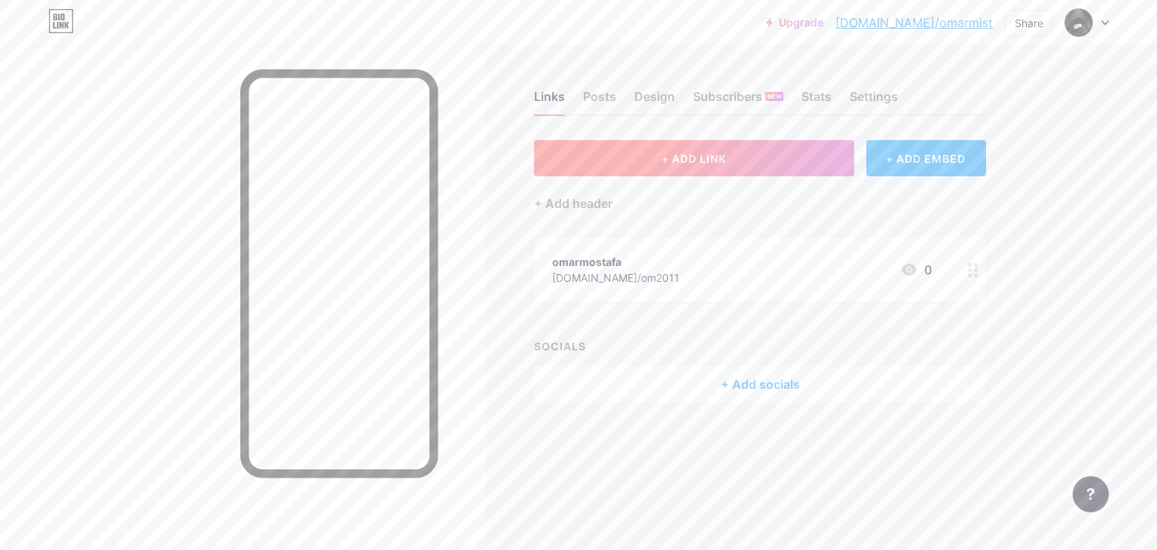
click at [744, 142] on button "+ ADD LINK" at bounding box center [694, 158] width 320 height 36
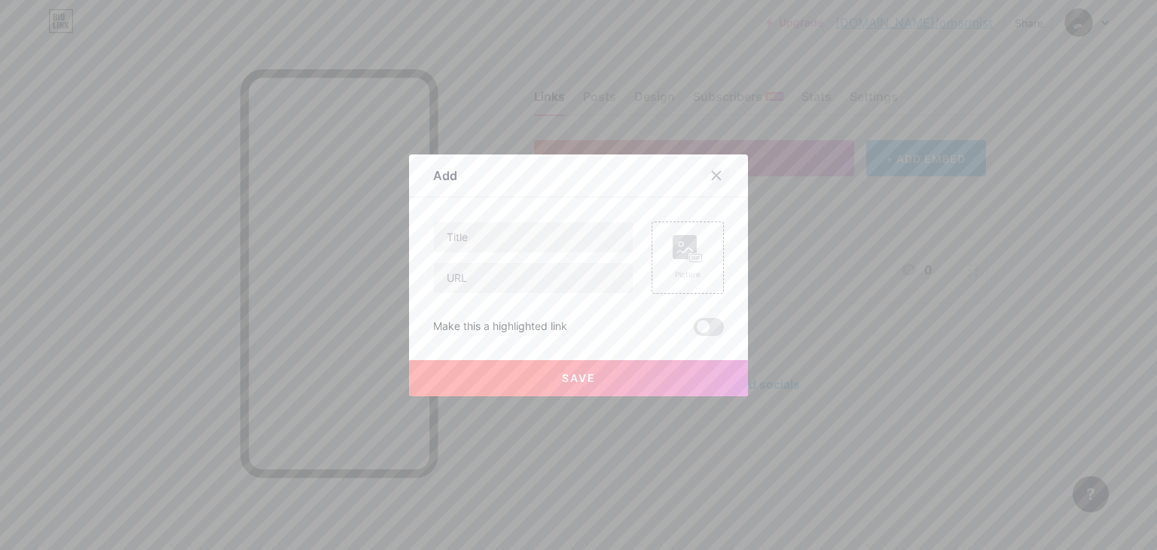
click at [717, 182] on div at bounding box center [716, 175] width 27 height 27
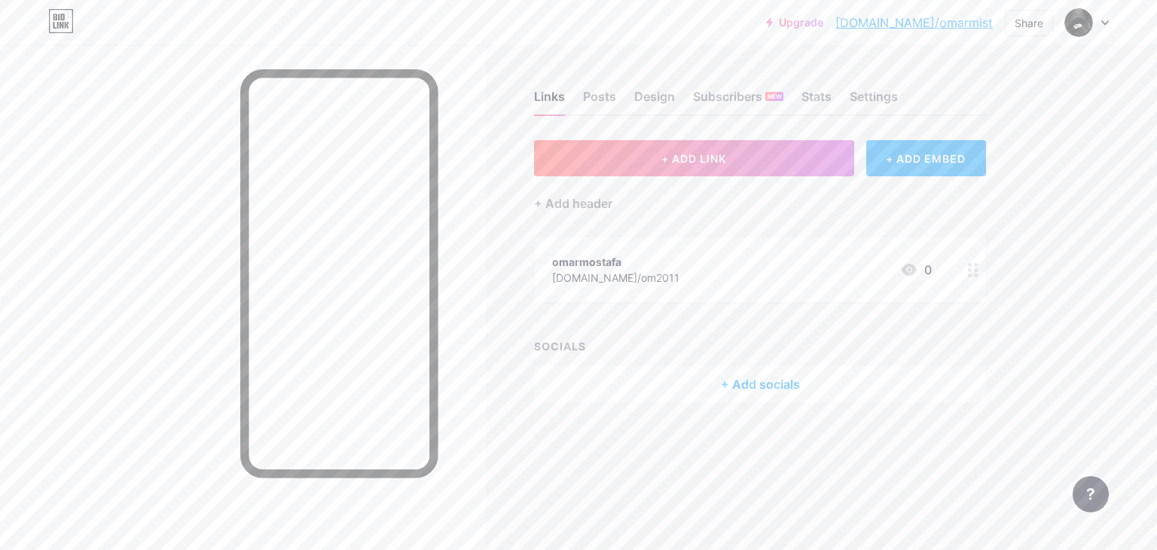
click at [883, 289] on div "omarmostafa bio.link/om2011 0" at bounding box center [760, 269] width 452 height 65
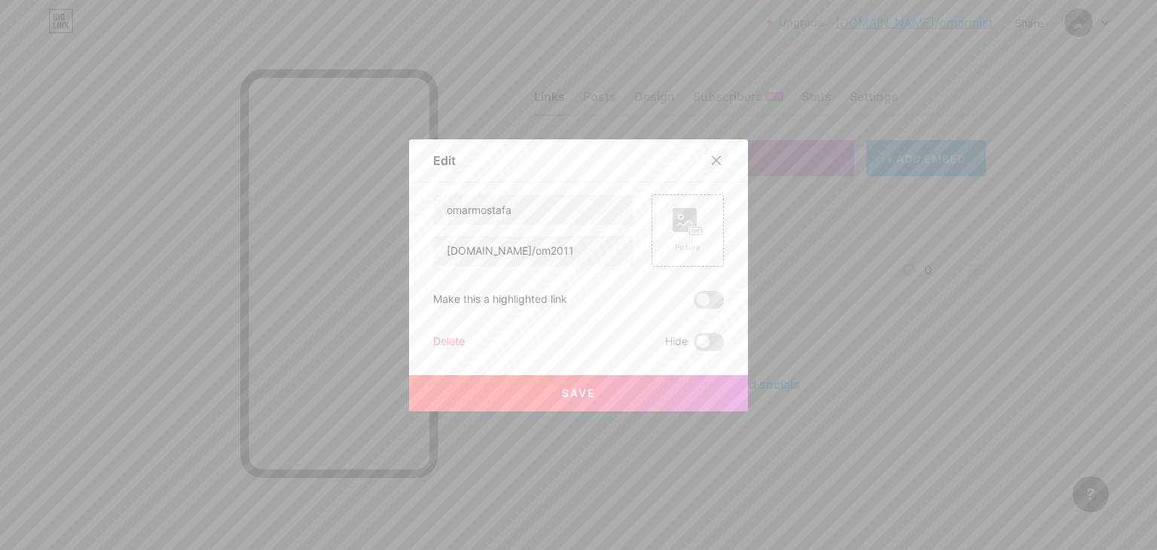
click at [716, 164] on icon at bounding box center [717, 160] width 12 height 12
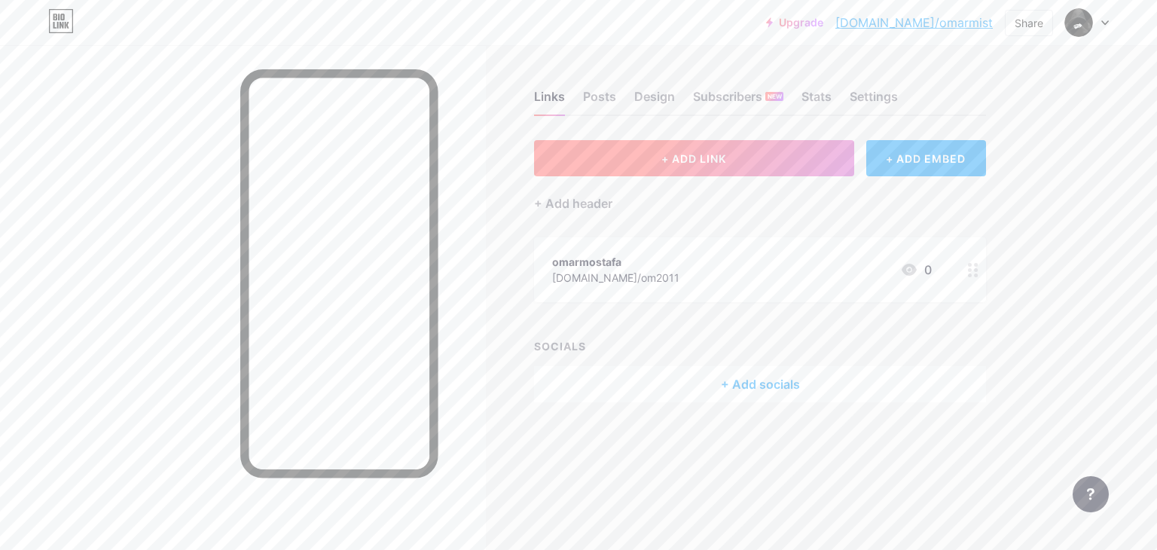
click at [711, 159] on span "+ ADD LINK" at bounding box center [694, 158] width 65 height 13
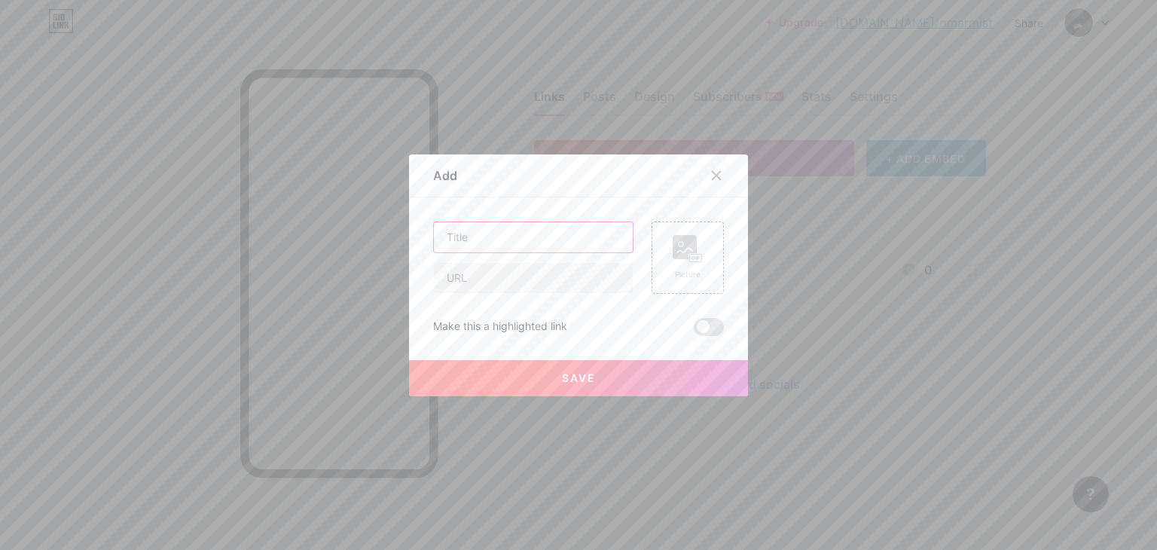
click at [546, 230] on input "text" at bounding box center [533, 237] width 199 height 30
click at [588, 393] on button "Save" at bounding box center [578, 378] width 339 height 36
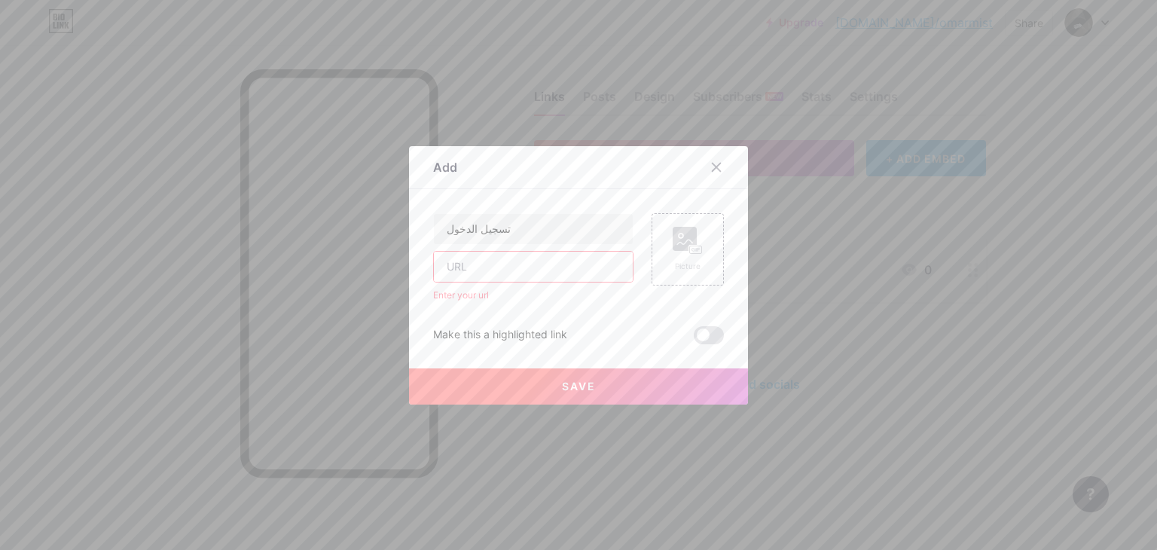
click at [521, 254] on input "text" at bounding box center [533, 267] width 199 height 30
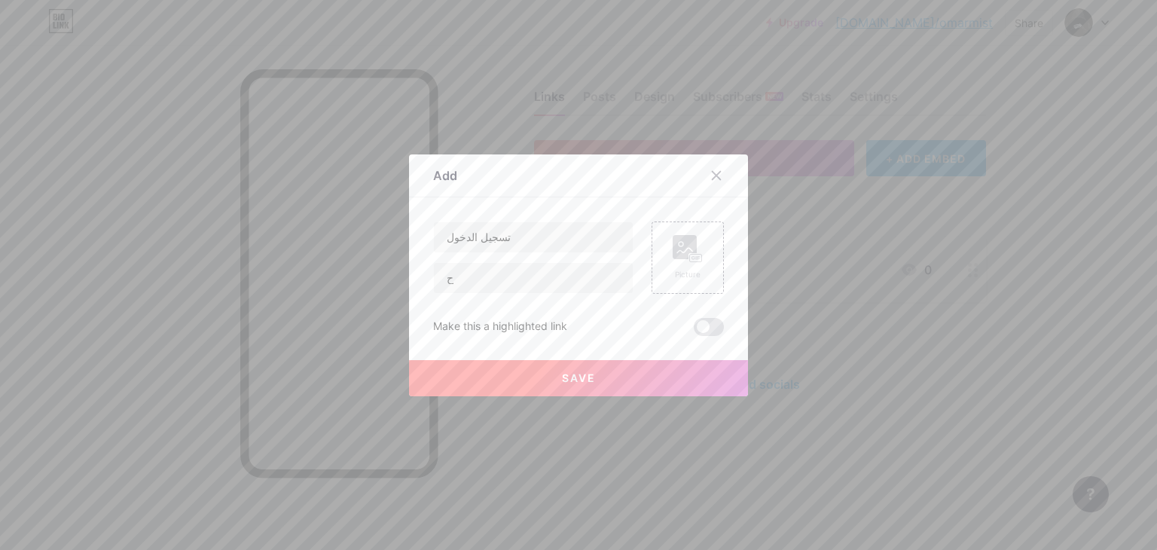
click at [529, 355] on div "Save" at bounding box center [578, 366] width 339 height 60
click at [539, 371] on button "Save" at bounding box center [578, 378] width 339 height 36
click at [701, 326] on span at bounding box center [709, 327] width 30 height 18
click at [694, 331] on input "checkbox" at bounding box center [694, 331] width 0 height 0
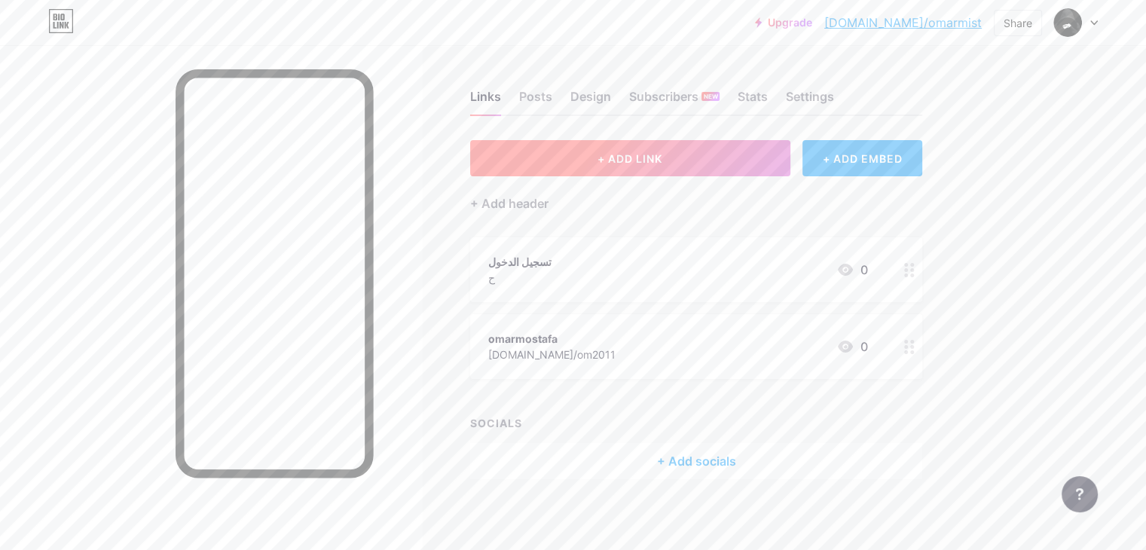
click at [662, 164] on span "+ ADD LINK" at bounding box center [630, 158] width 65 height 13
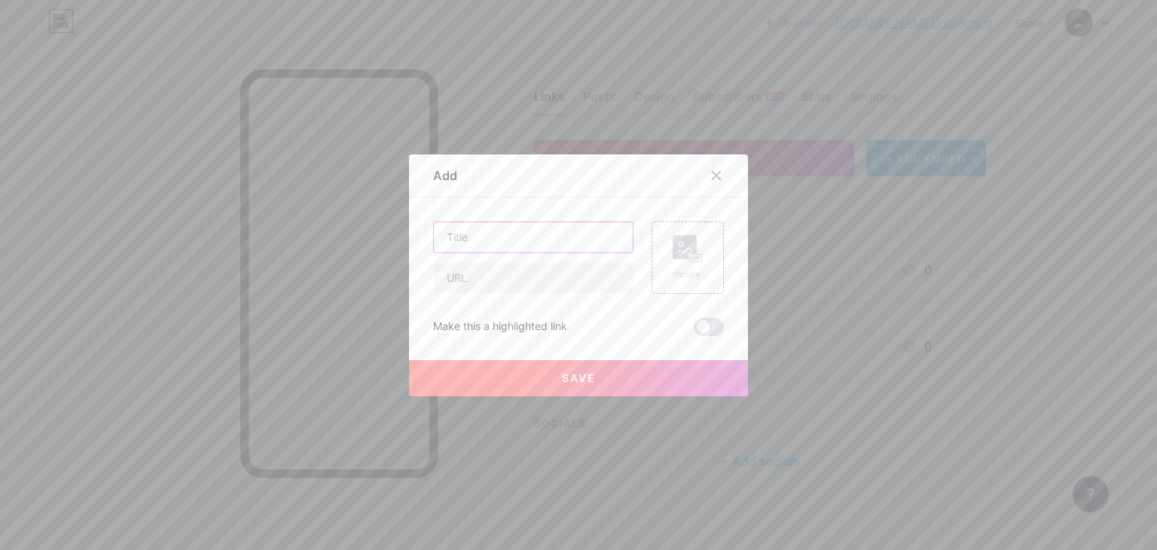
click at [557, 234] on input "text" at bounding box center [533, 237] width 199 height 30
click at [550, 272] on input "text" at bounding box center [533, 278] width 199 height 30
click at [540, 387] on button "Save" at bounding box center [578, 378] width 339 height 36
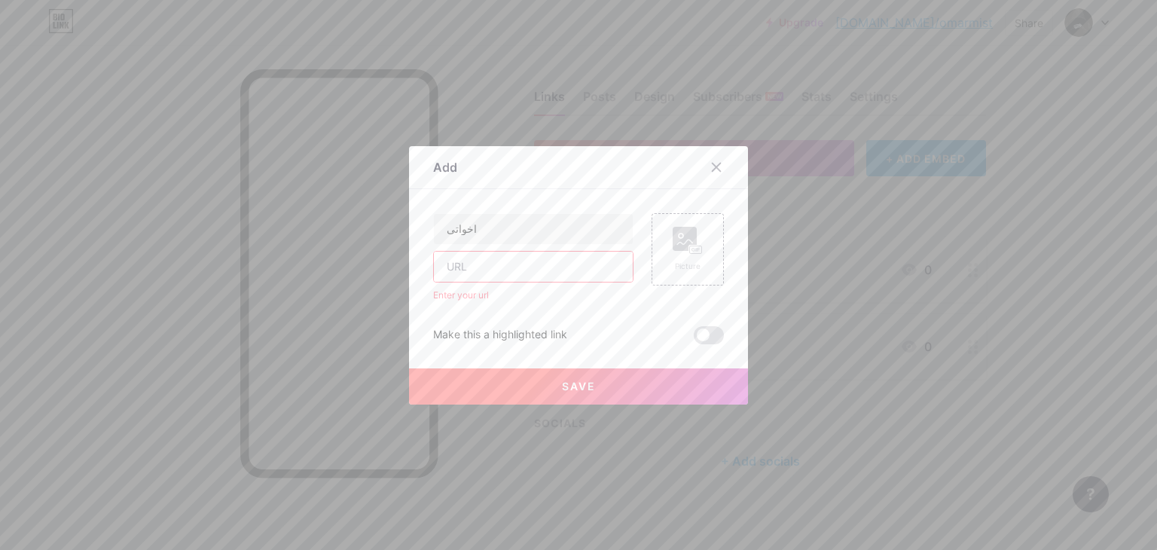
click at [494, 269] on input "text" at bounding box center [533, 267] width 199 height 30
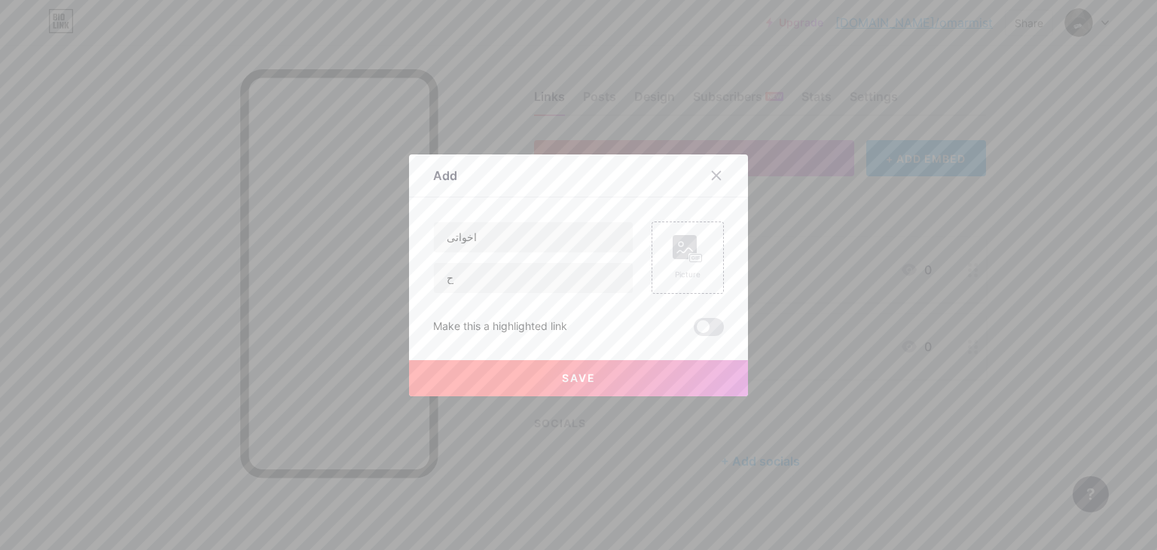
click at [533, 368] on button "Save" at bounding box center [578, 378] width 339 height 36
